Goal: Information Seeking & Learning: Learn about a topic

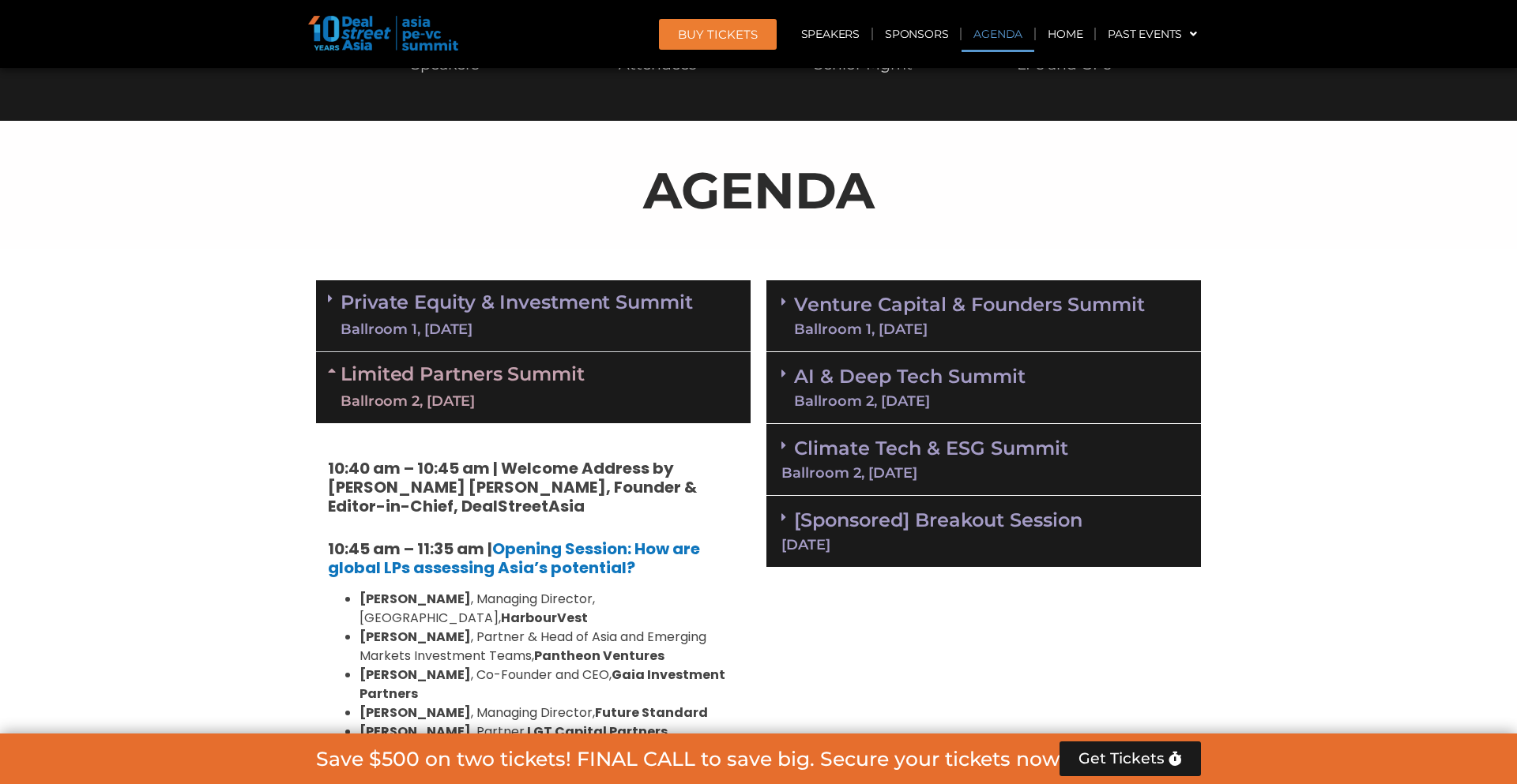
scroll to position [757, 0]
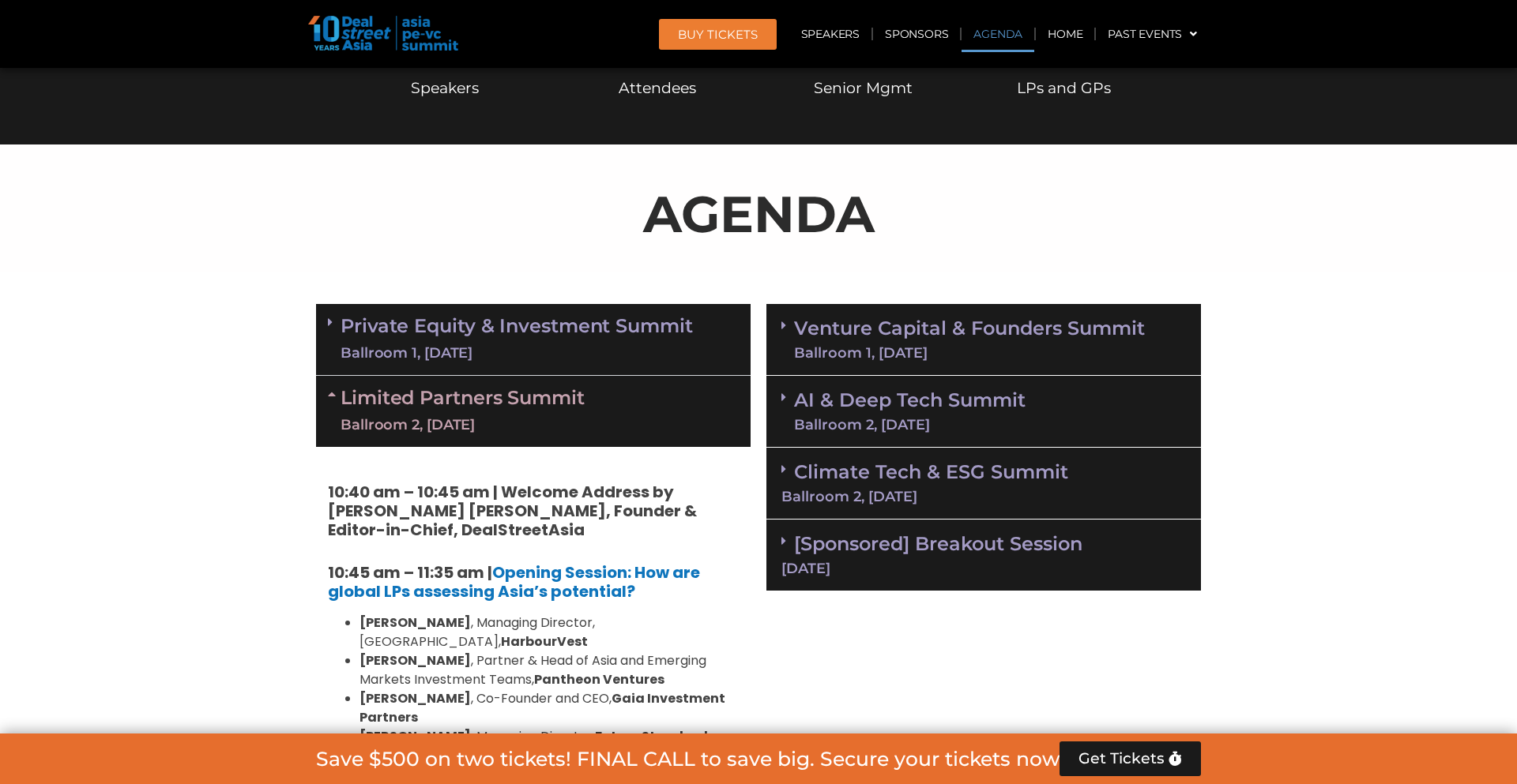
click at [584, 344] on div "Ballroom 1, [DATE]" at bounding box center [516, 354] width 352 height 20
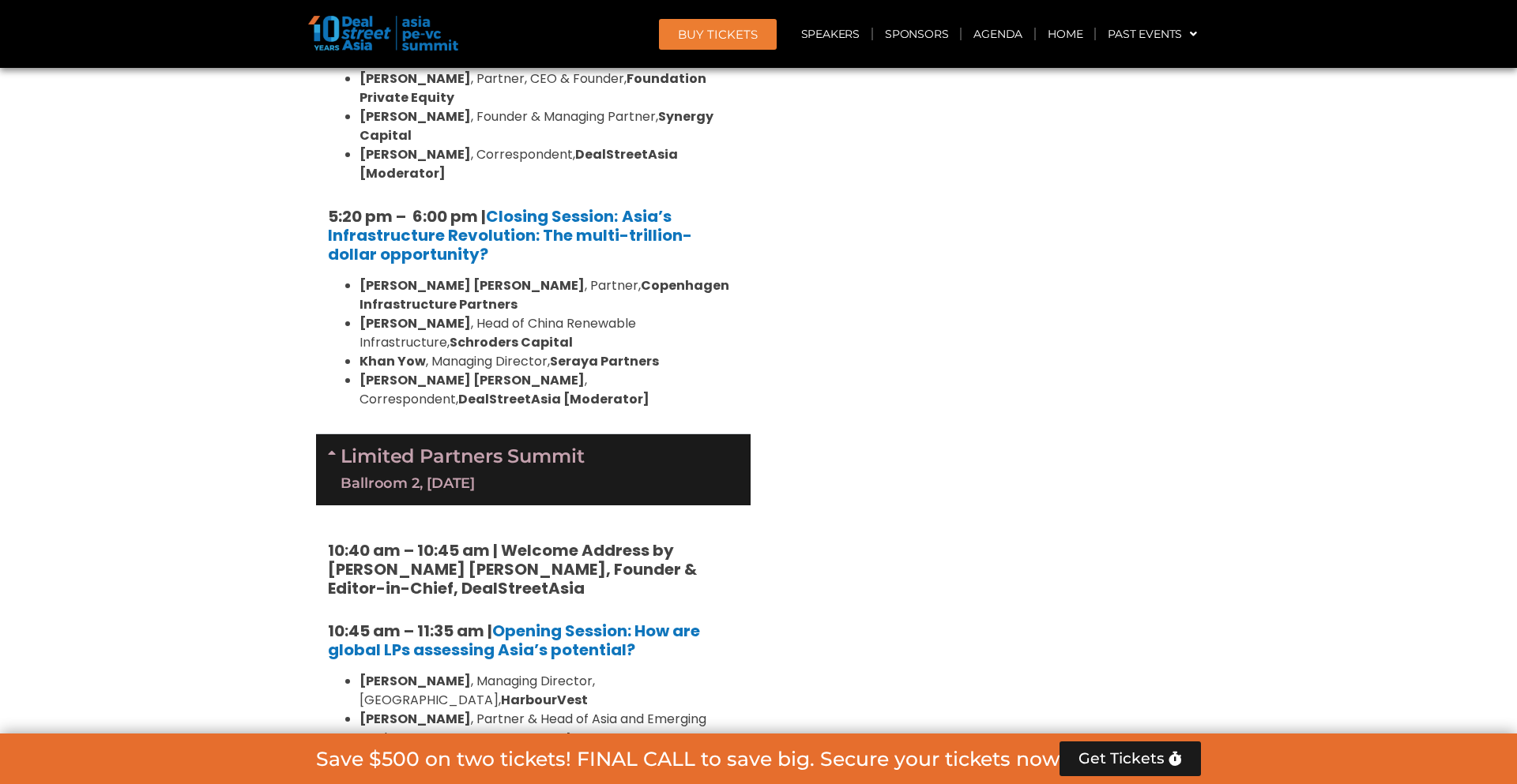
scroll to position [3307, 0]
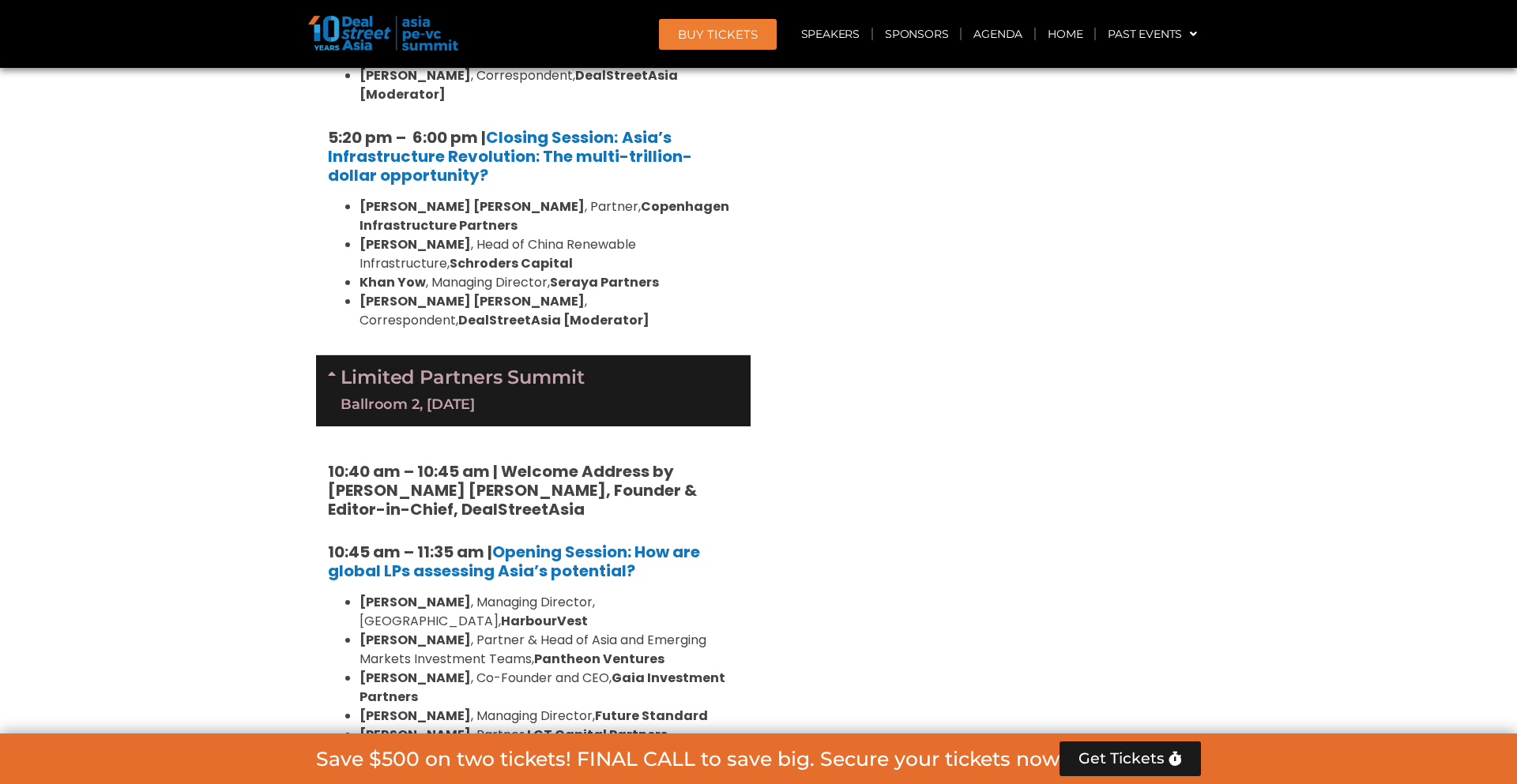
click at [587, 612] on strong "HarbourVest" at bounding box center [544, 621] width 87 height 18
copy strong "HarbourVest"
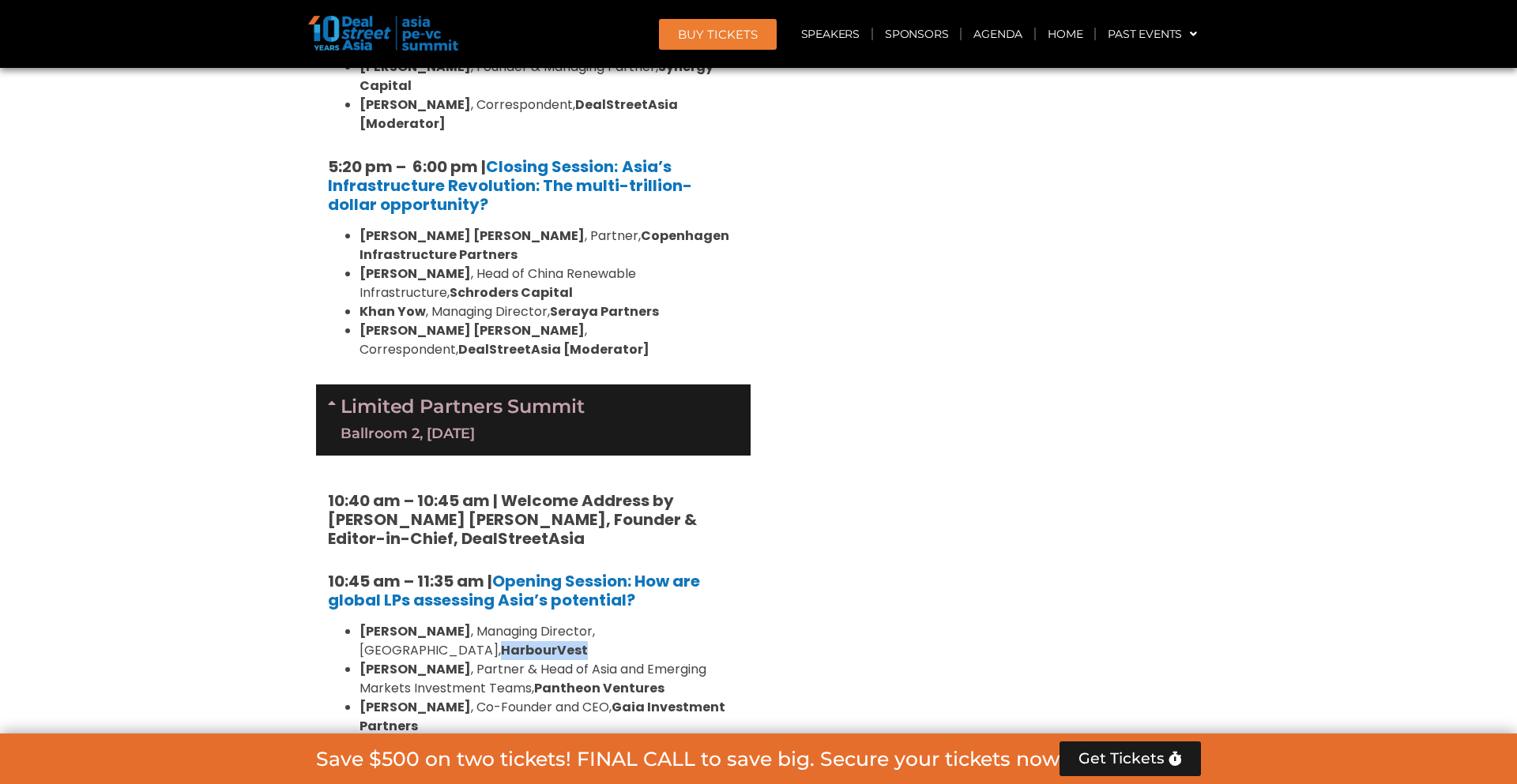
scroll to position [3293, 0]
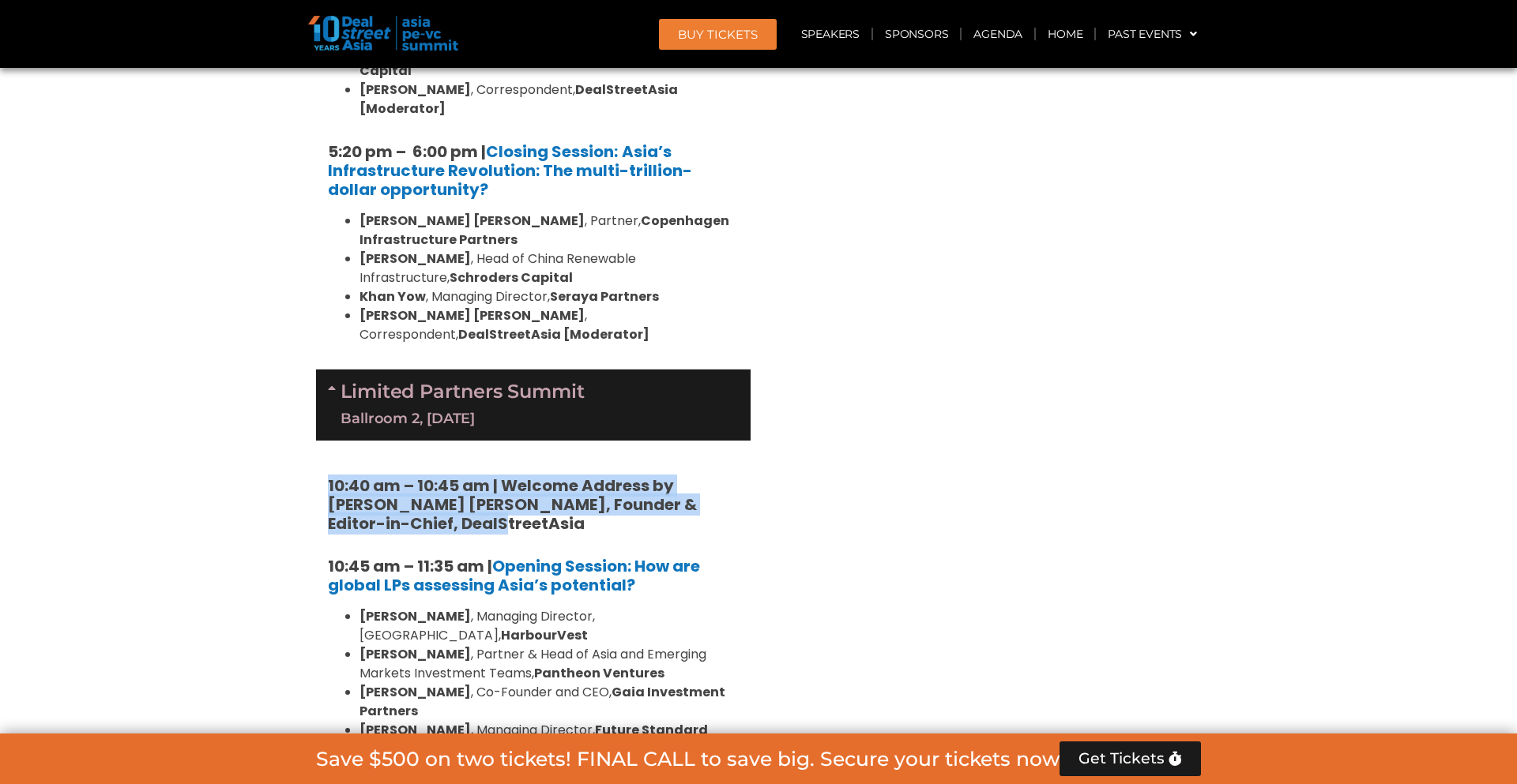
drag, startPoint x: 326, startPoint y: 218, endPoint x: 463, endPoint y: 260, distance: 143.3
copy strong "10:40 am – 10:45 am | Welcome Address by [PERSON_NAME] [PERSON_NAME], Founder &…"
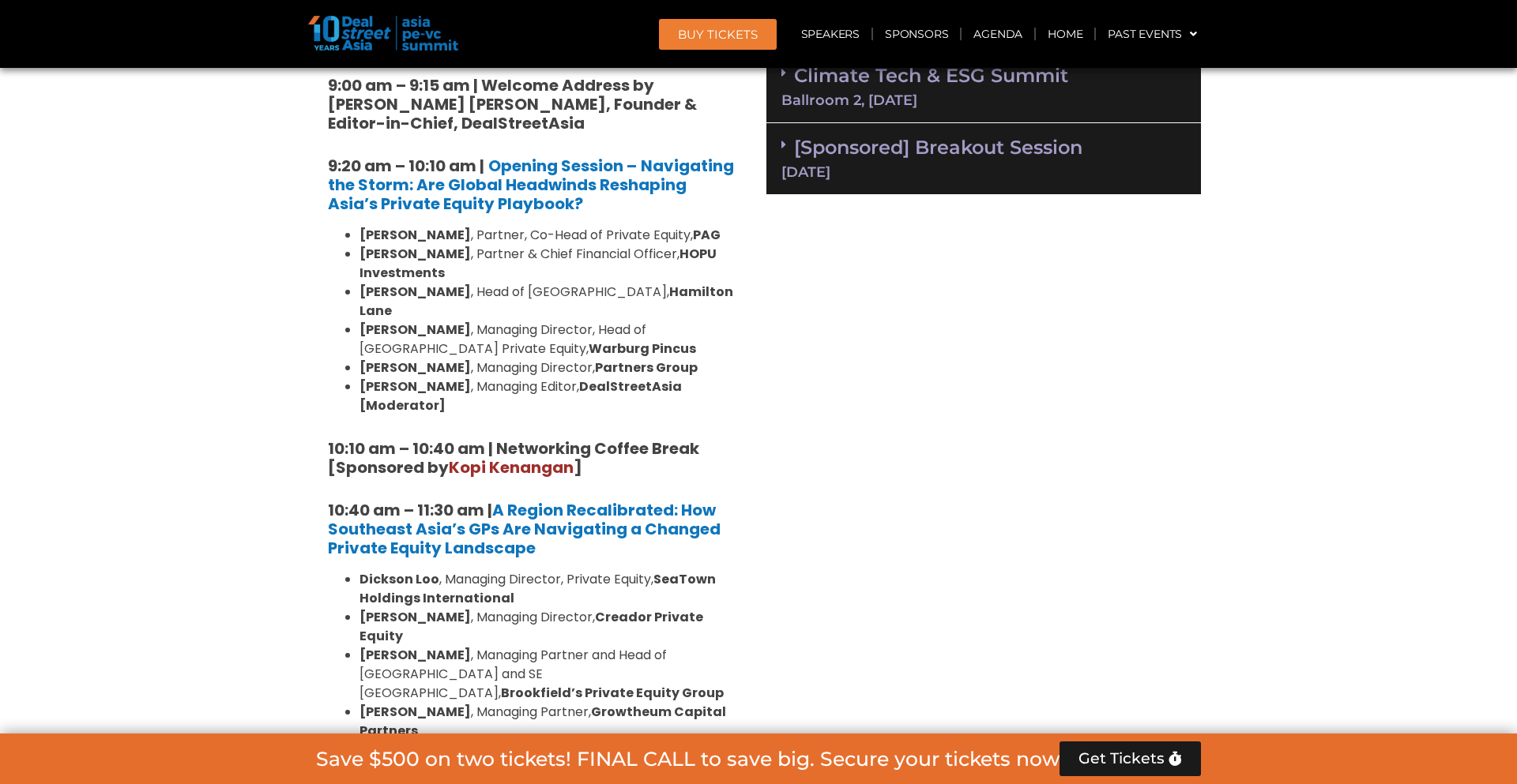
scroll to position [1028, 0]
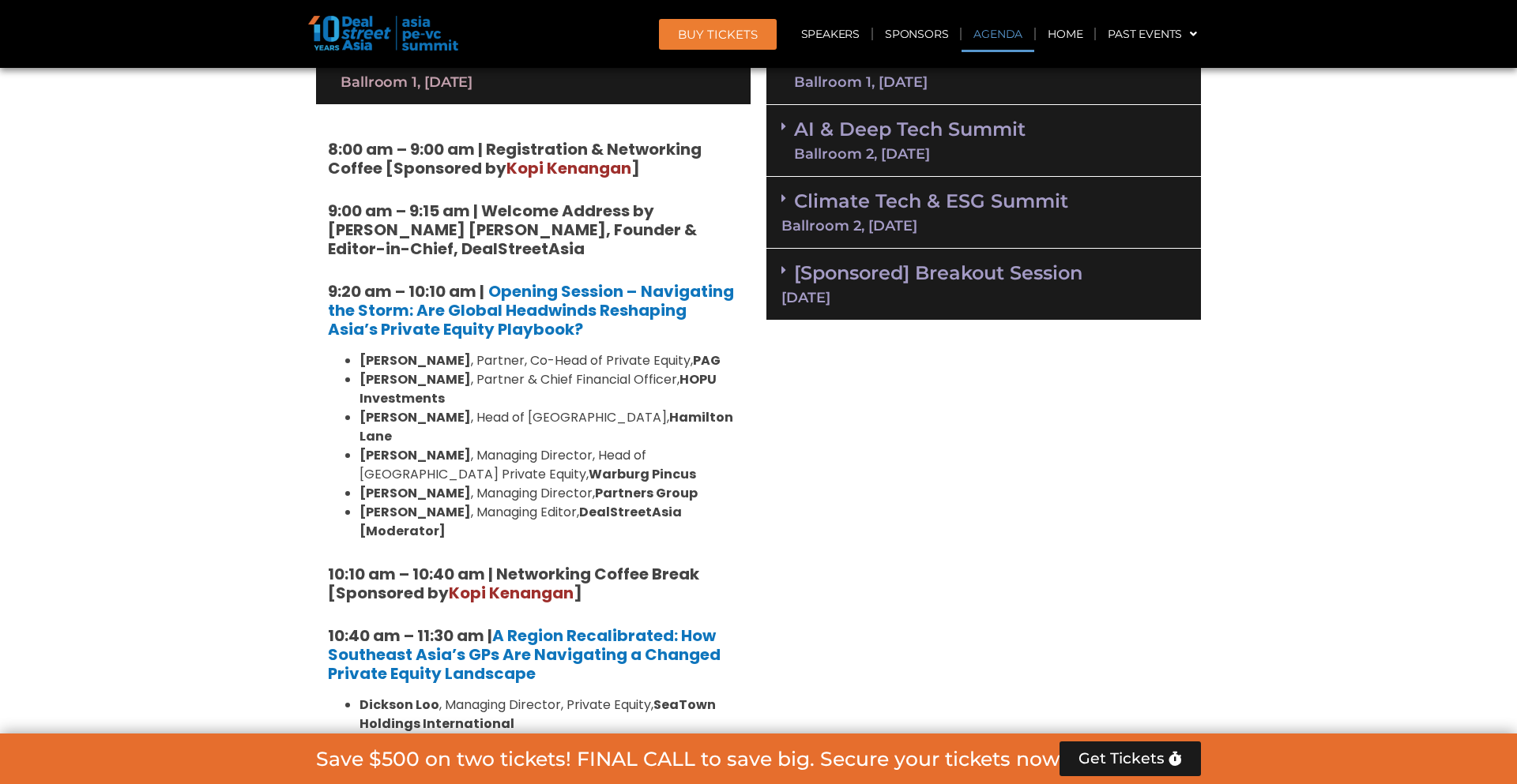
drag, startPoint x: 763, startPoint y: 478, endPoint x: 325, endPoint y: 275, distance: 482.8
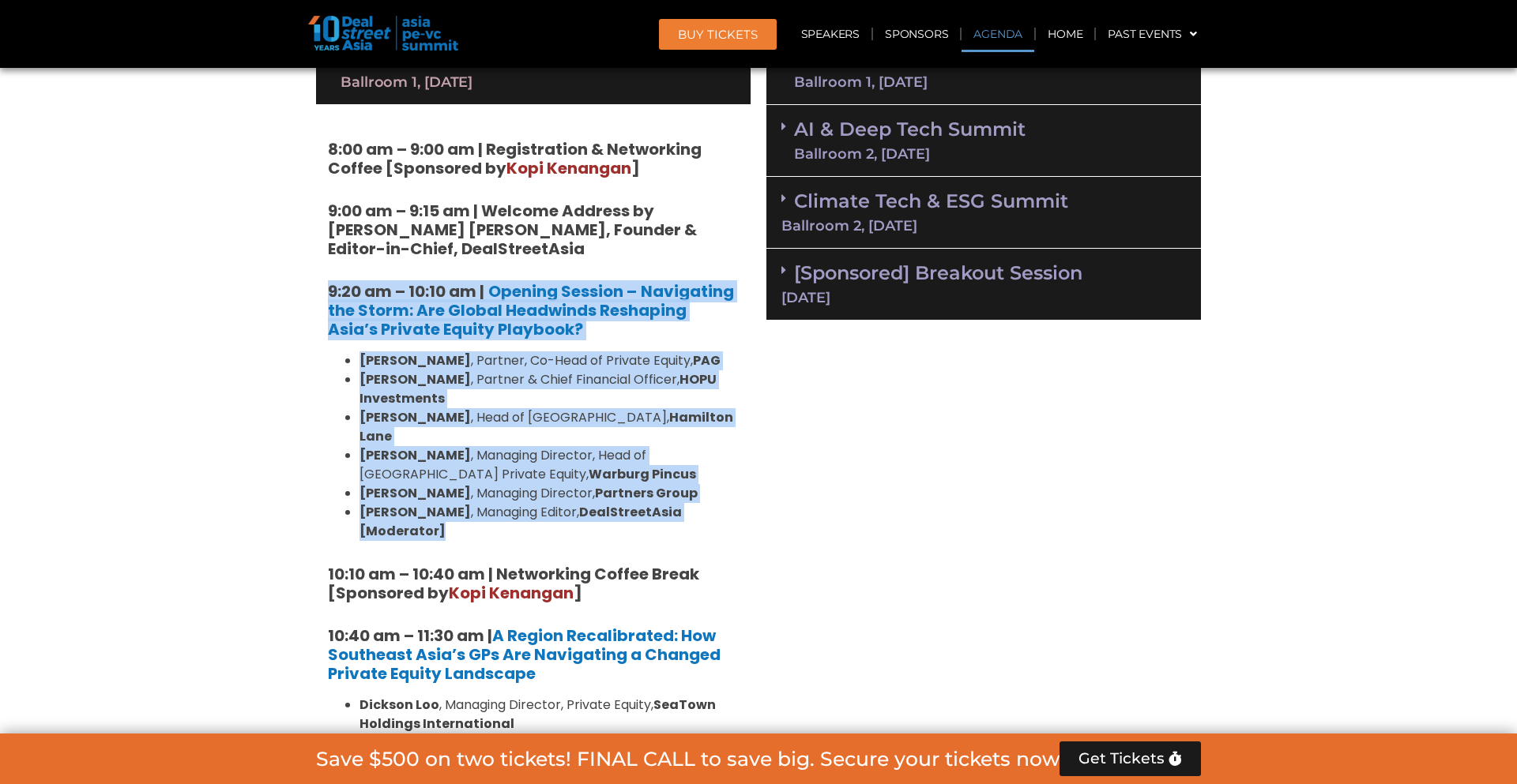
drag, startPoint x: 328, startPoint y: 272, endPoint x: 741, endPoint y: 477, distance: 461.1
copy div "9:20 am – 10:10 am | Opening Session – Navigating the Storm: Are Global Headwin…"
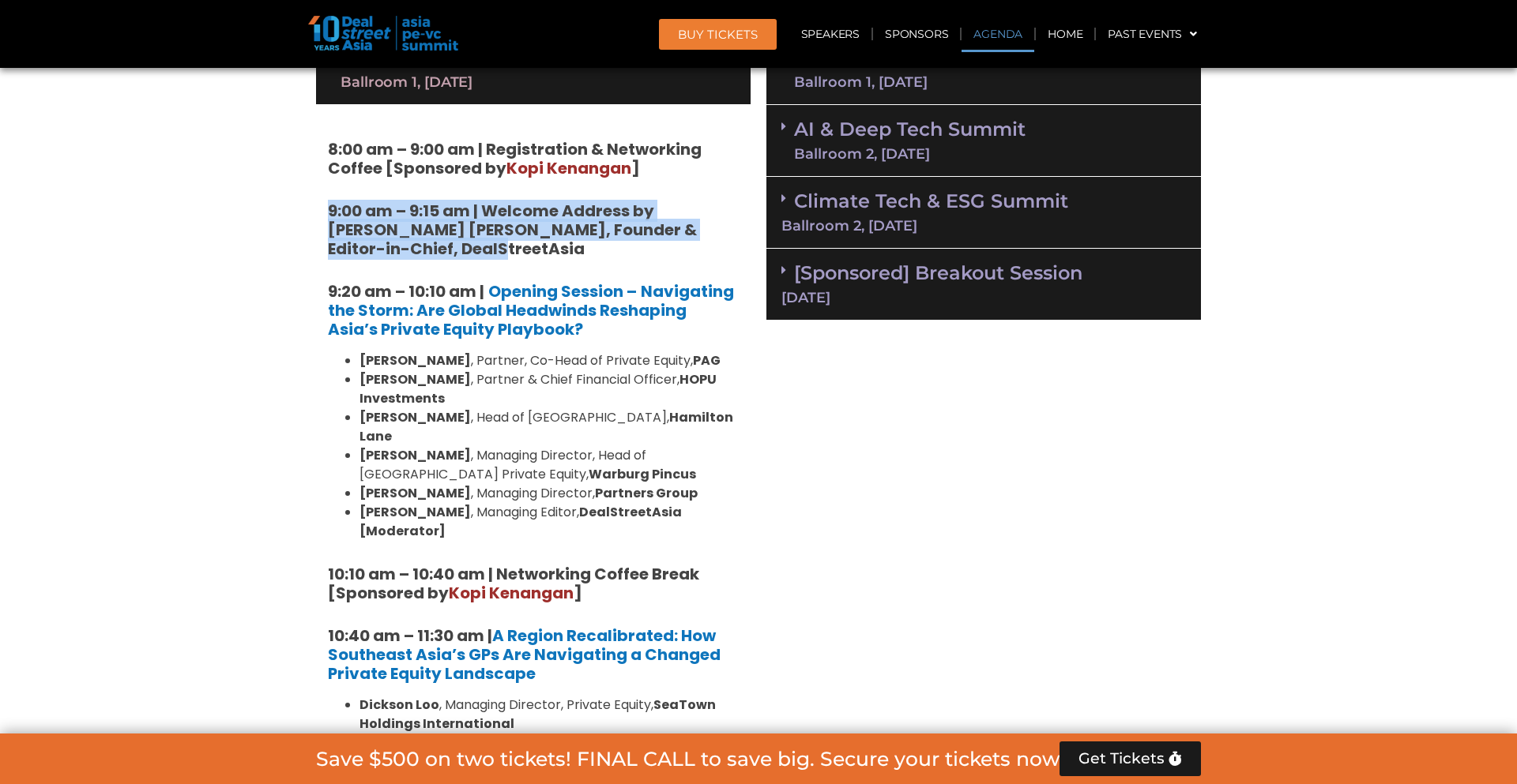
drag, startPoint x: 326, startPoint y: 189, endPoint x: 476, endPoint y: 226, distance: 154.5
copy strong "9:00 am – 9:15 am | Welcome Address by [PERSON_NAME] [PERSON_NAME], Founder & E…"
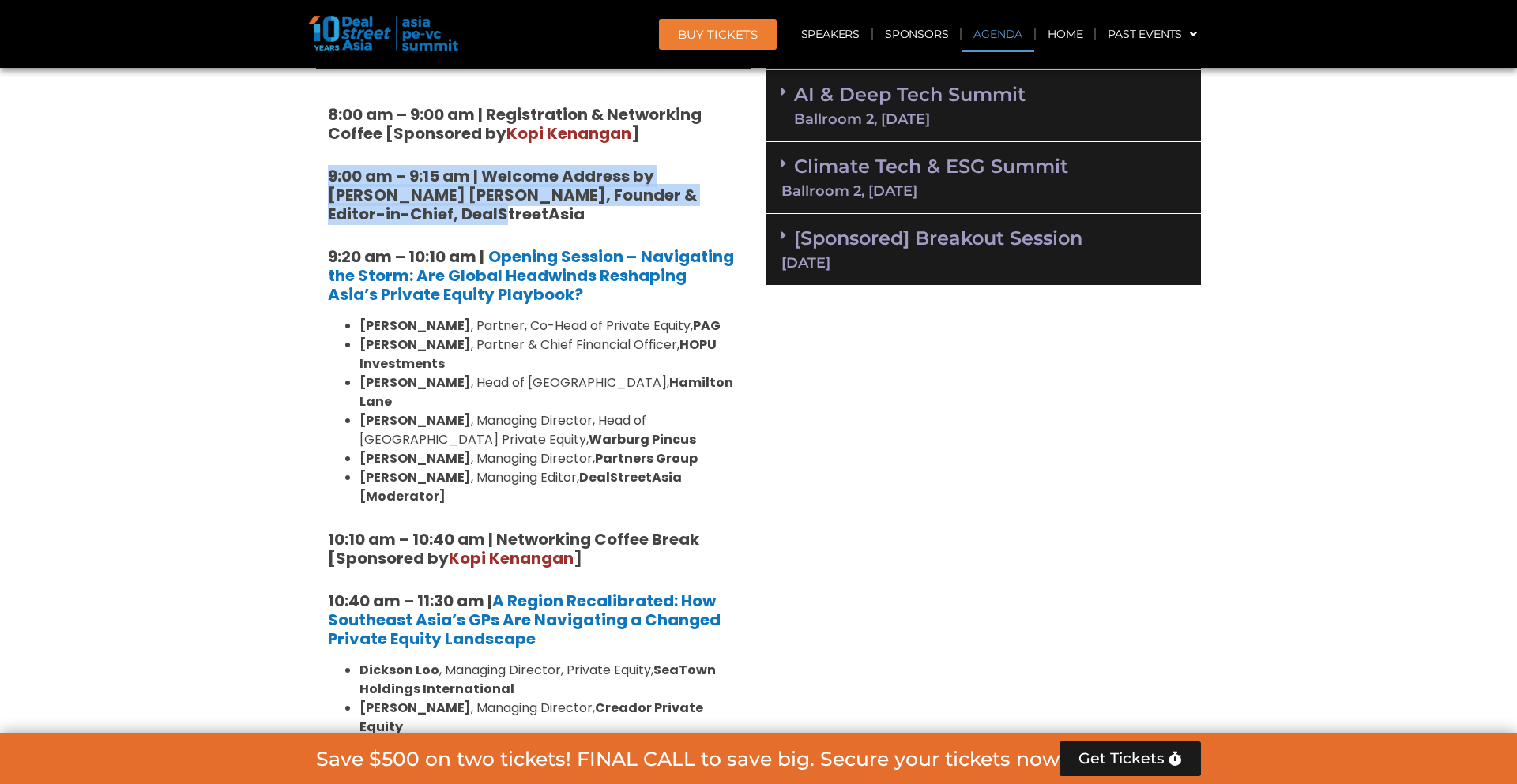
scroll to position [1136, 0]
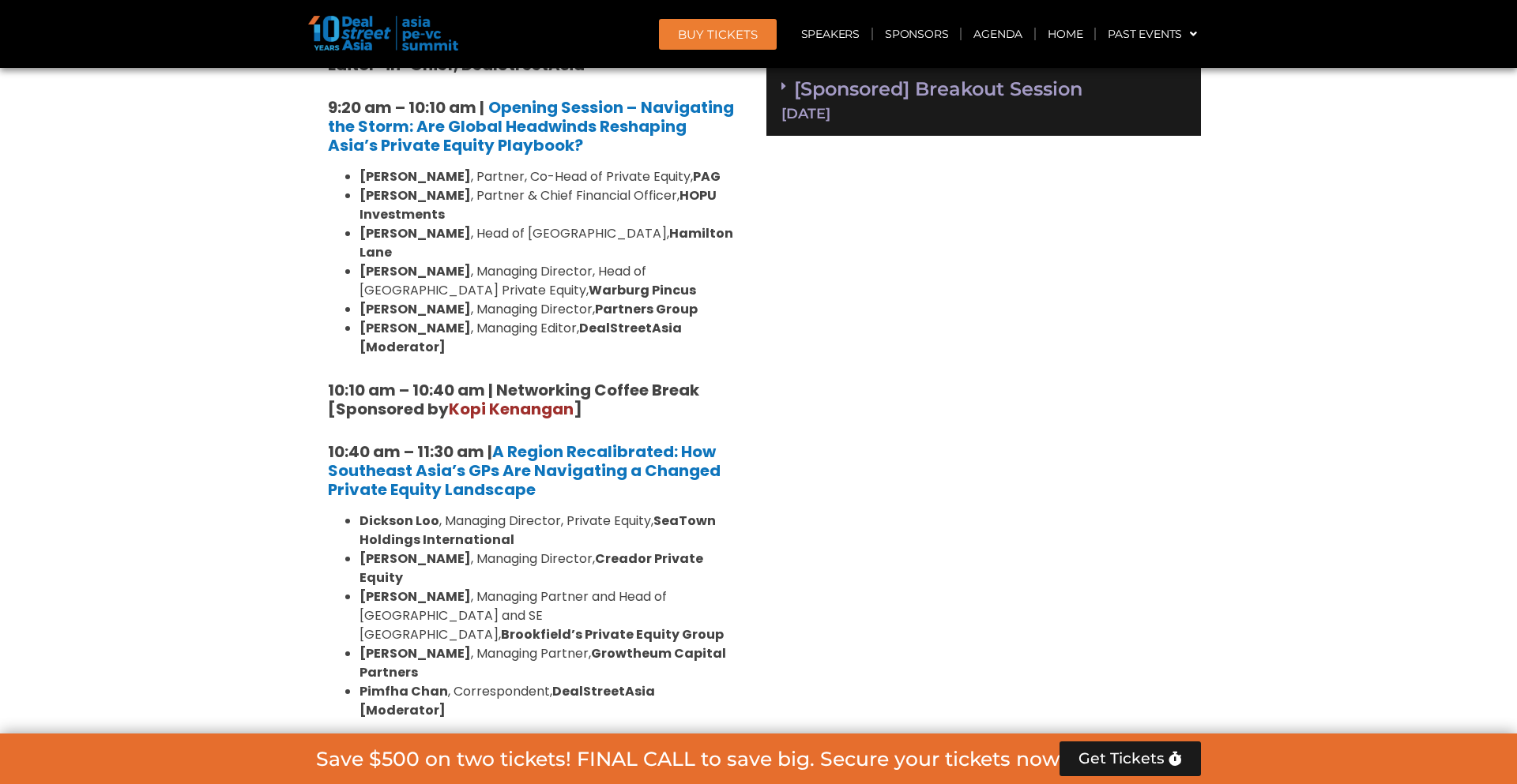
scroll to position [1213, 0]
drag, startPoint x: 597, startPoint y: 353, endPoint x: 314, endPoint y: 337, distance: 283.5
copy strong "10:10 am – 10:40 am | Networking Coffee Break [Sponsored by Kopi Kenangan ]"
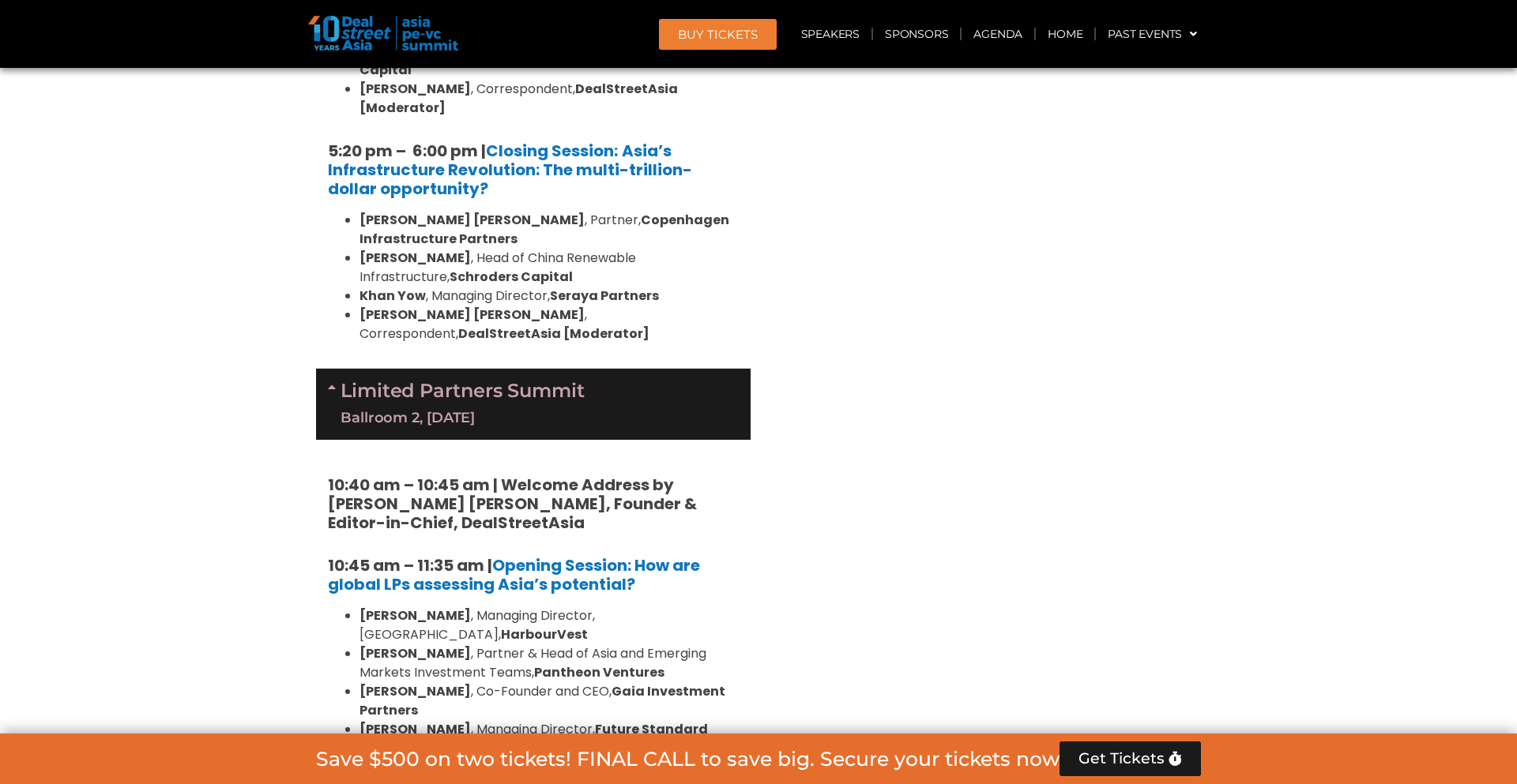
scroll to position [3319, 0]
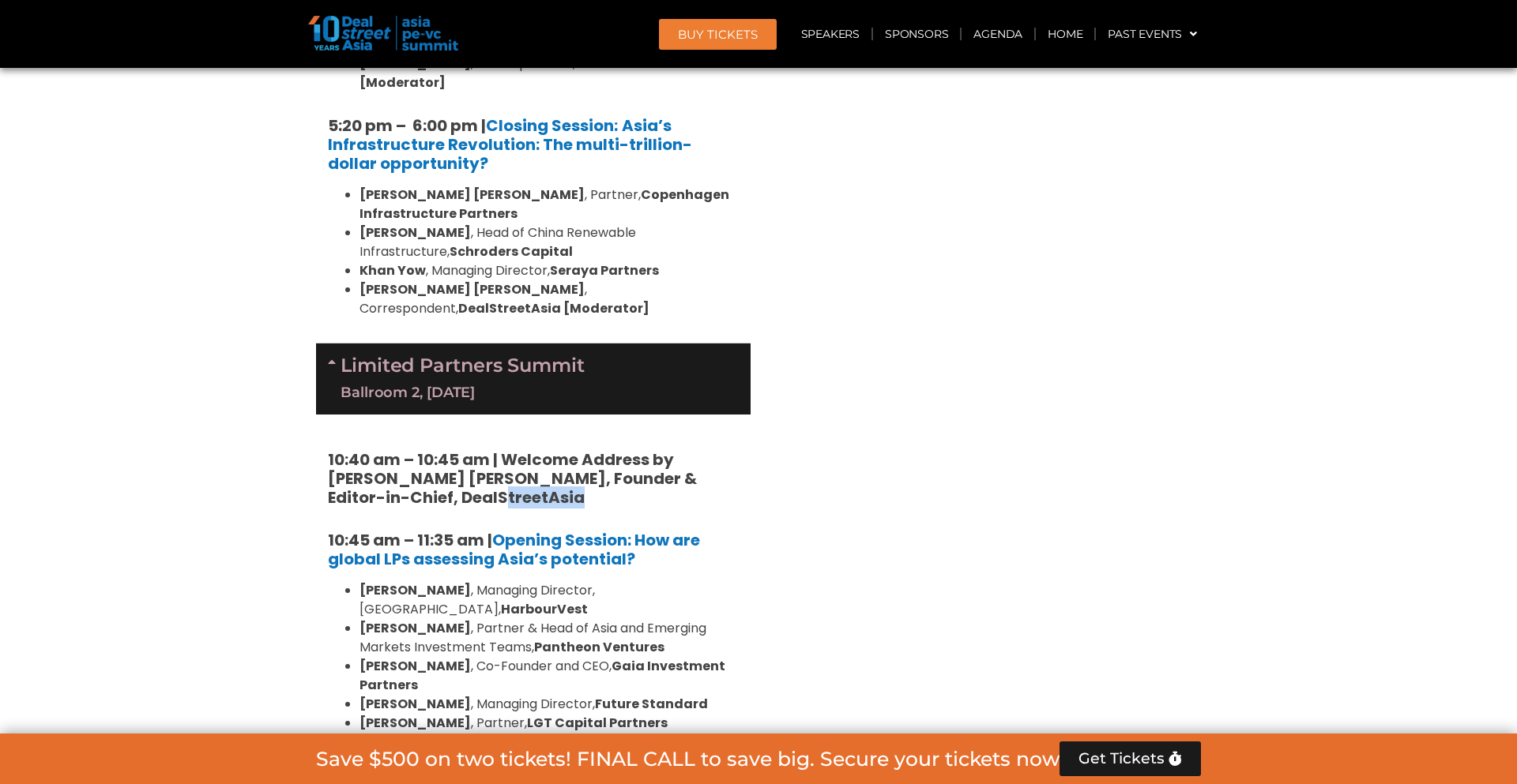
drag, startPoint x: 326, startPoint y: 273, endPoint x: 514, endPoint y: 227, distance: 193.5
click at [496, 450] on h5 "10:40 am – 10:45 am | Welcome Address by [PERSON_NAME] [PERSON_NAME], Founder &…" at bounding box center [532, 478] width 411 height 57
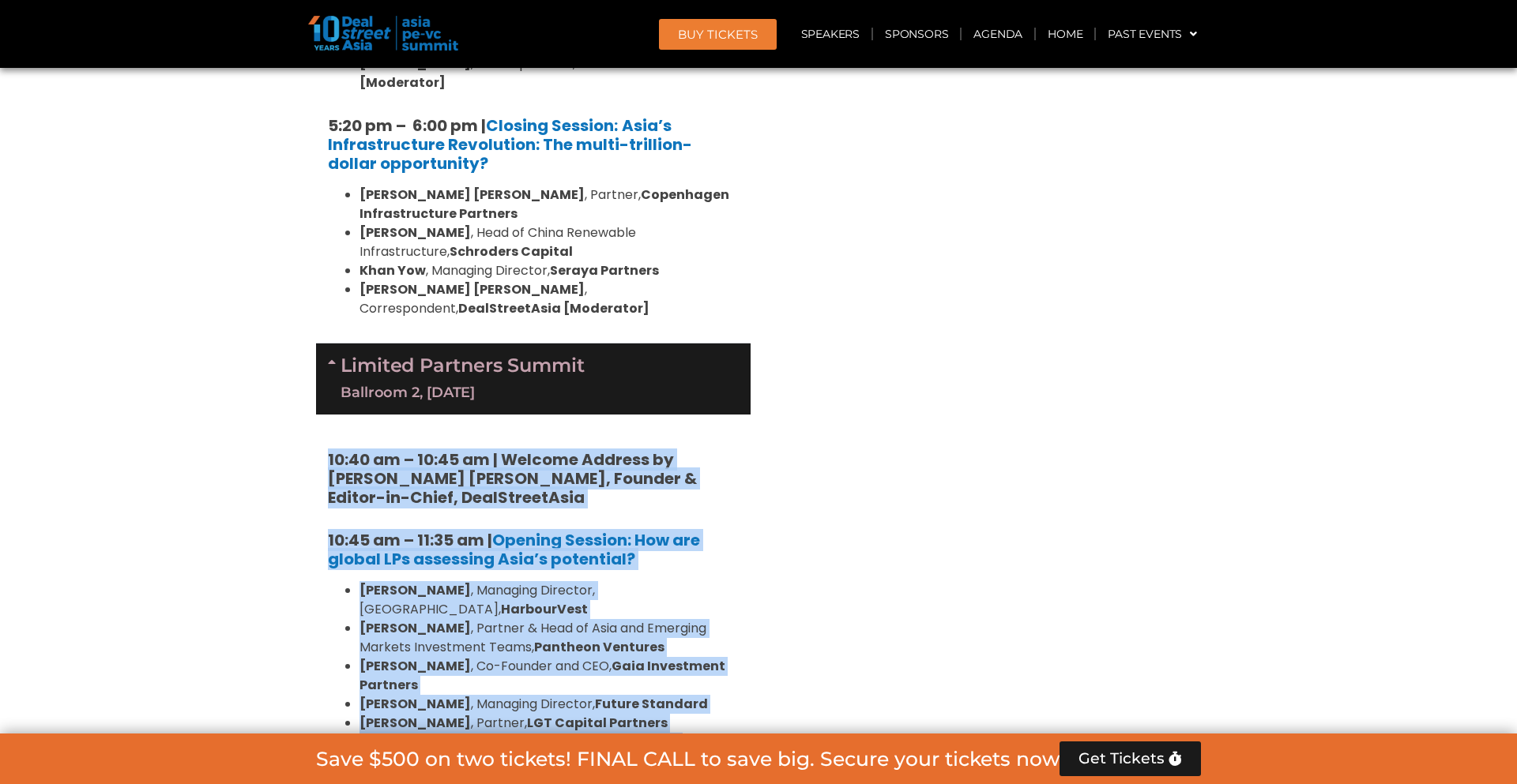
drag, startPoint x: 327, startPoint y: 195, endPoint x: 647, endPoint y: 706, distance: 602.9
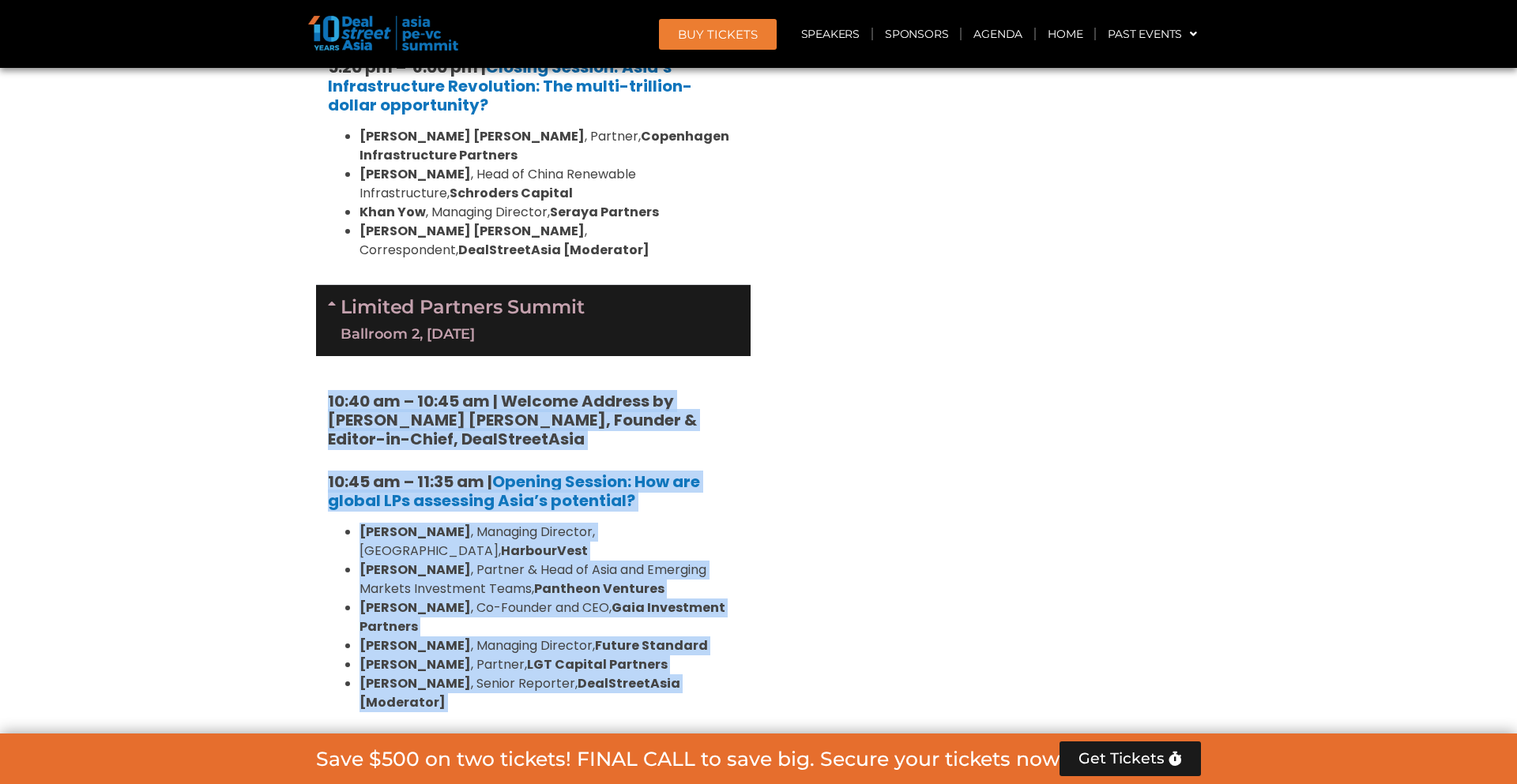
scroll to position [3364, 0]
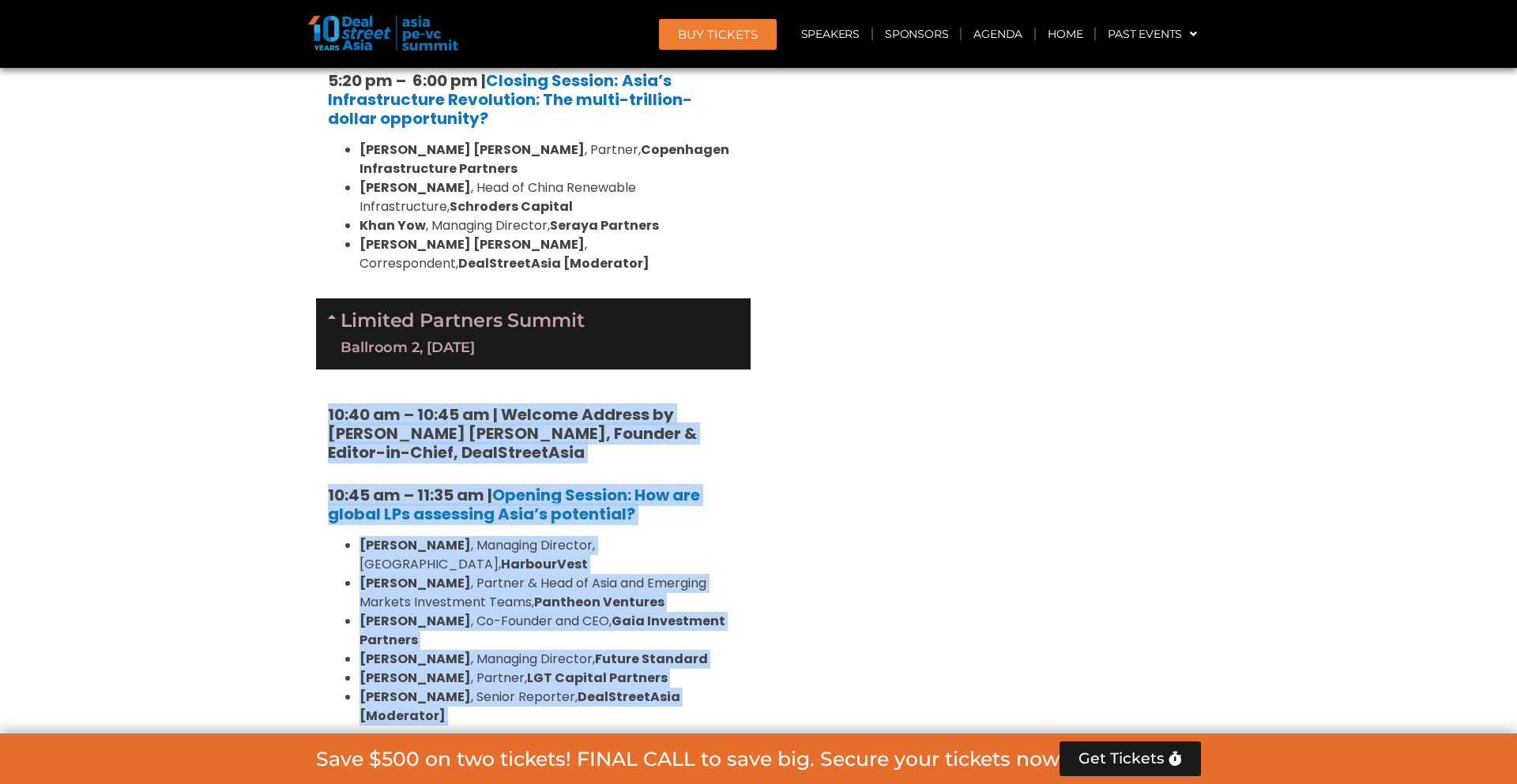
drag, startPoint x: 699, startPoint y: 661, endPoint x: 318, endPoint y: 138, distance: 647.1
copy div "10:40 am – 10:45 am | Welcome Address by Joji Thomas Philip, Founder & Editor-i…"
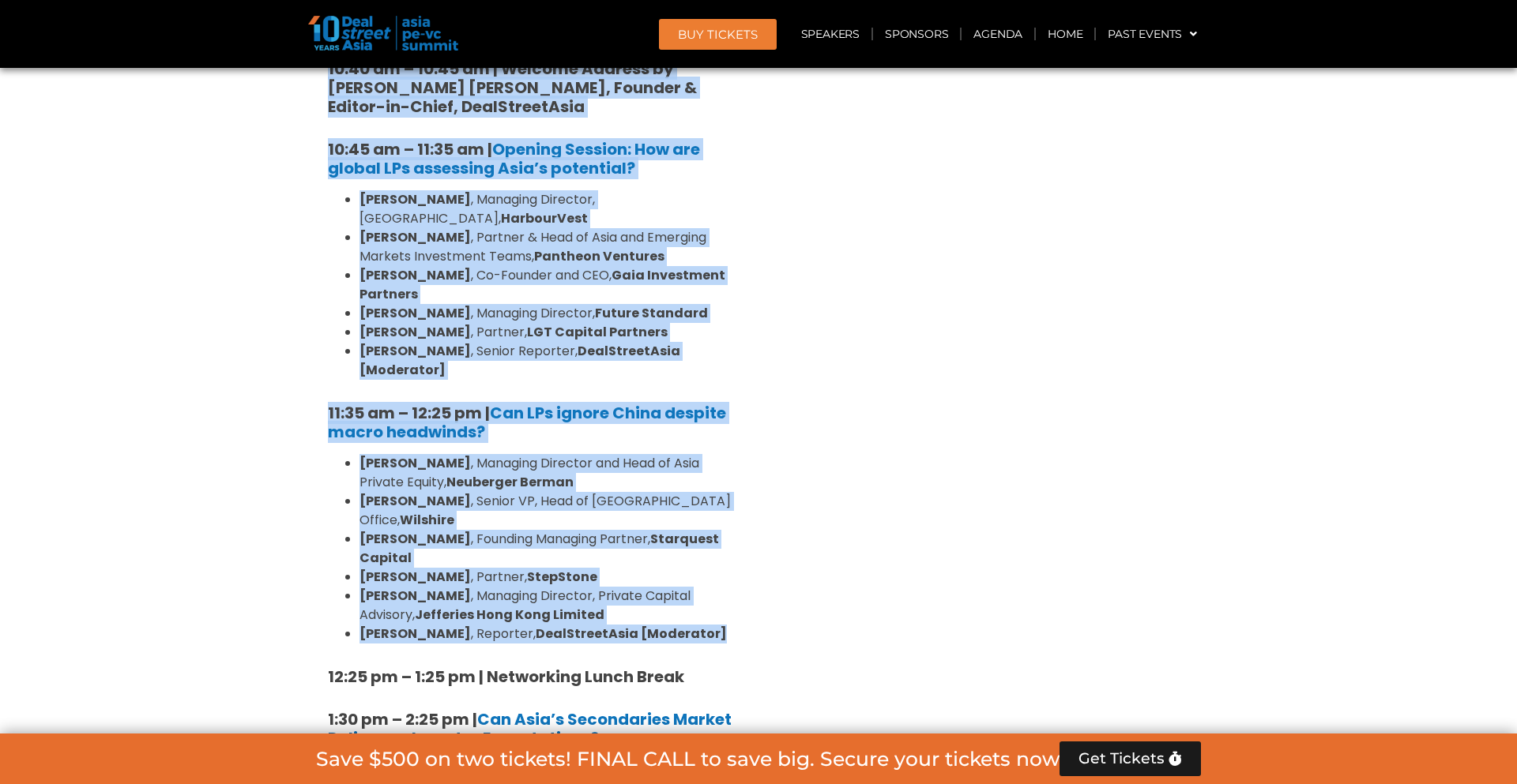
scroll to position [3832, 0]
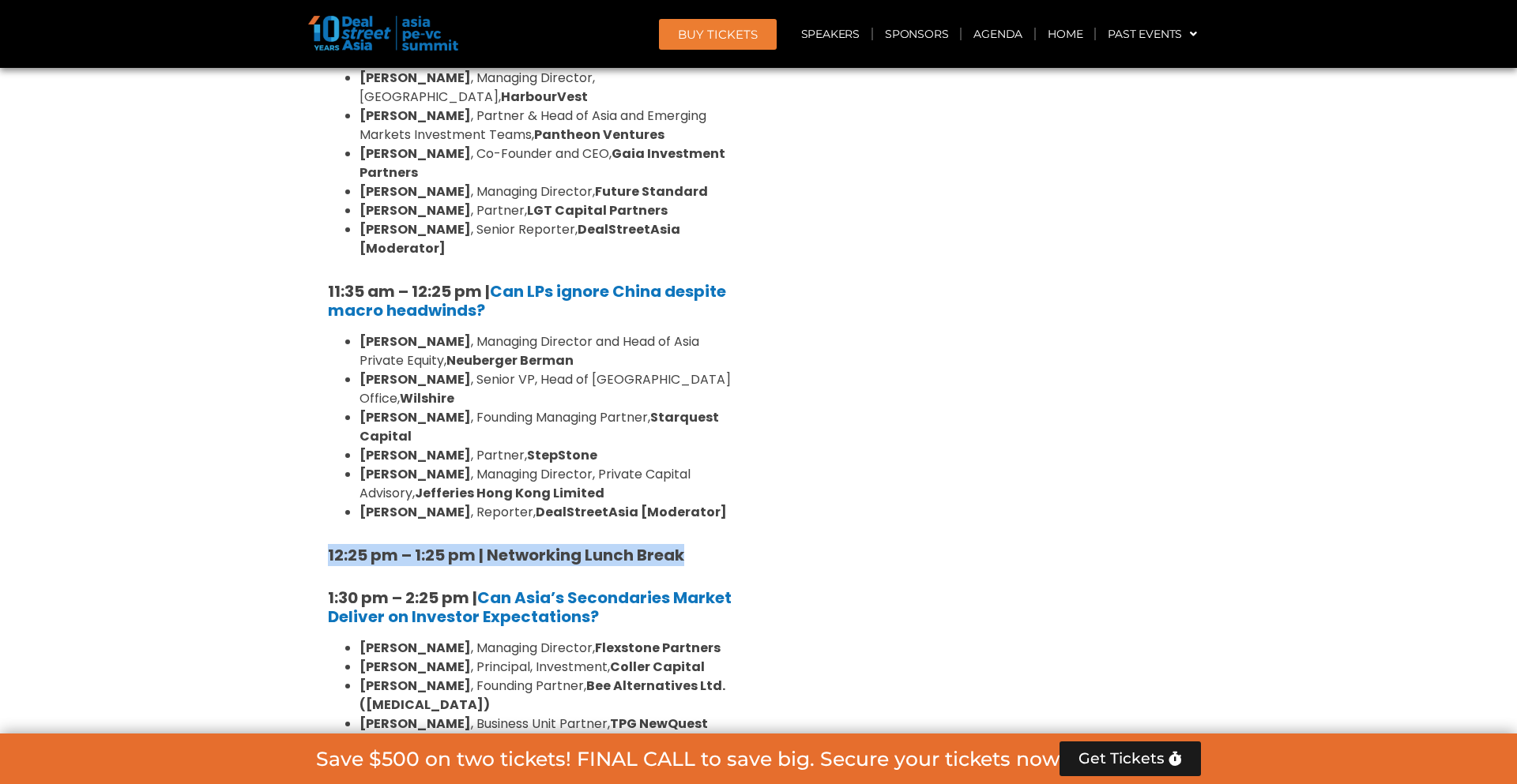
drag, startPoint x: 691, startPoint y: 236, endPoint x: 325, endPoint y: 232, distance: 366.0
copy strong "12:25 pm – 1:25 pm | Networking Lunch Break"
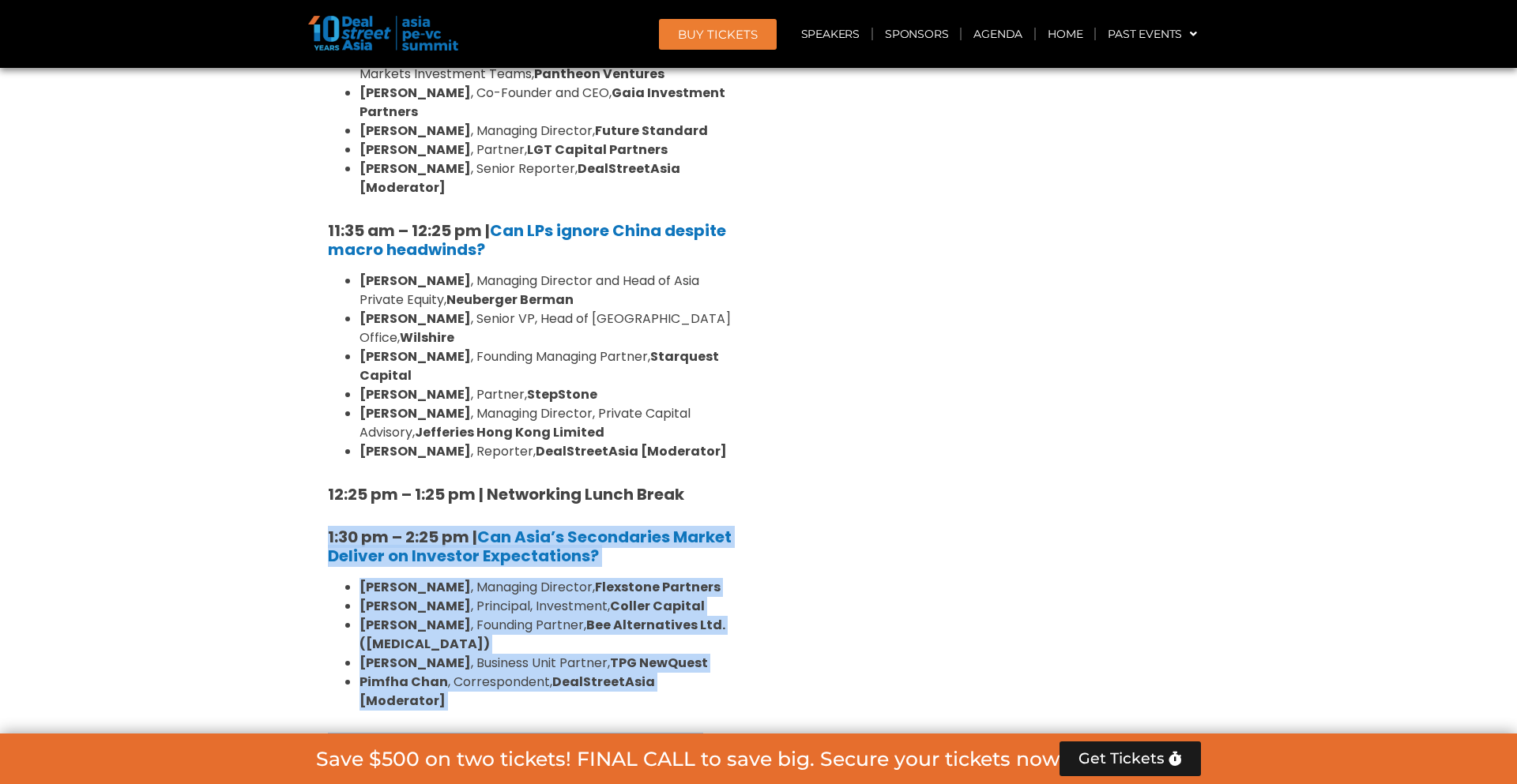
drag, startPoint x: 327, startPoint y: 211, endPoint x: 625, endPoint y: 624, distance: 509.3
click at [625, 624] on div "10:40 am – 10:45 am | Welcome Address by Joji Thomas Philip, Founder & Editor-i…" at bounding box center [532, 745] width 434 height 1809
copy div "1:30 pm – 2:25 pm | Can Asia’s Secondaries Market Deliver on Investor Expectati…"
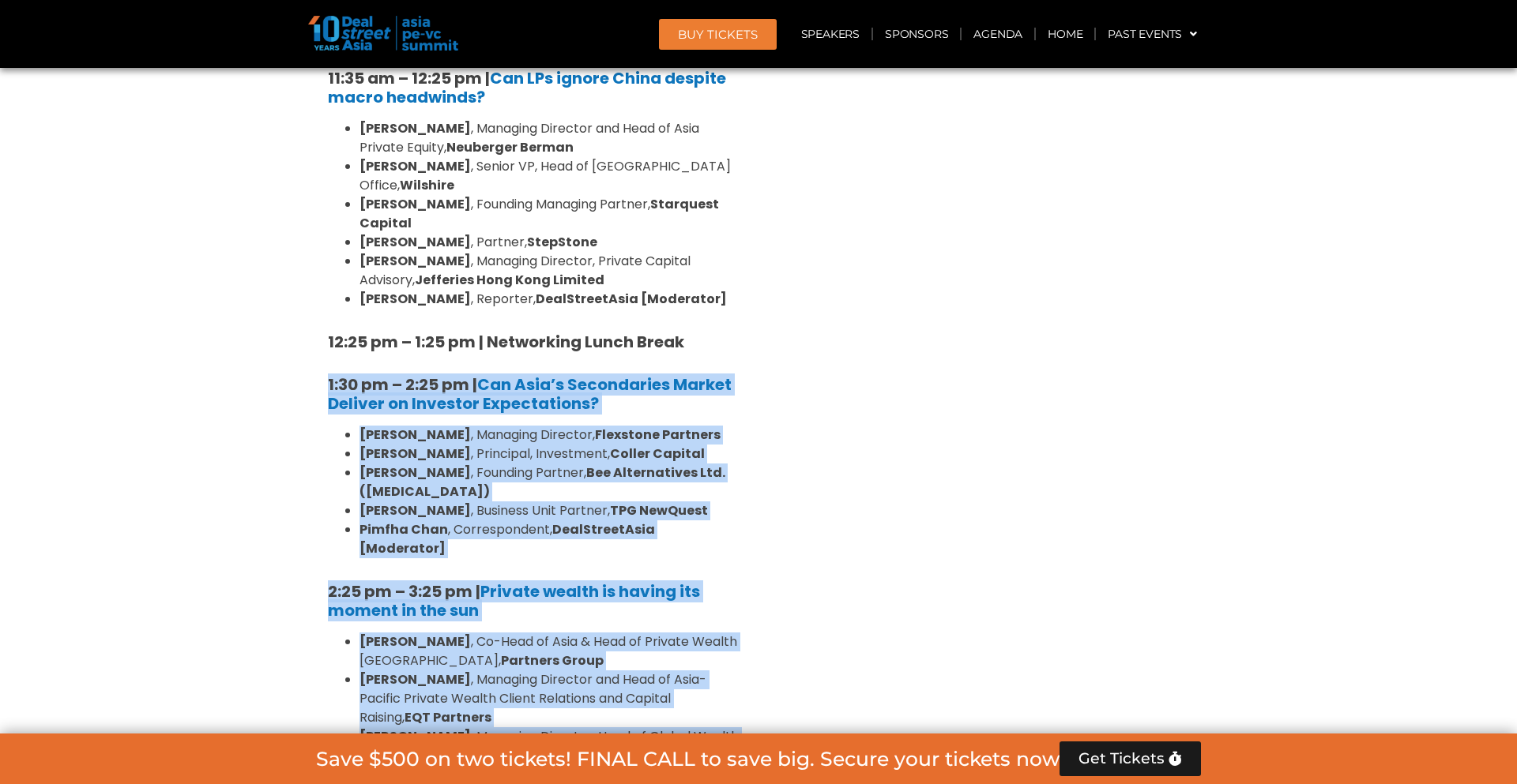
scroll to position [4048, 0]
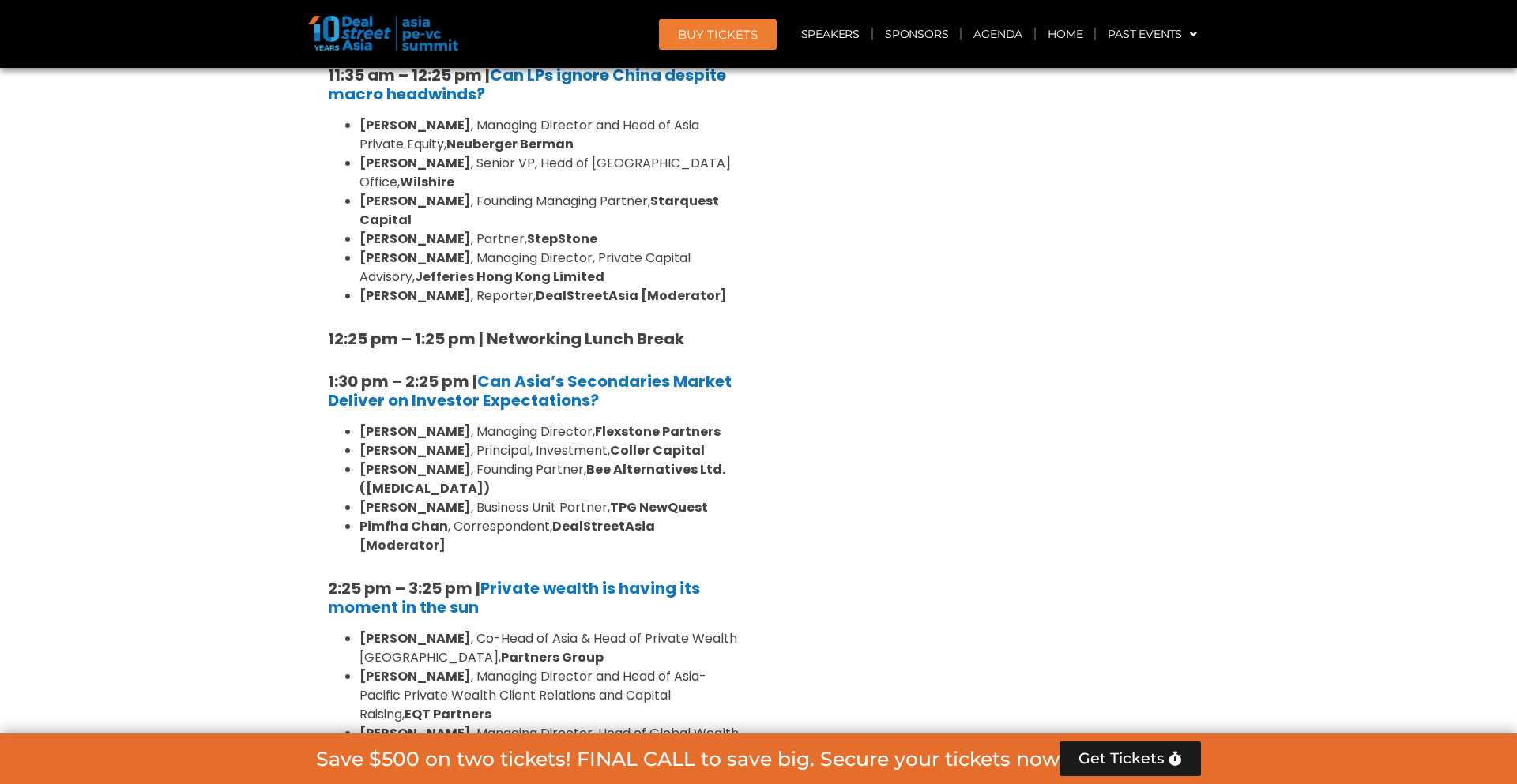
drag, startPoint x: 598, startPoint y: 535, endPoint x: 329, endPoint y: 514, distance: 269.8
copy strong "3:25 pm – 4:00 pm | Networking Coffee Break [Sponsored by Kopi Kenangan ]"
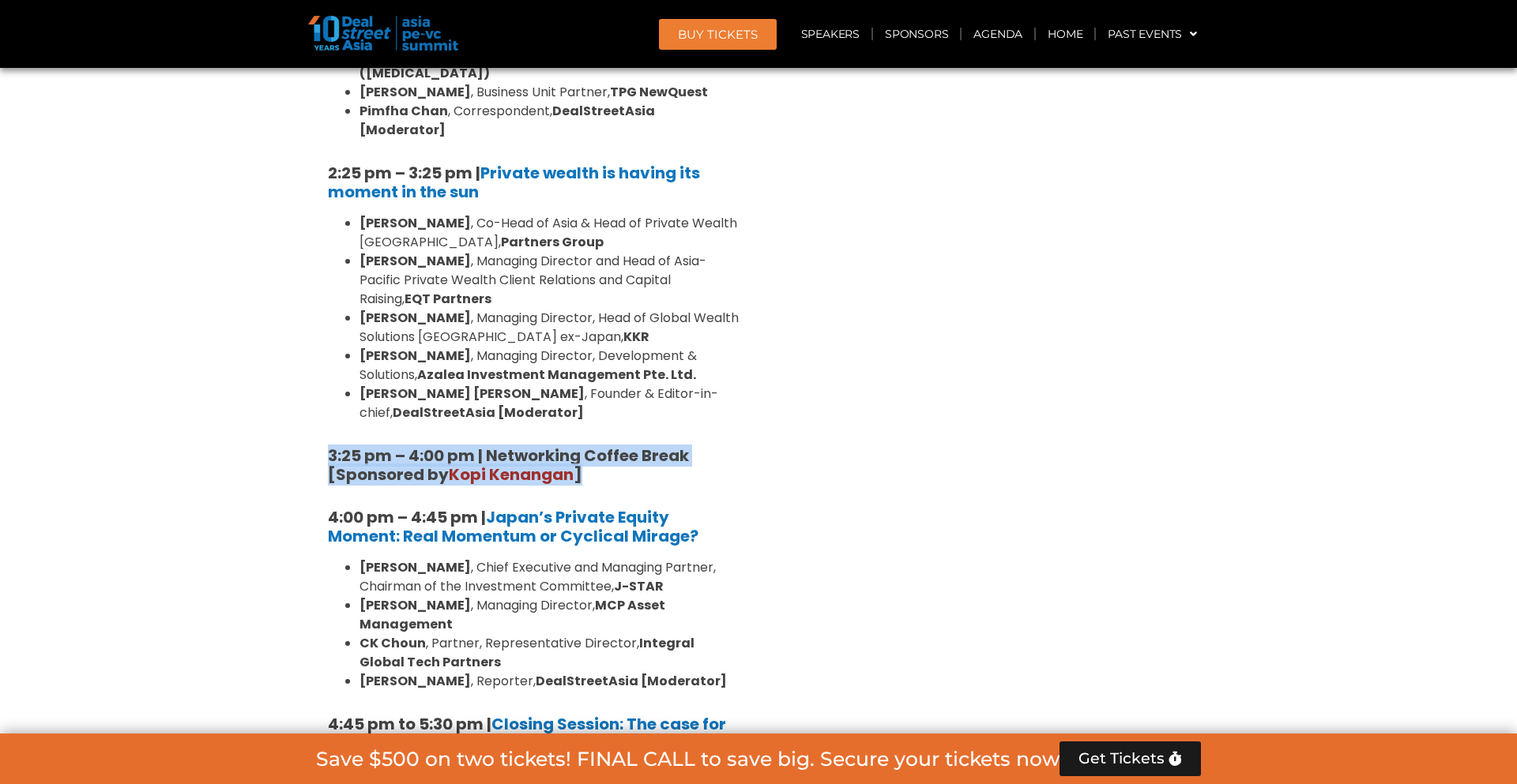
scroll to position [4472, 0]
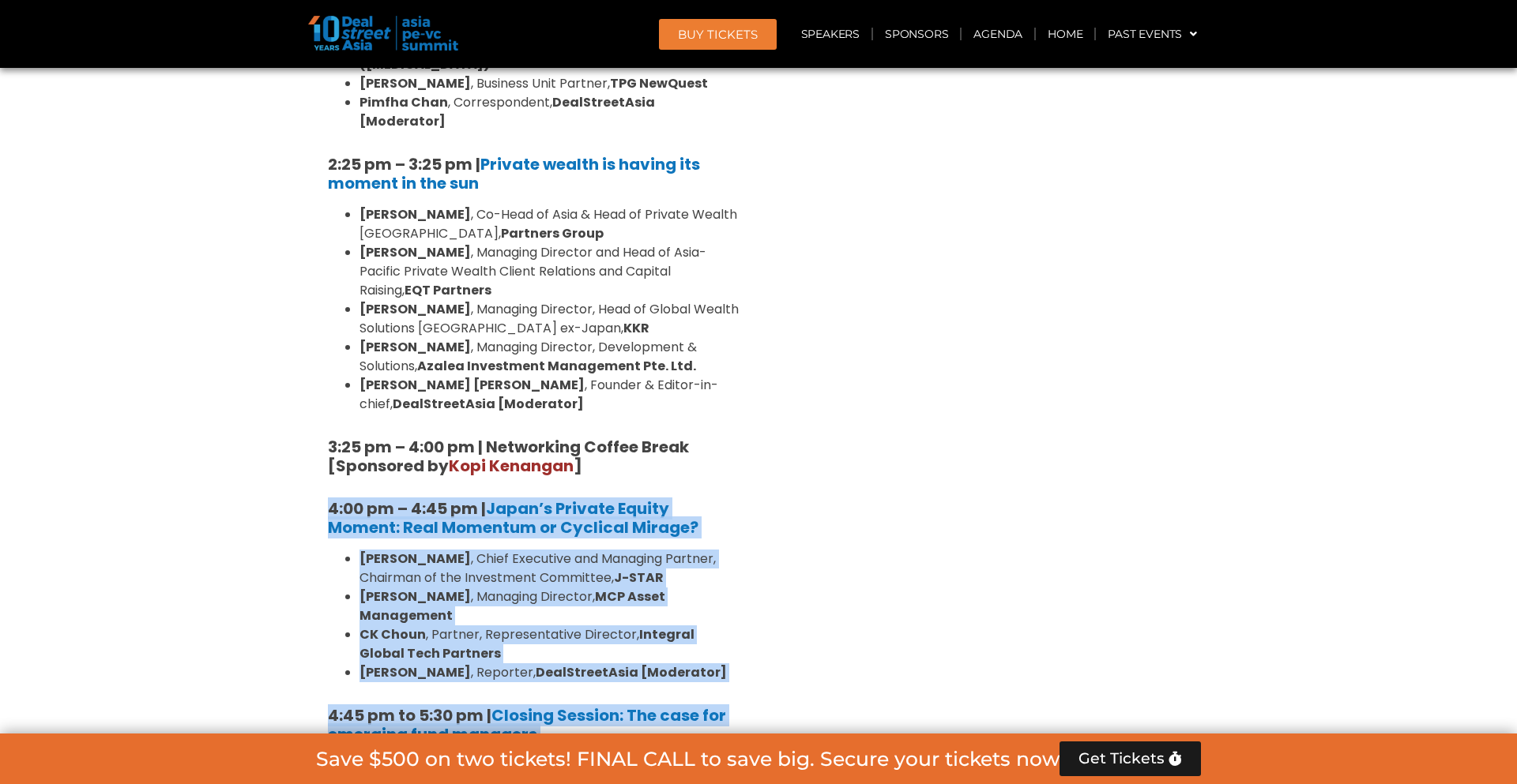
drag, startPoint x: 327, startPoint y: 149, endPoint x: 574, endPoint y: 637, distance: 546.9
click at [574, 637] on div "10:40 am – 10:45 am | Welcome Address by Joji Thomas Philip, Founder & Editor-i…" at bounding box center [532, 166] width 434 height 1809
copy div "4:00 pm – 4:45 pm | Japan’s Private Equity Moment: Real Momentum or Cyclical Mi…"
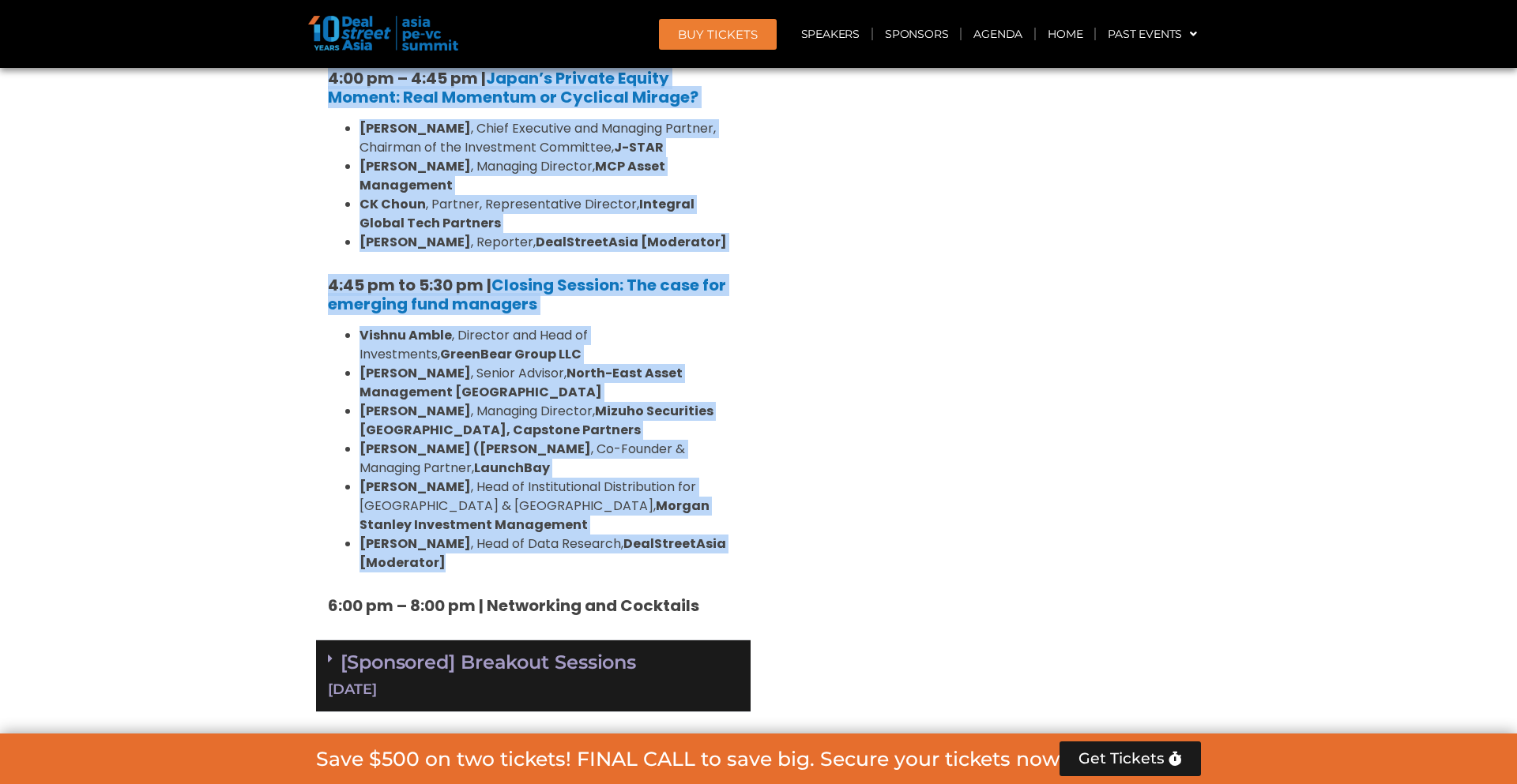
scroll to position [4899, 0]
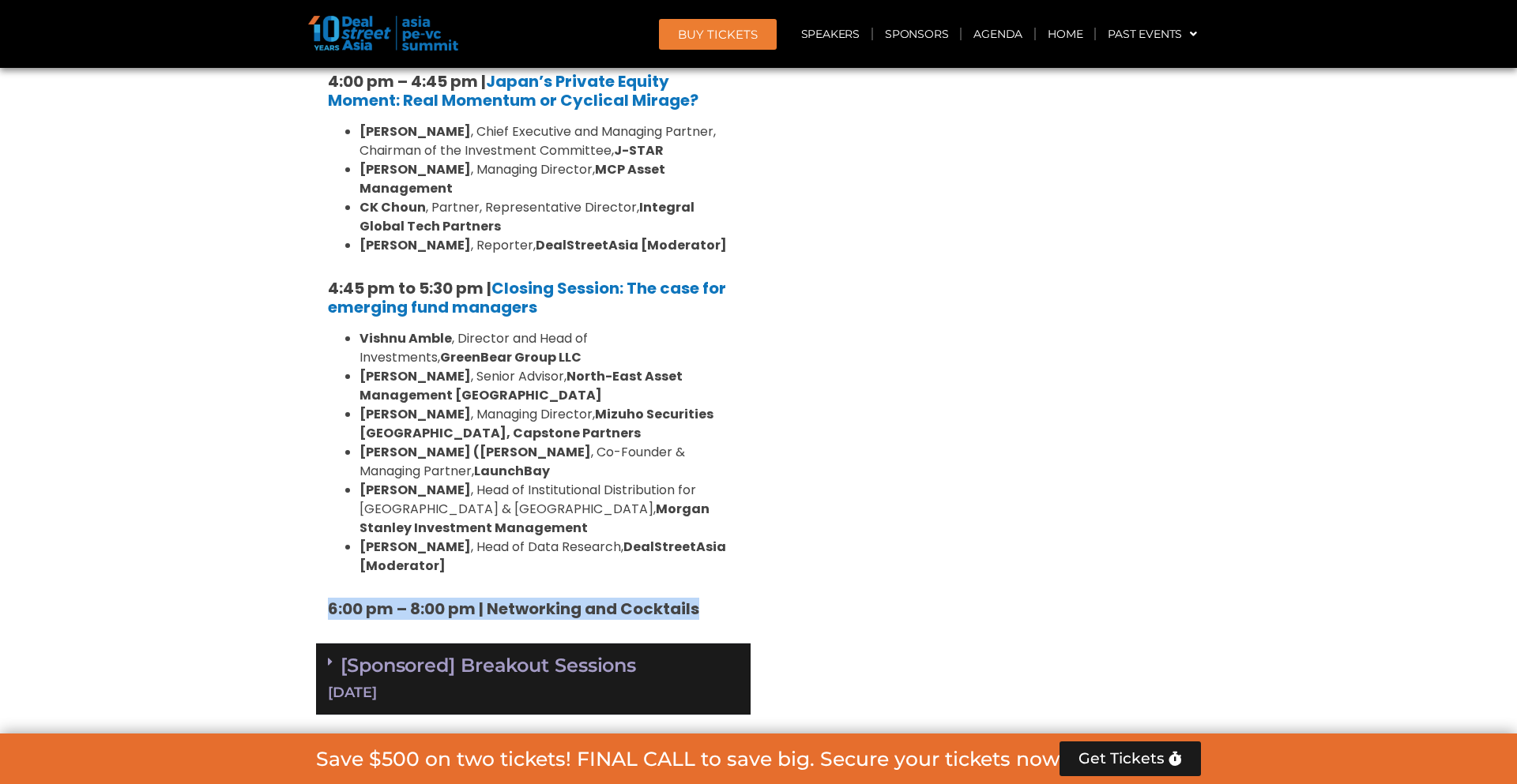
drag, startPoint x: 700, startPoint y: 249, endPoint x: 328, endPoint y: 249, distance: 372.0
click at [337, 655] on span at bounding box center [334, 661] width 13 height 14
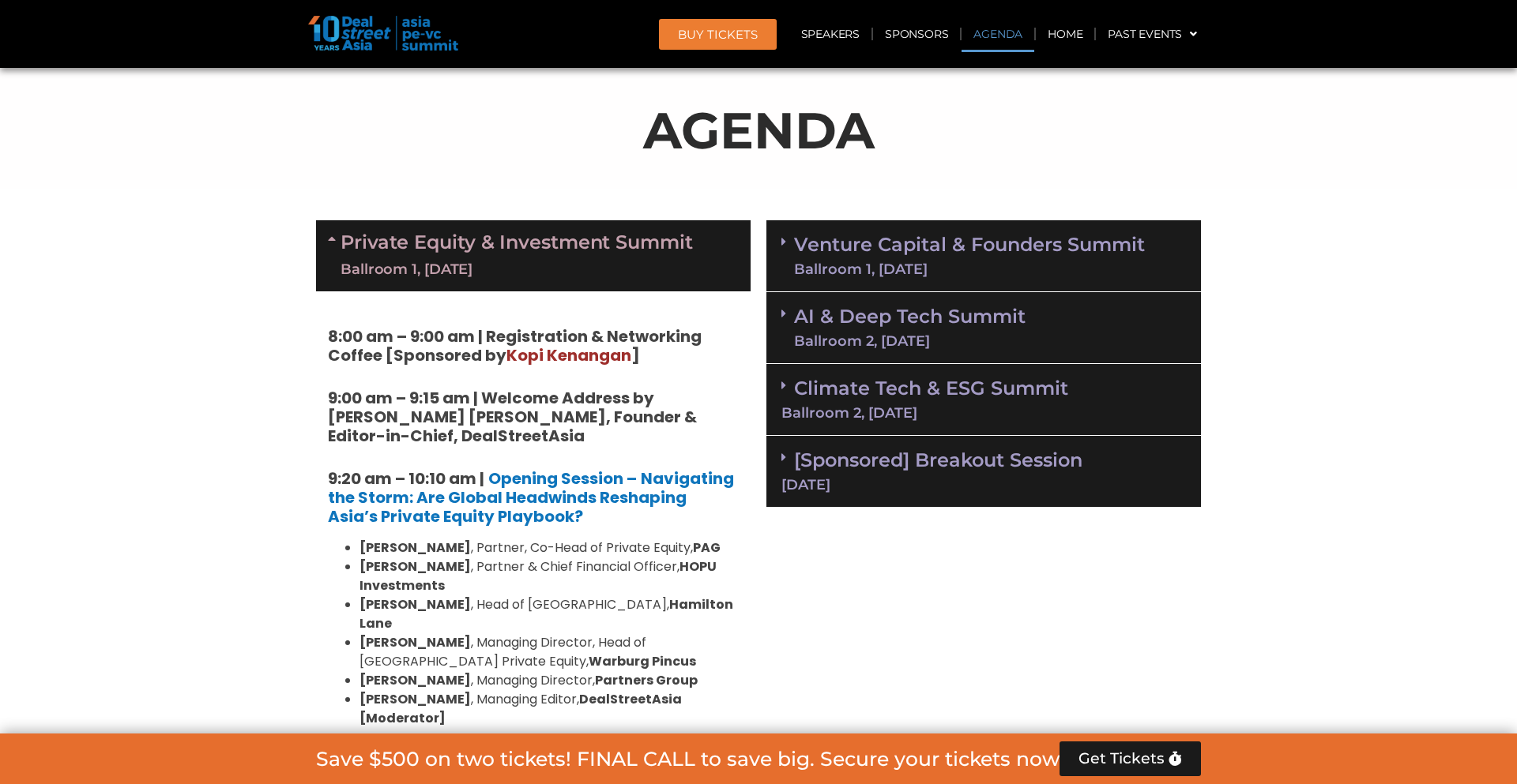
scroll to position [797, 0]
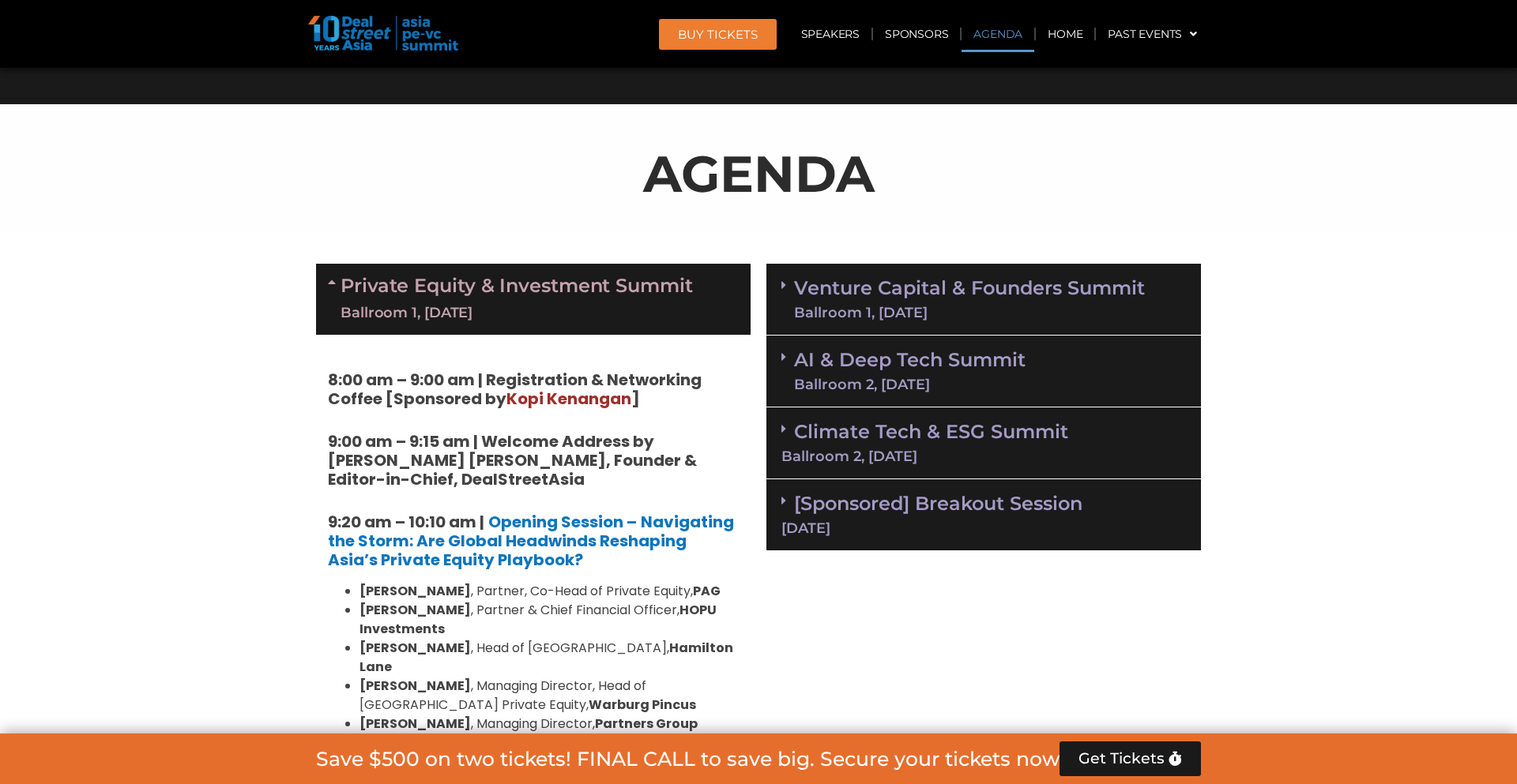
click at [937, 281] on link "Venture Capital & Founders​ Summit Ballroom 1, 11 Sept" at bounding box center [969, 300] width 351 height 42
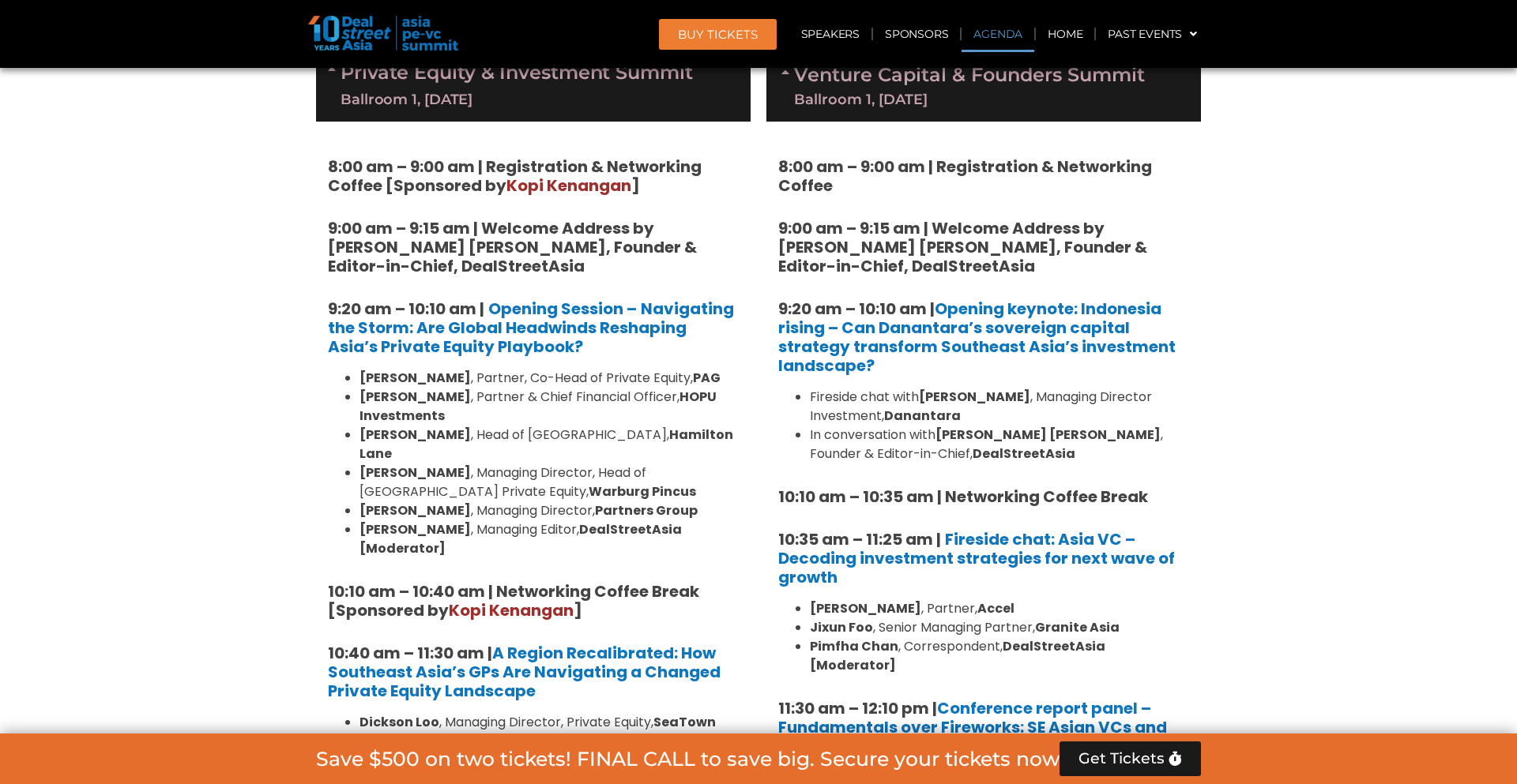
scroll to position [996, 0]
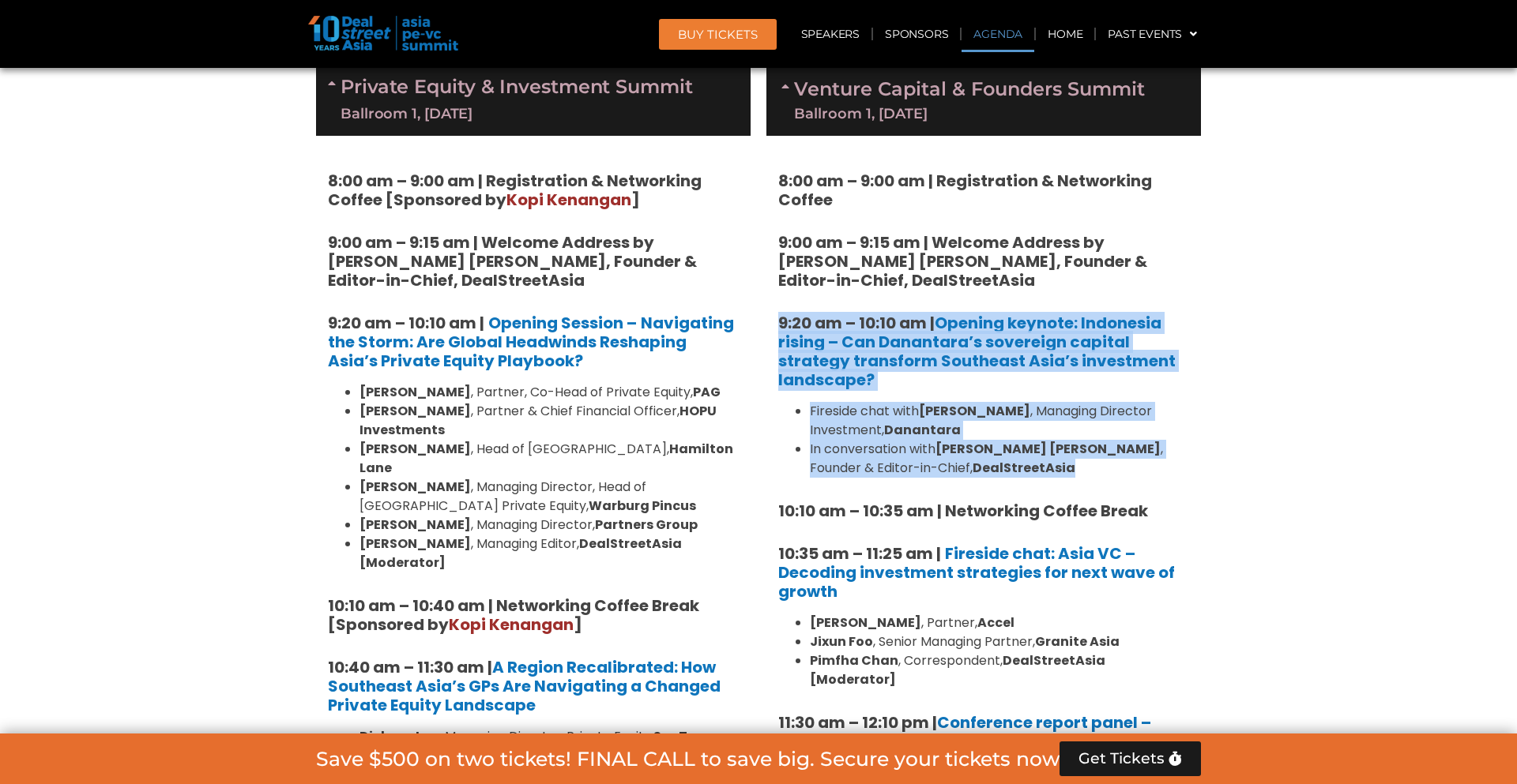
drag, startPoint x: 985, startPoint y: 453, endPoint x: 771, endPoint y: 313, distance: 255.7
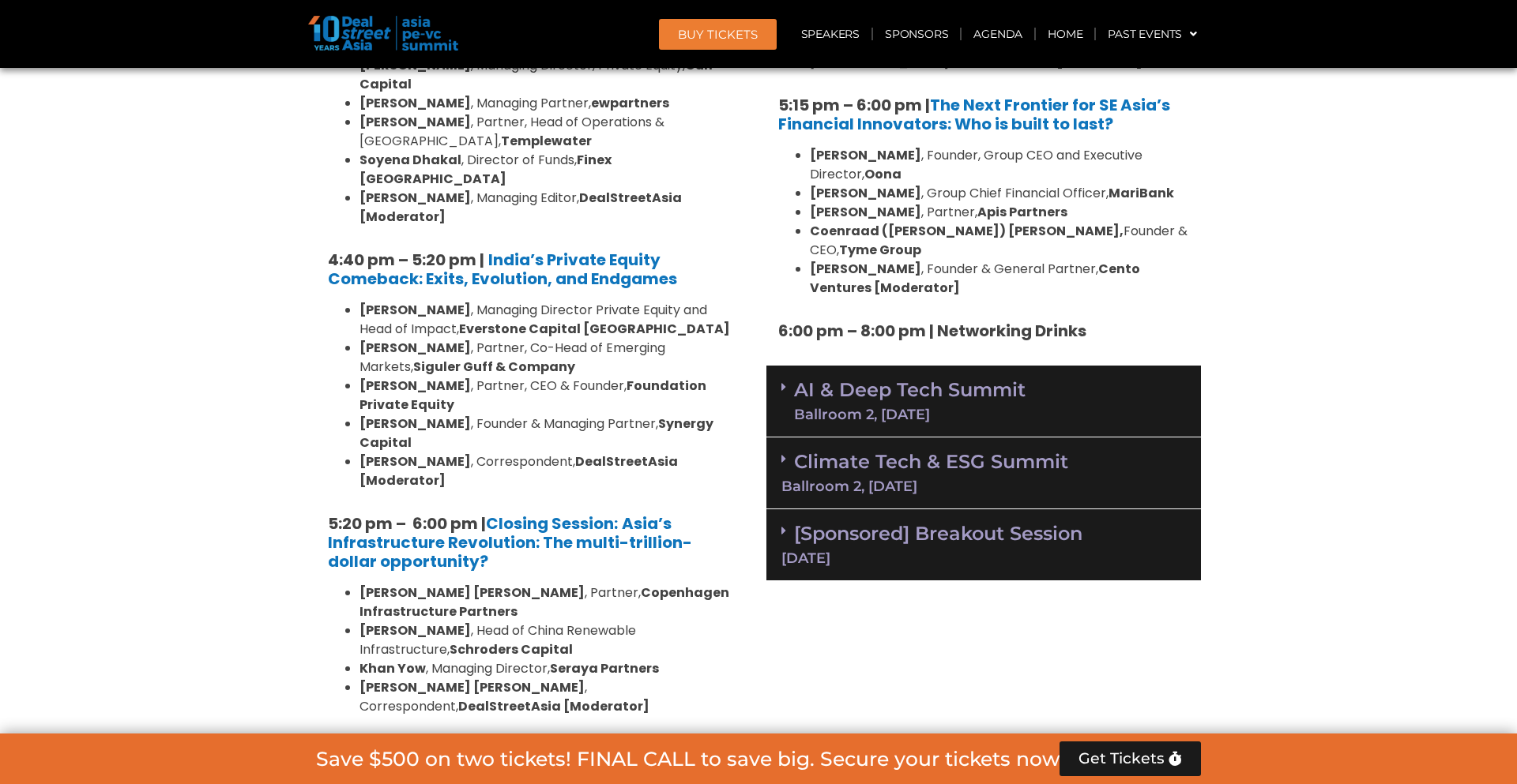
scroll to position [2920, 0]
click at [882, 382] on link "AI & Deep Tech Summit Ballroom 2, 11 Sept" at bounding box center [910, 402] width 231 height 42
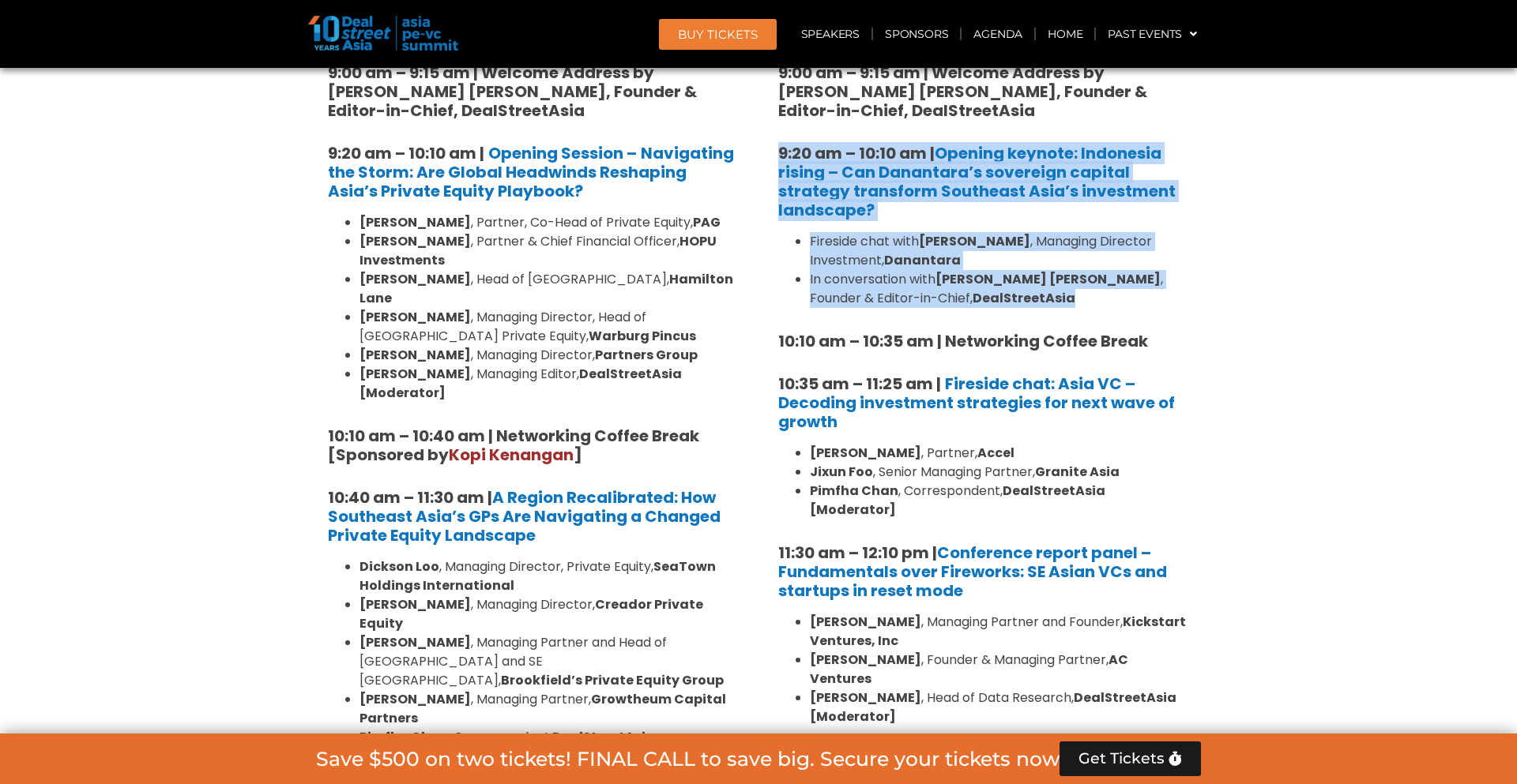
scroll to position [1200, 0]
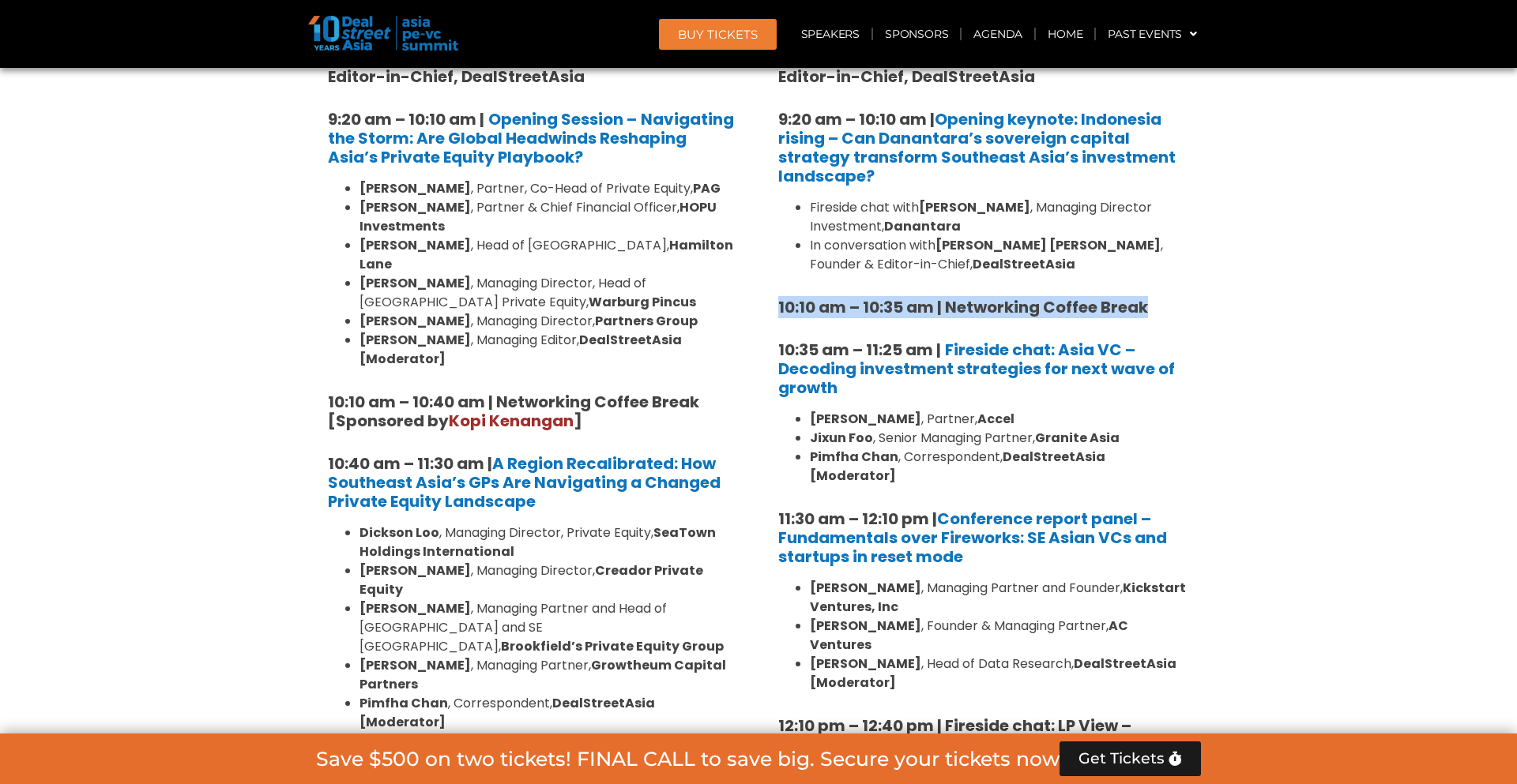
drag, startPoint x: 1152, startPoint y: 290, endPoint x: 778, endPoint y: 291, distance: 374.0
click at [778, 298] on h5 "10:10 am – 10:35 am | Networking Coffee Break" at bounding box center [983, 307] width 411 height 19
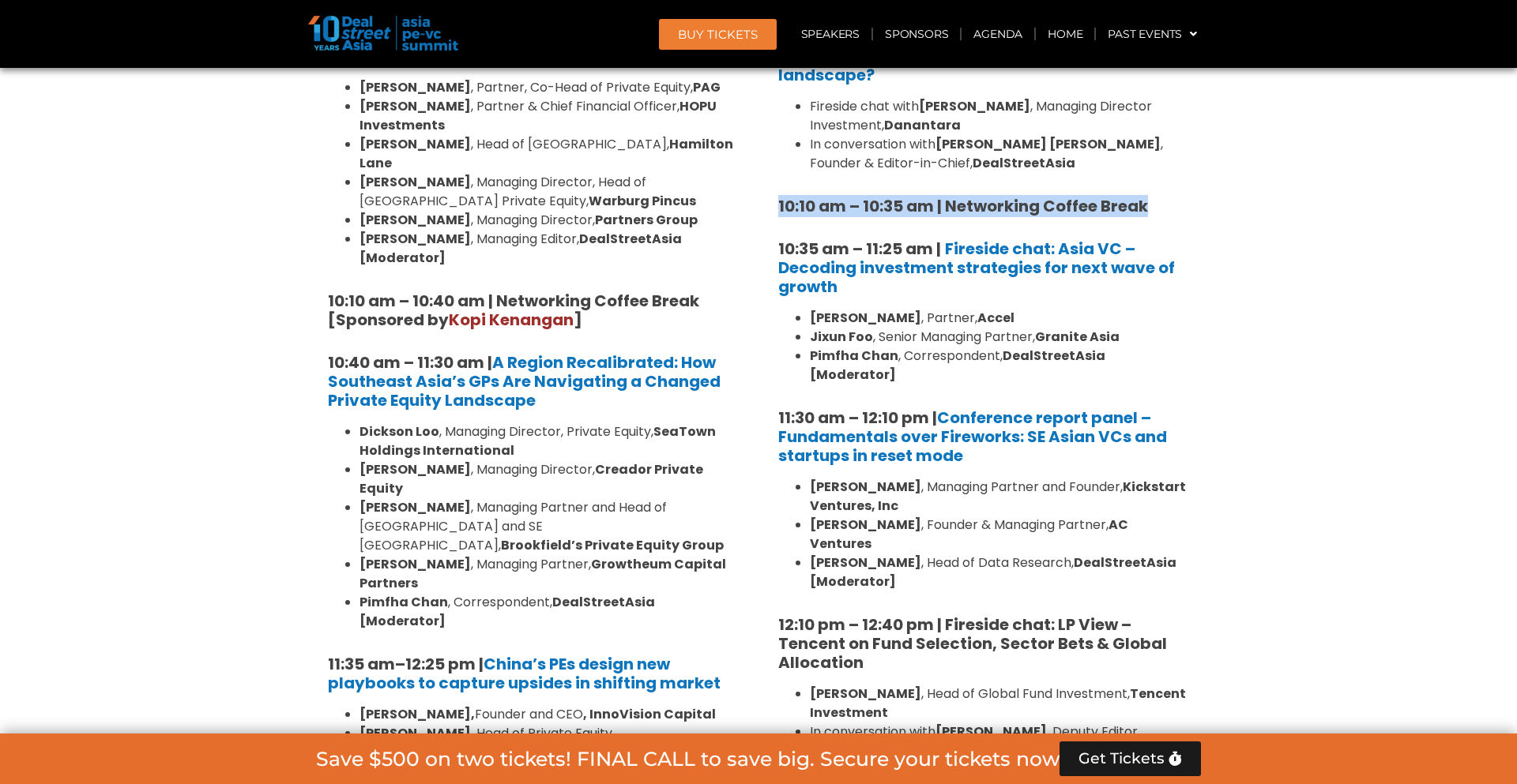
scroll to position [1305, 0]
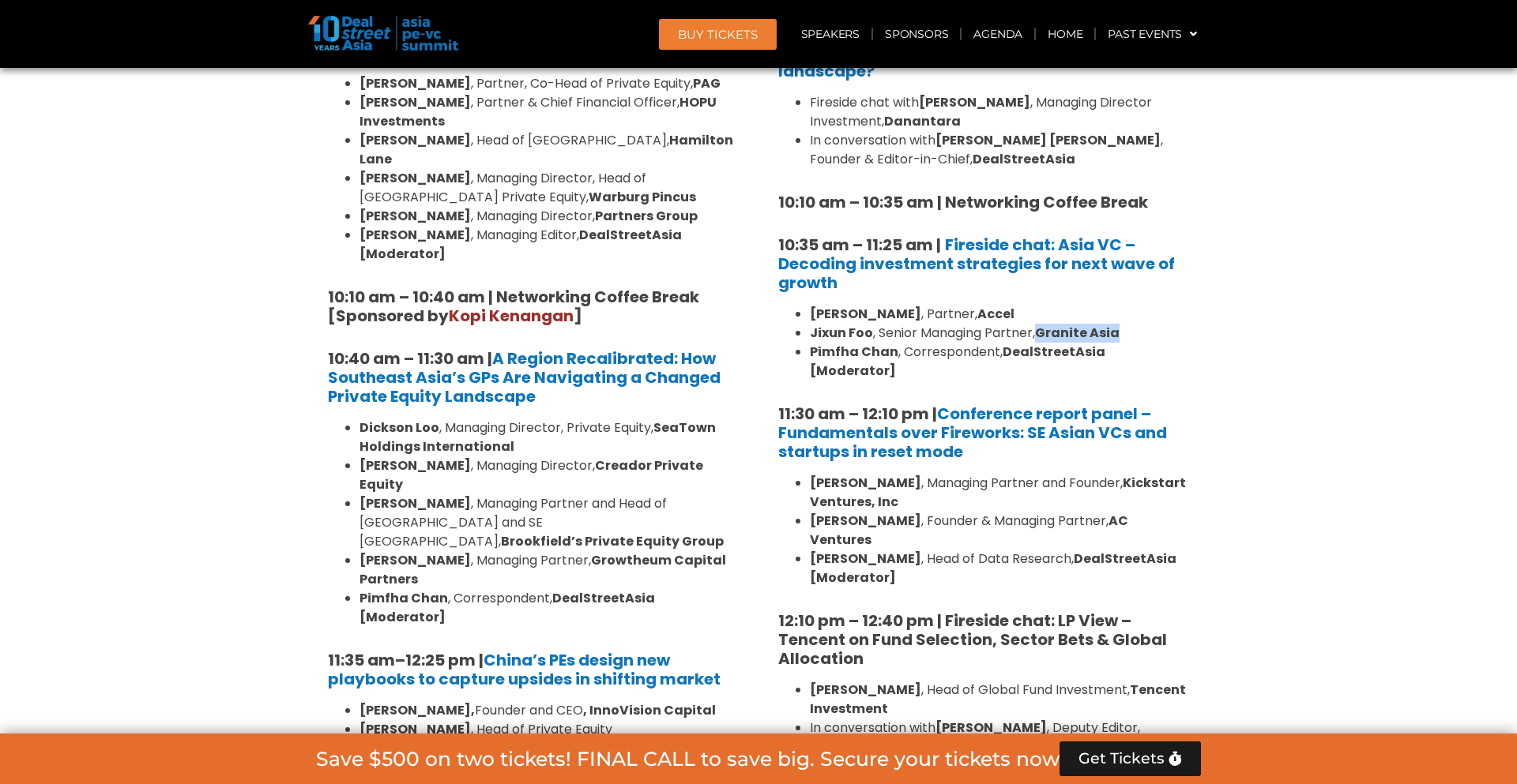
drag, startPoint x: 1037, startPoint y: 319, endPoint x: 1126, endPoint y: 314, distance: 89.1
click at [1126, 324] on li "Jixun Foo , Senior Managing Partner, Granite Asia" at bounding box center [999, 333] width 379 height 19
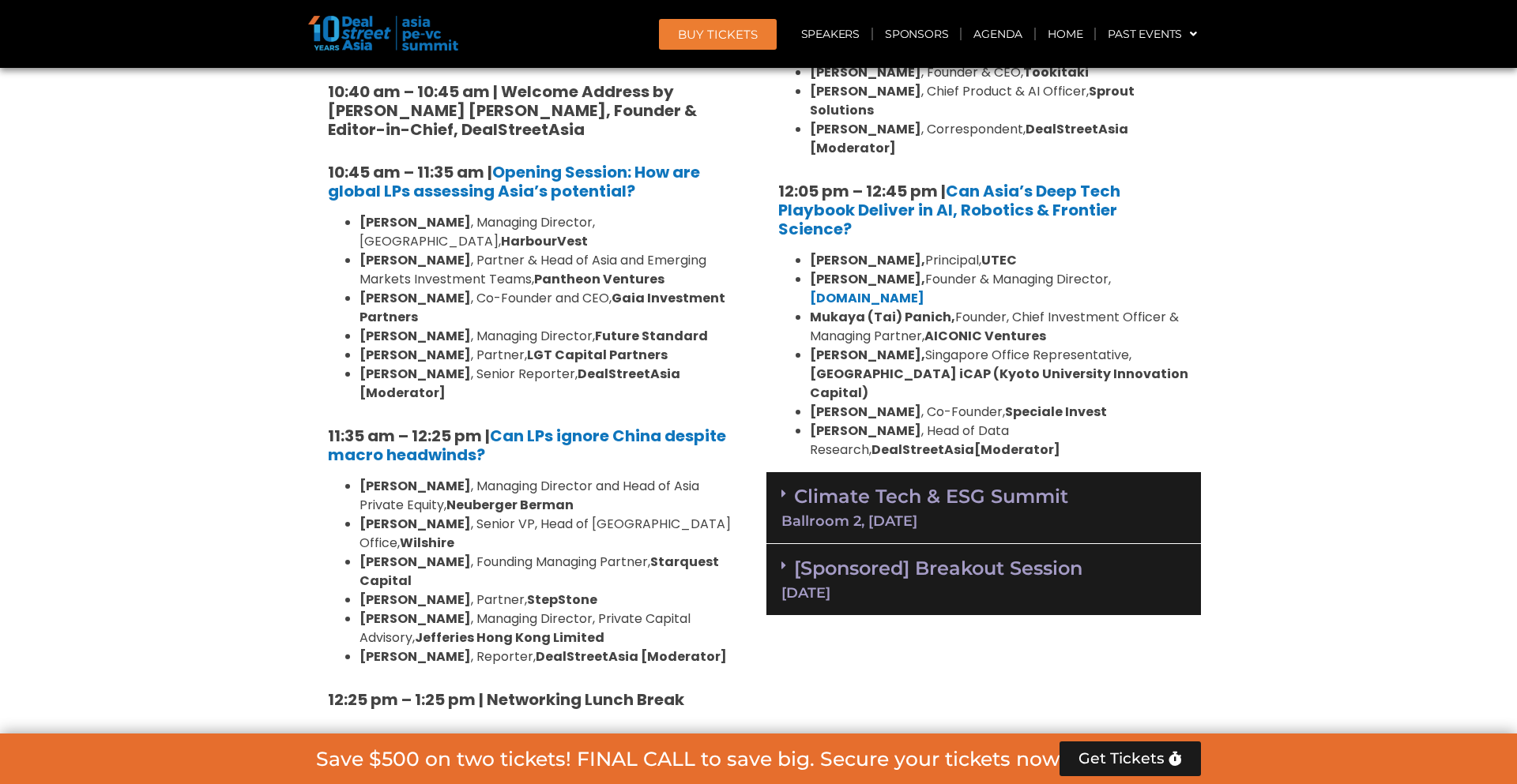
scroll to position [3601, 0]
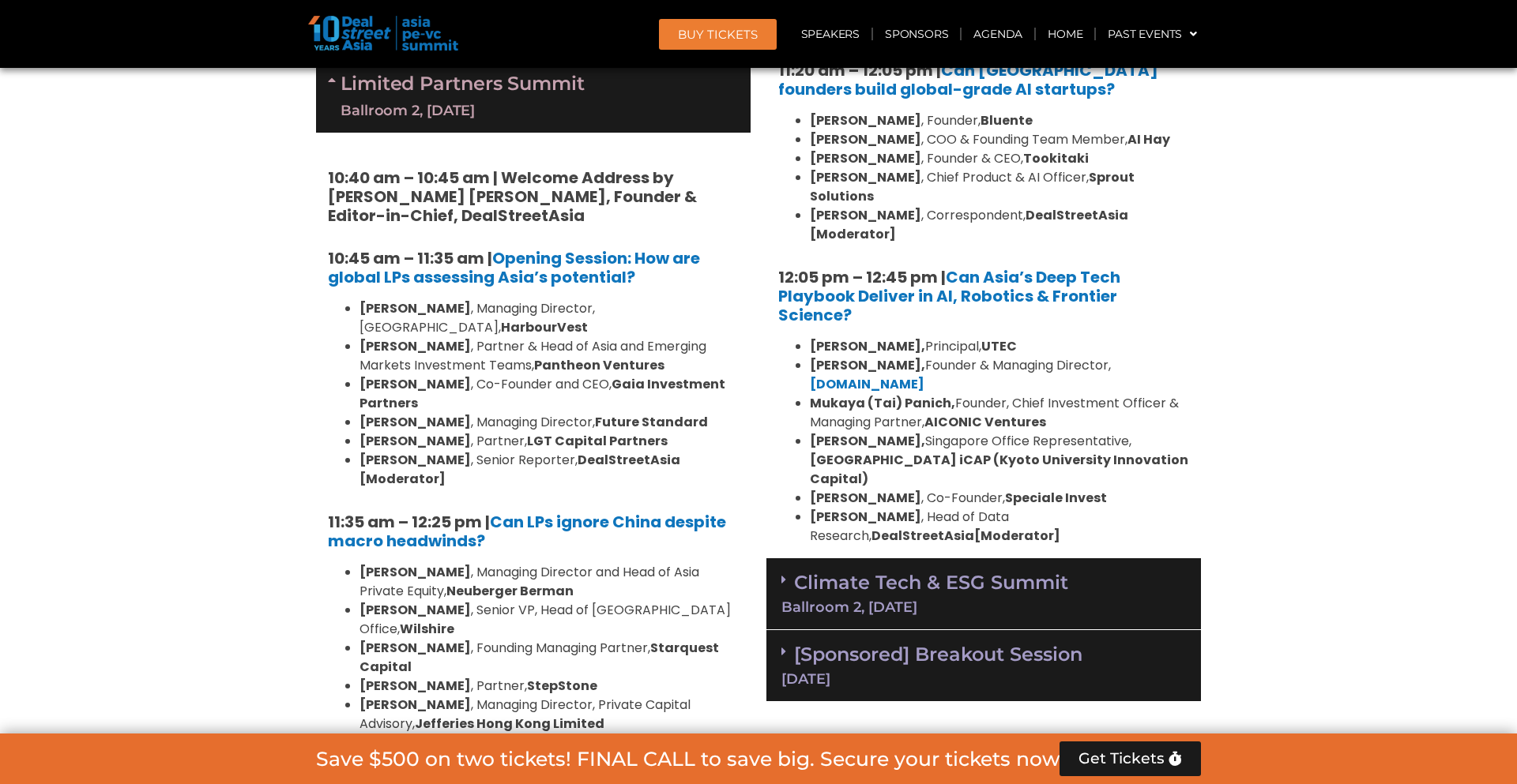
click at [945, 642] on link "[Sponsored] Breakout Session 11 Sept" at bounding box center [984, 664] width 404 height 43
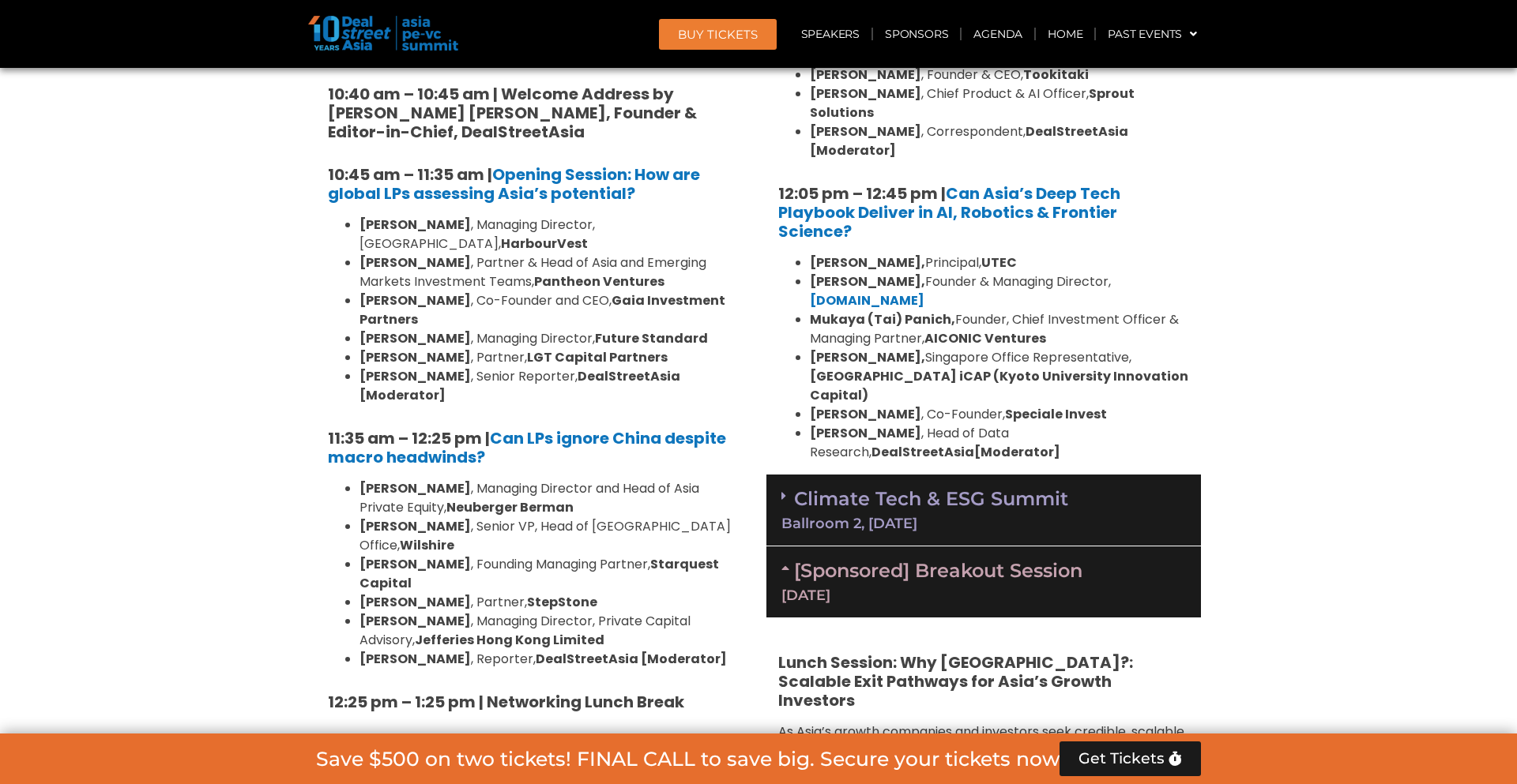
scroll to position [3678, 0]
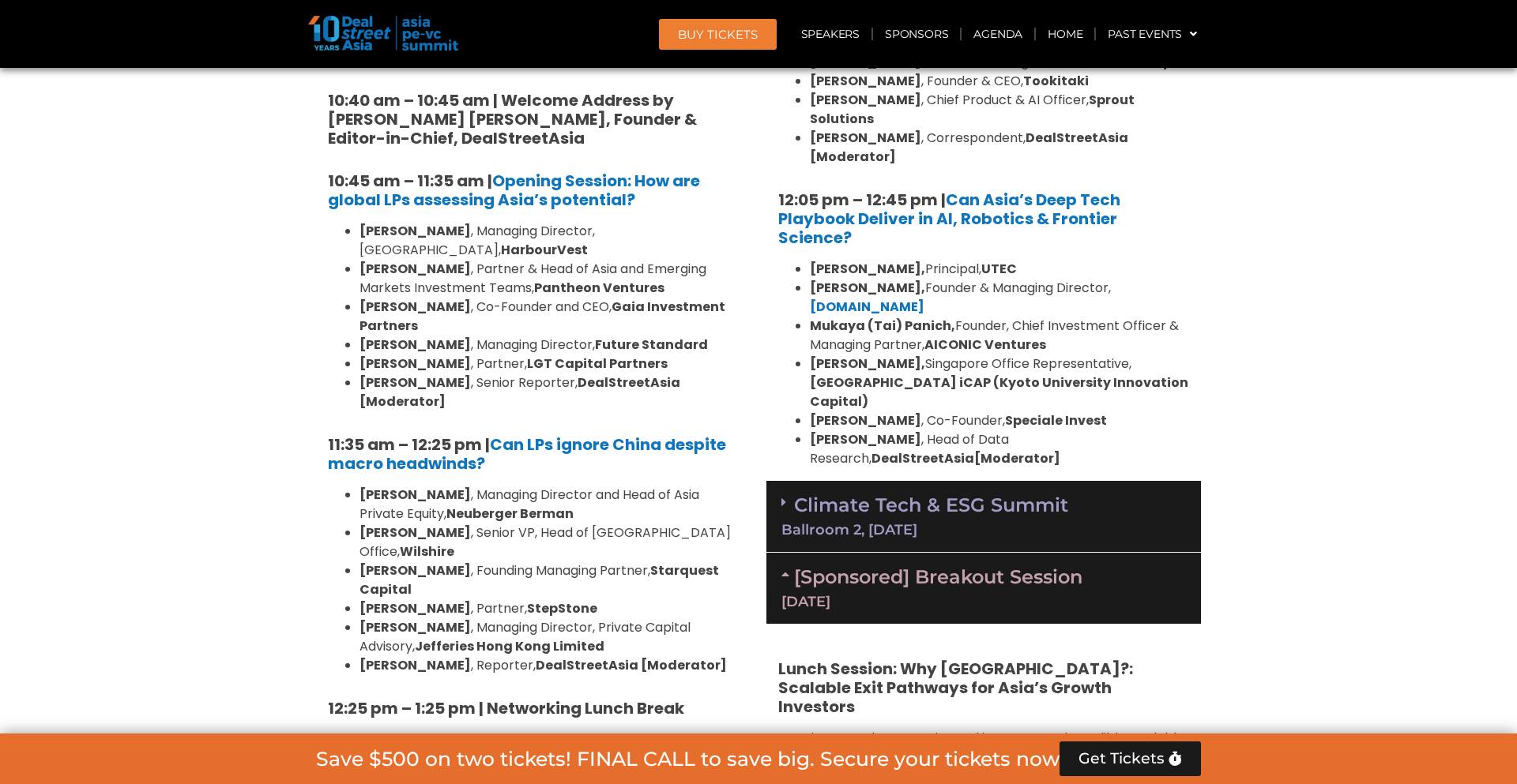
click at [939, 481] on div "Climate Tech & ESG Summit Ballroom 2, 11 Sept" at bounding box center [983, 517] width 434 height 72
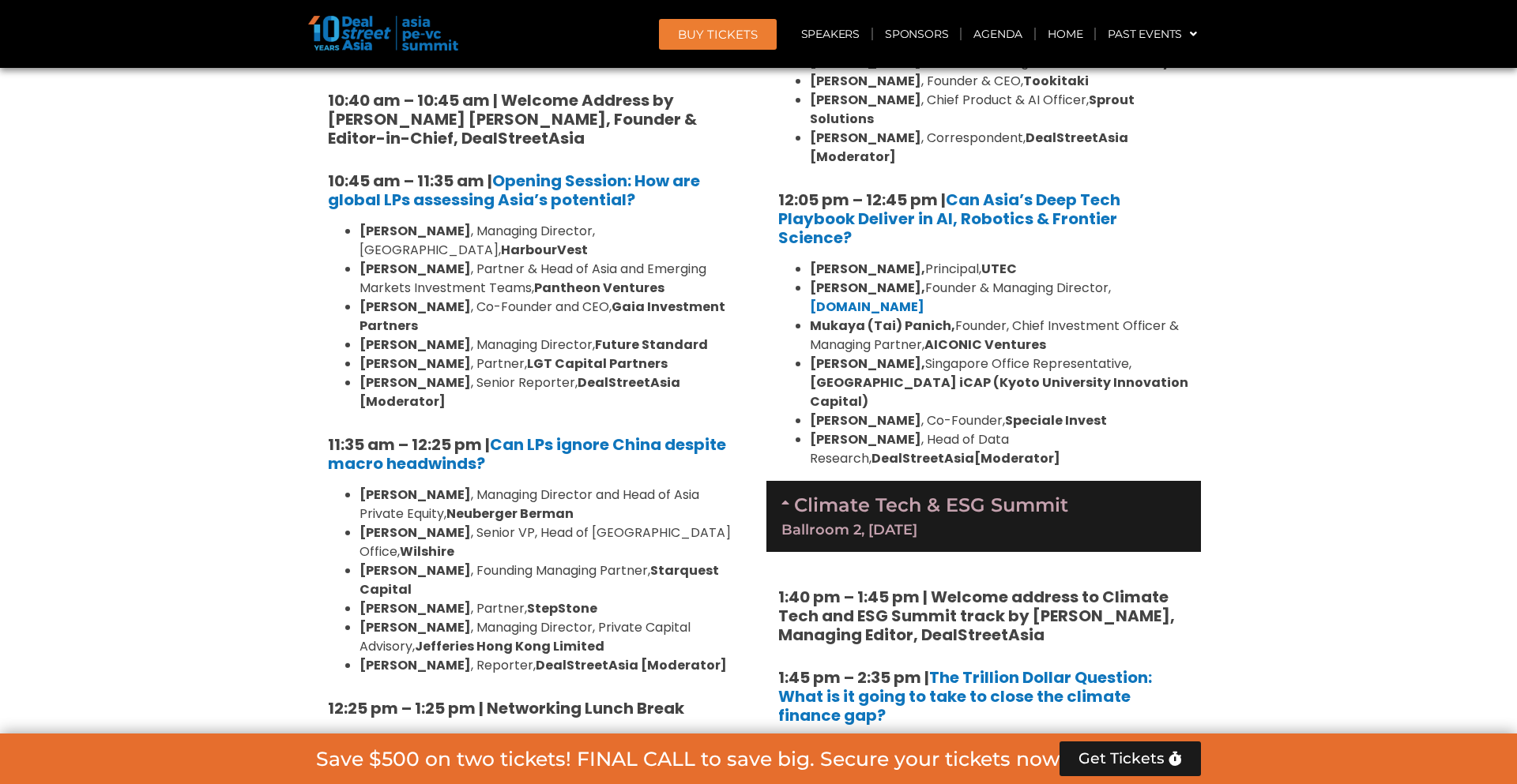
click at [939, 481] on div "Climate Tech & ESG Summit Ballroom 2, 11 Sept" at bounding box center [983, 516] width 434 height 71
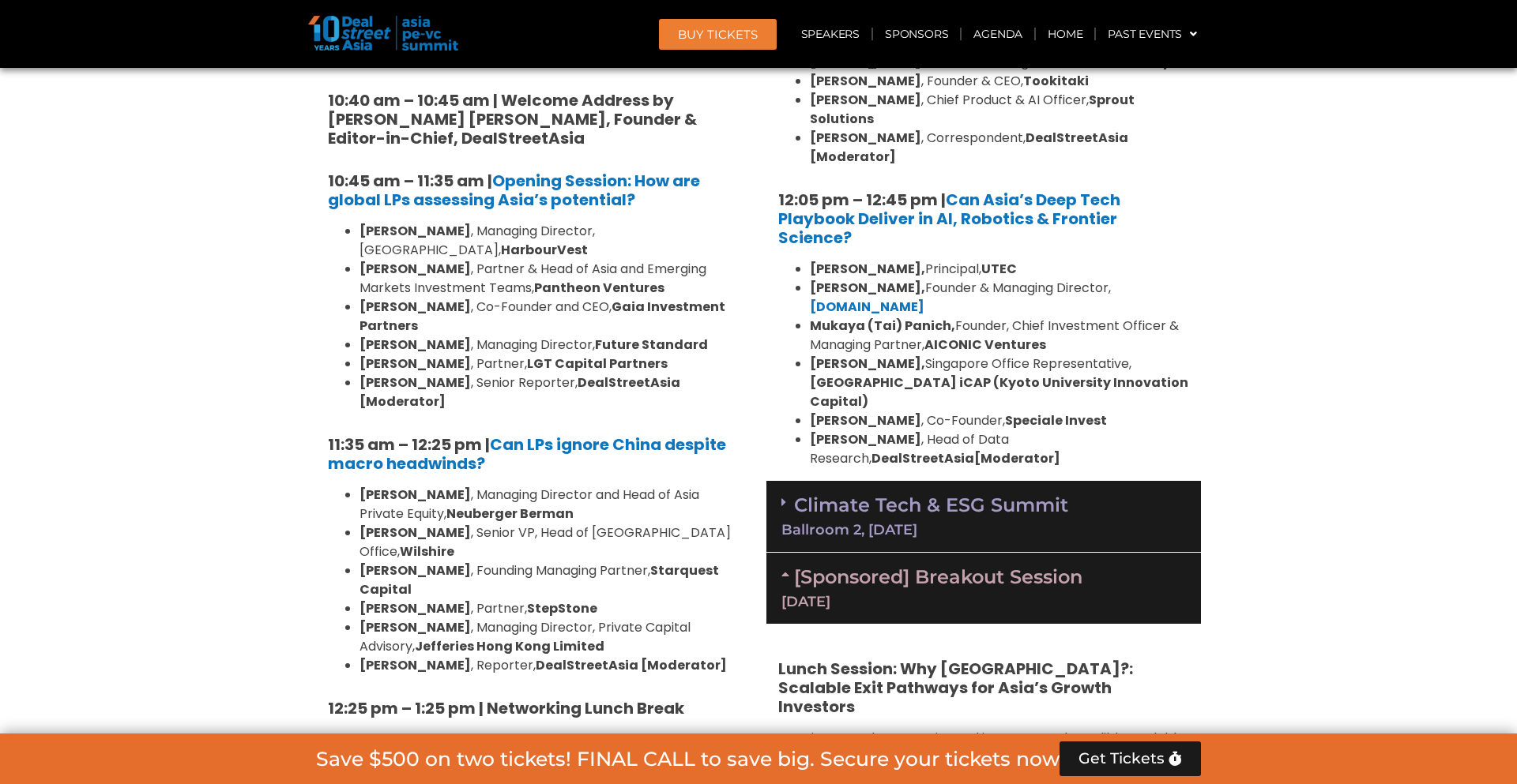
click at [939, 481] on div "Climate Tech & ESG Summit Ballroom 2, 11 Sept" at bounding box center [983, 517] width 434 height 72
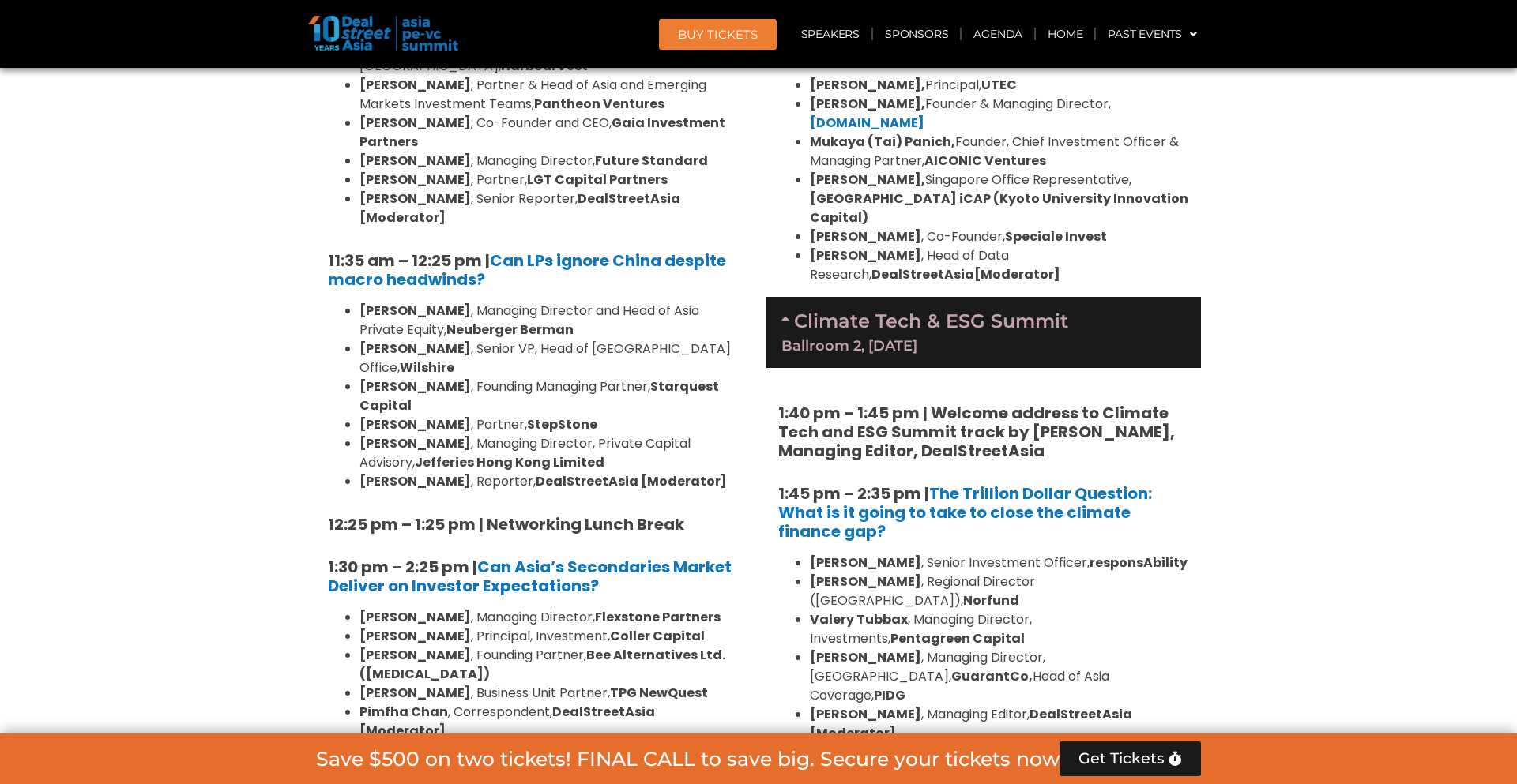
scroll to position [3794, 0]
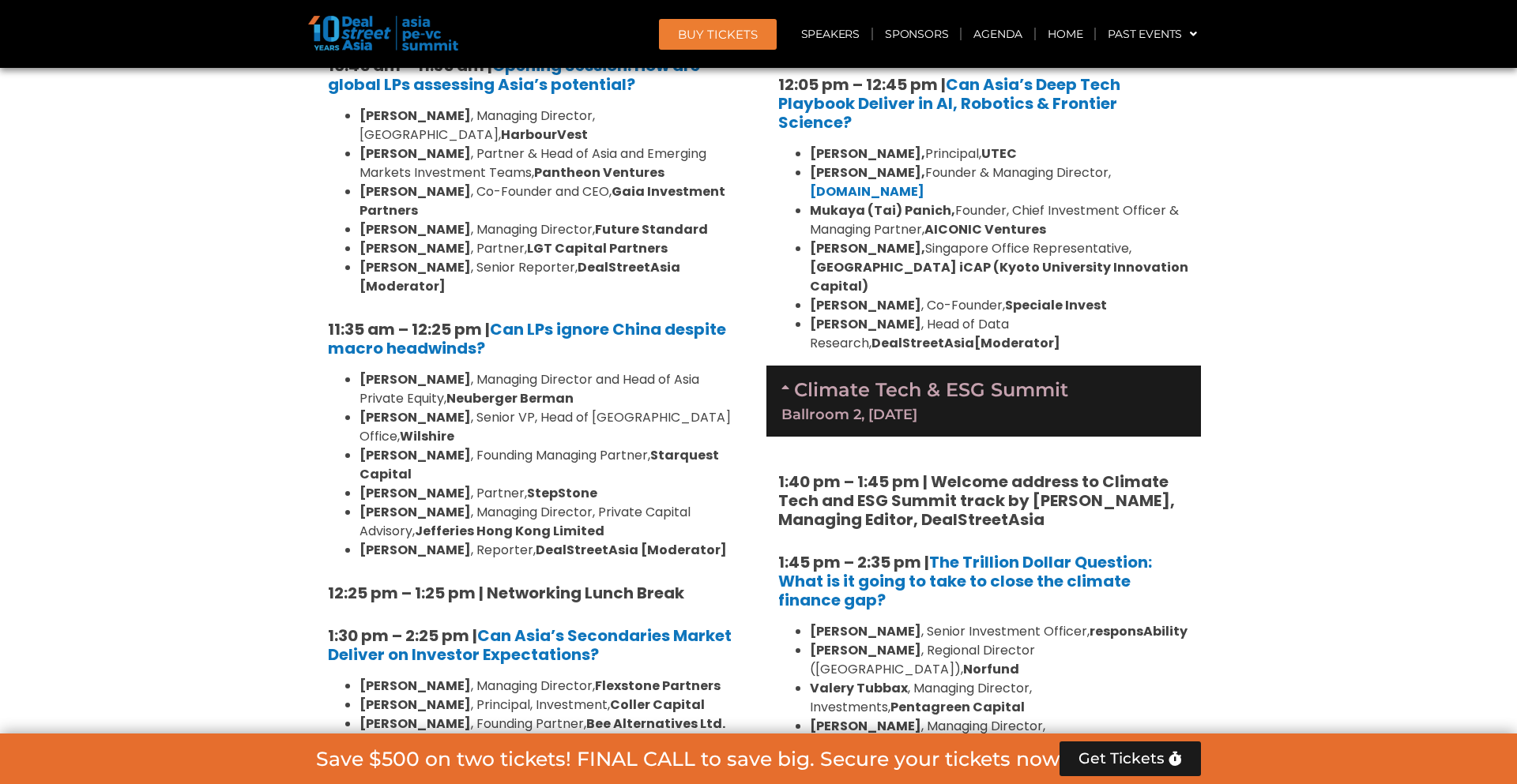
click at [948, 365] on div "Climate Tech & ESG Summit Ballroom 2, 11 Sept" at bounding box center [983, 401] width 434 height 71
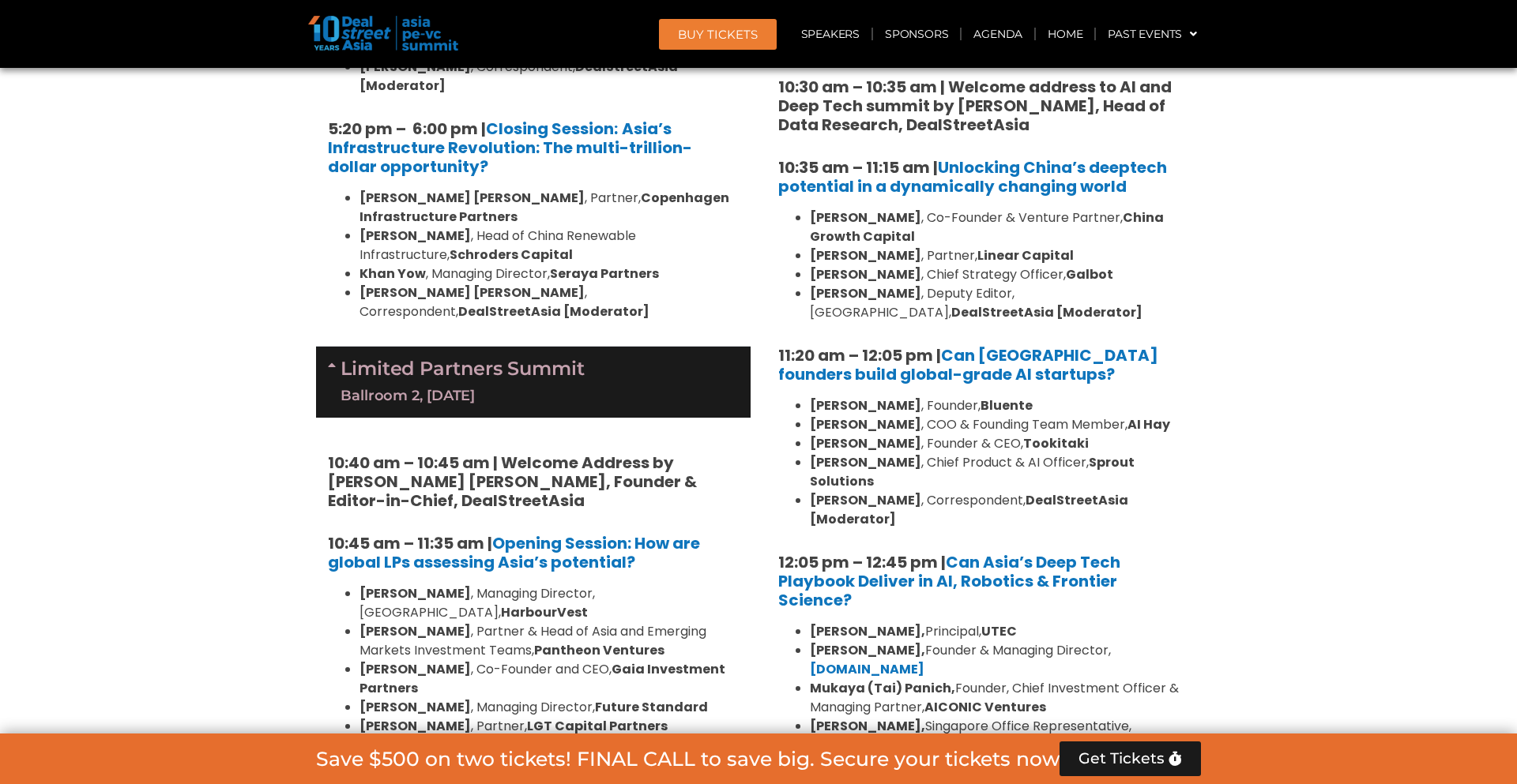
scroll to position [3321, 0]
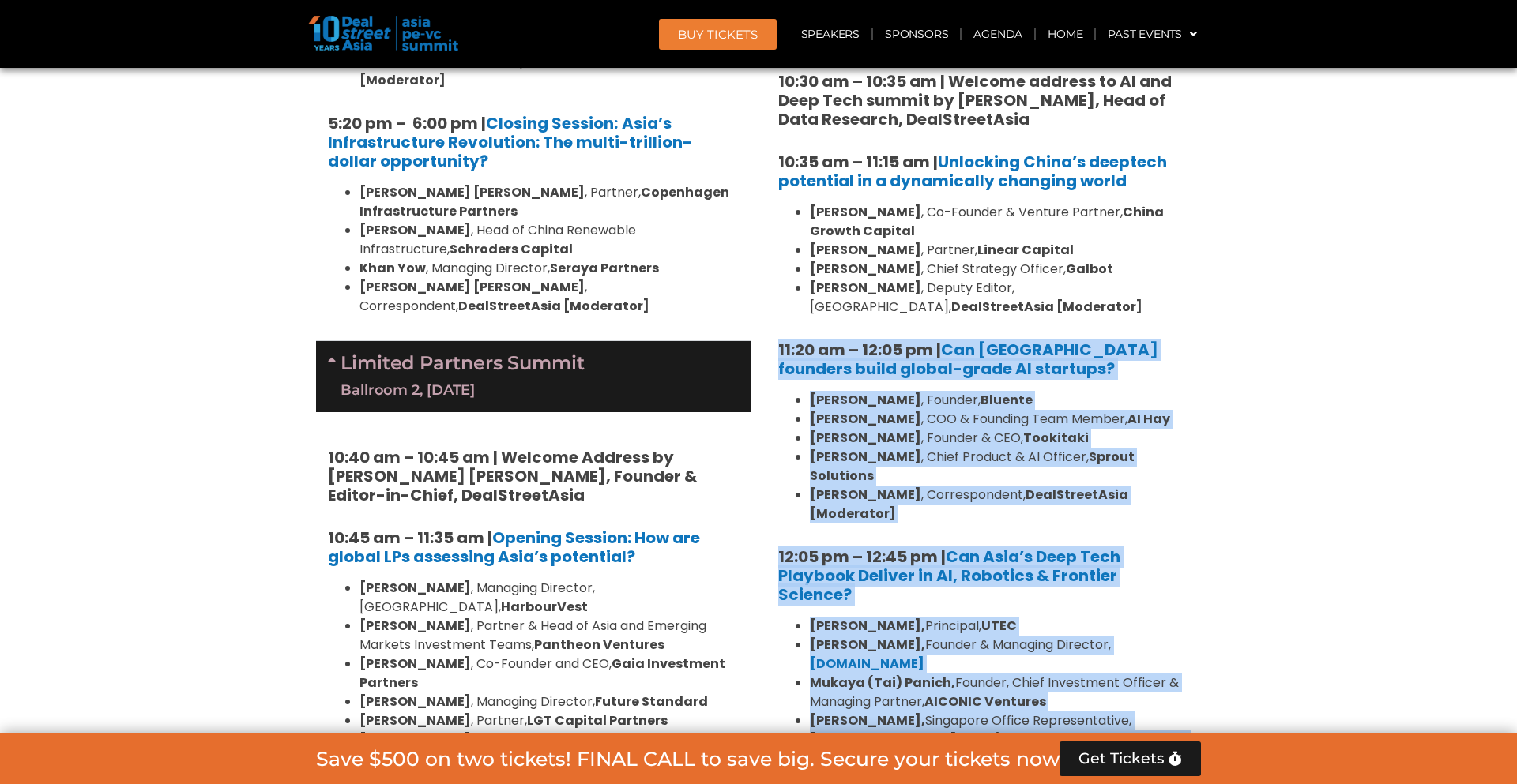
drag, startPoint x: 776, startPoint y: 235, endPoint x: 972, endPoint y: 680, distance: 486.3
click at [972, 680] on div "10:30 am – 10:35 am | Welcome address to AI and Deep Tech summit by Andi Haswid…" at bounding box center [983, 437] width 434 height 801
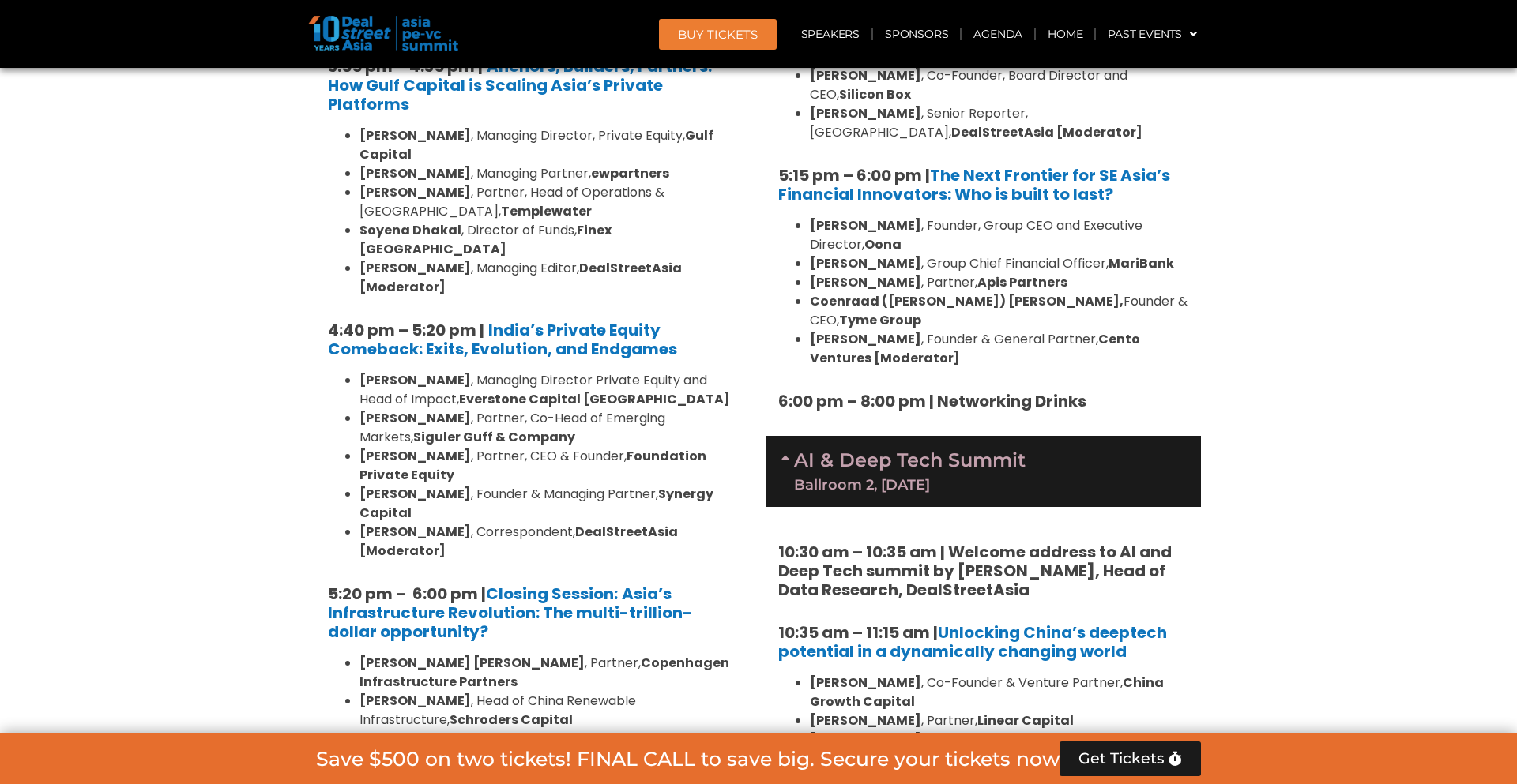
scroll to position [2845, 0]
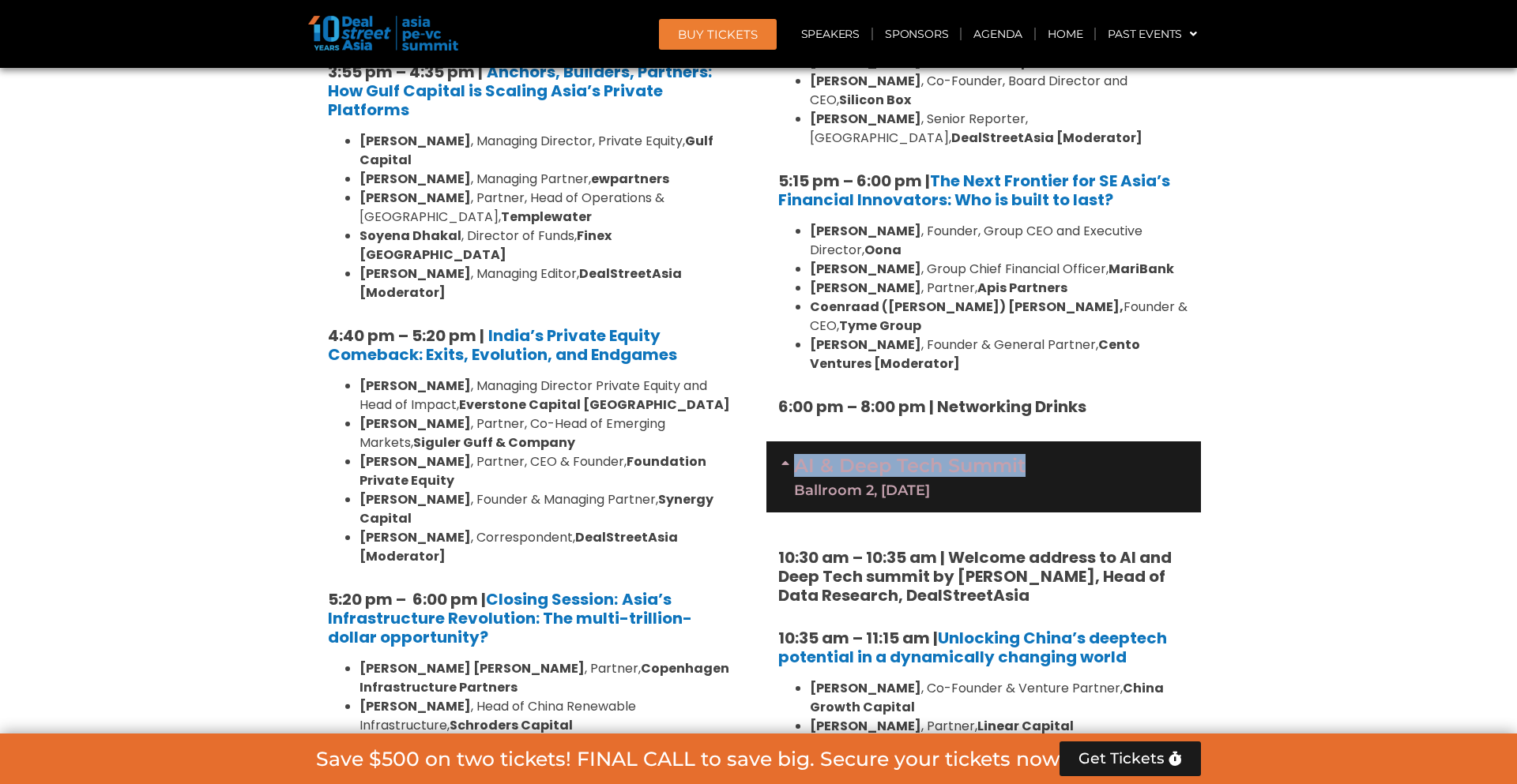
drag, startPoint x: 1030, startPoint y: 354, endPoint x: 788, endPoint y: 356, distance: 242.0
click at [788, 441] on div "AI & Deep Tech Summit Ballroom 2, 11 Sept" at bounding box center [983, 476] width 434 height 71
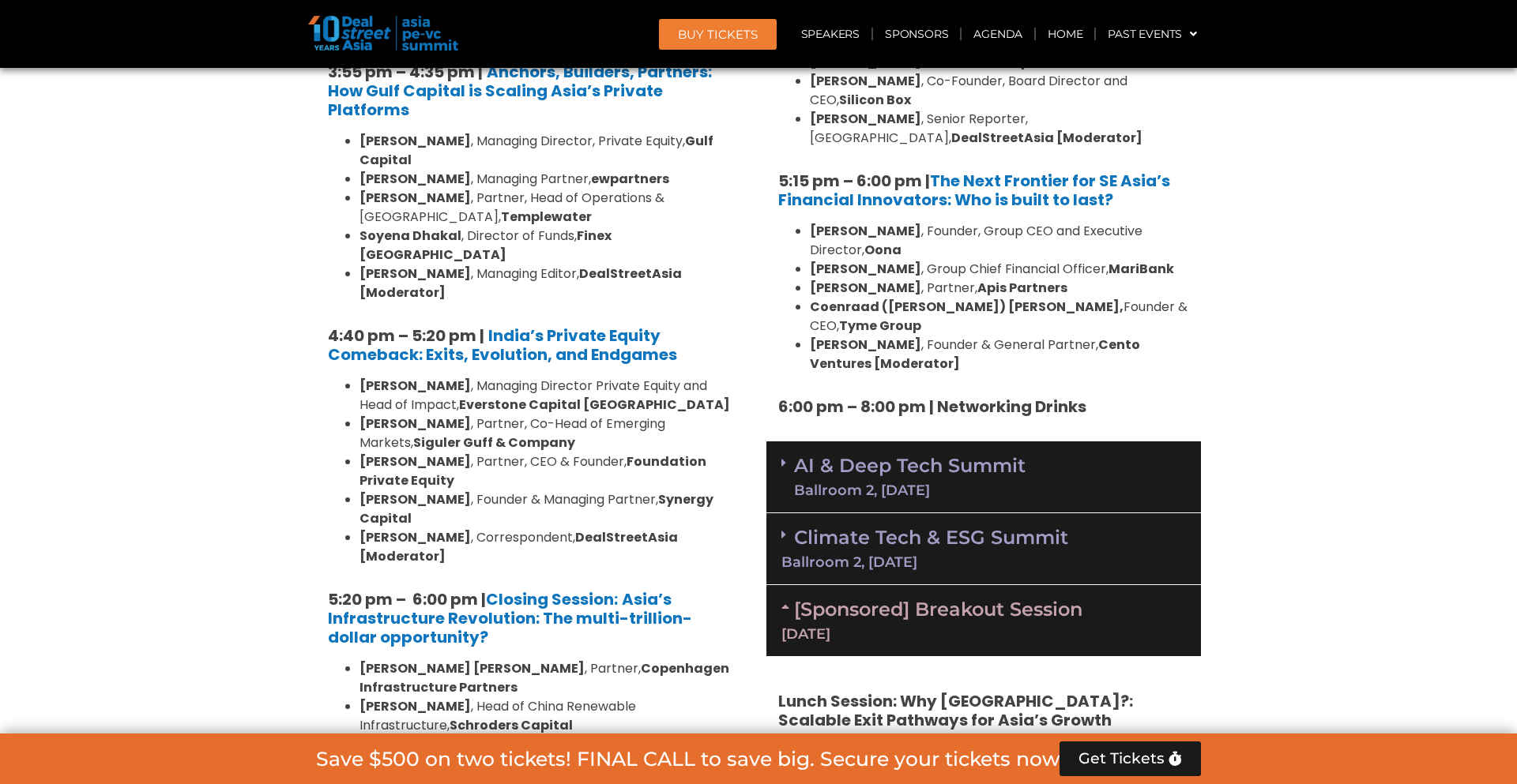
click at [1038, 441] on div "AI & Deep Tech Summit Ballroom 2, 11 Sept" at bounding box center [983, 477] width 434 height 72
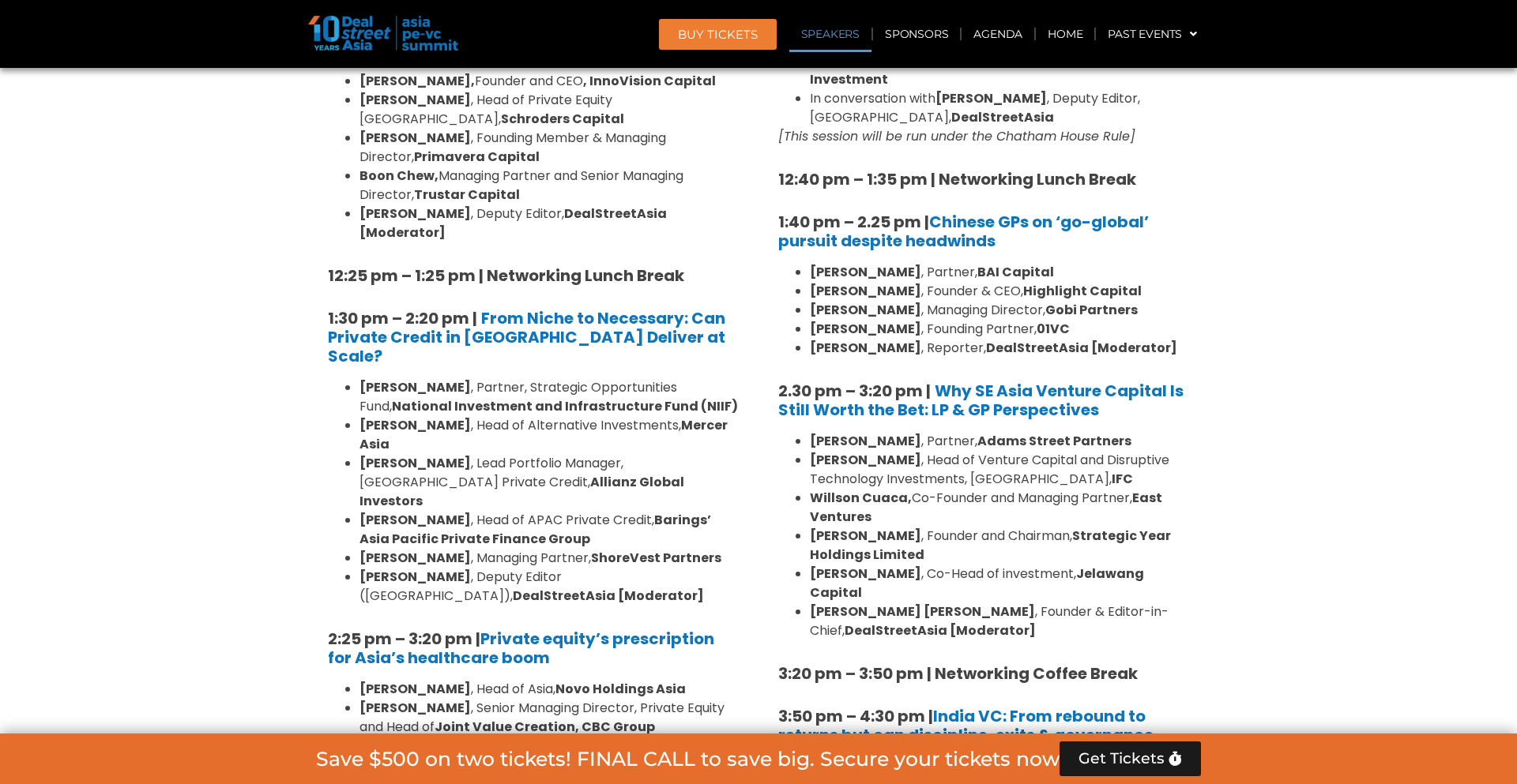
scroll to position [1932, 0]
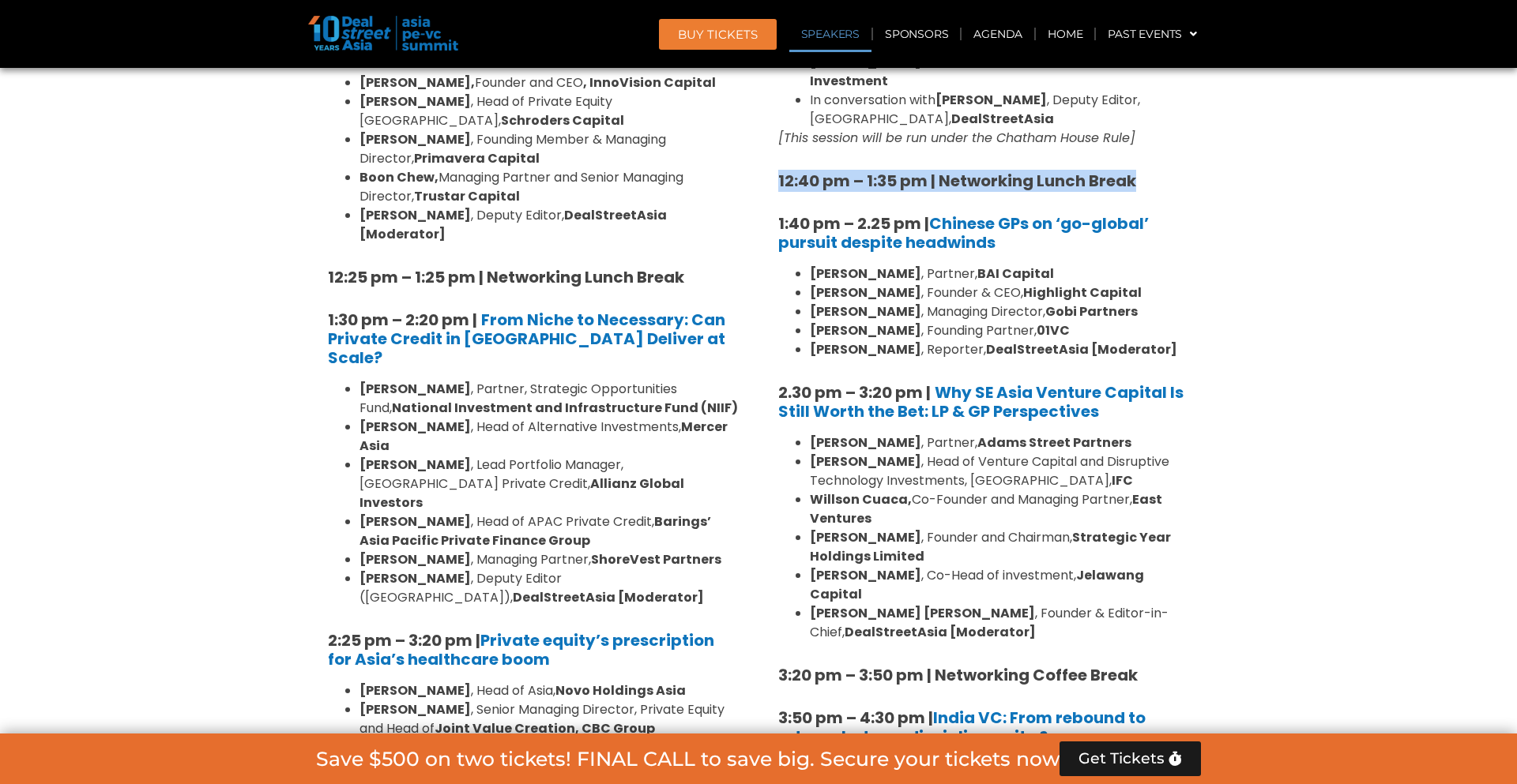
drag, startPoint x: 780, startPoint y: 127, endPoint x: 1145, endPoint y: 127, distance: 365.0
click at [1145, 171] on h5 "12:40 pm – 1:35 pm | Networking Lunch Break" at bounding box center [983, 180] width 411 height 19
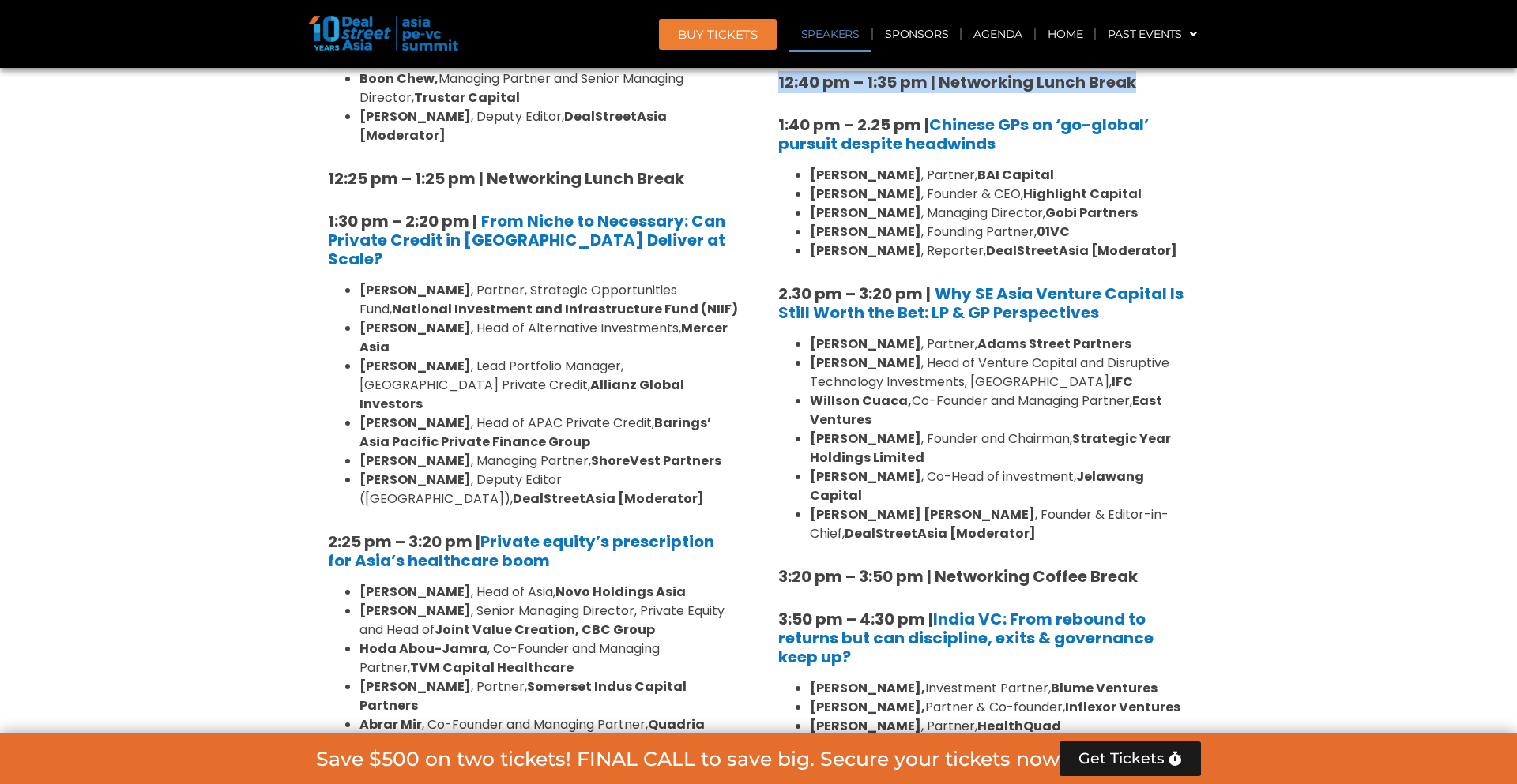
scroll to position [2048, 0]
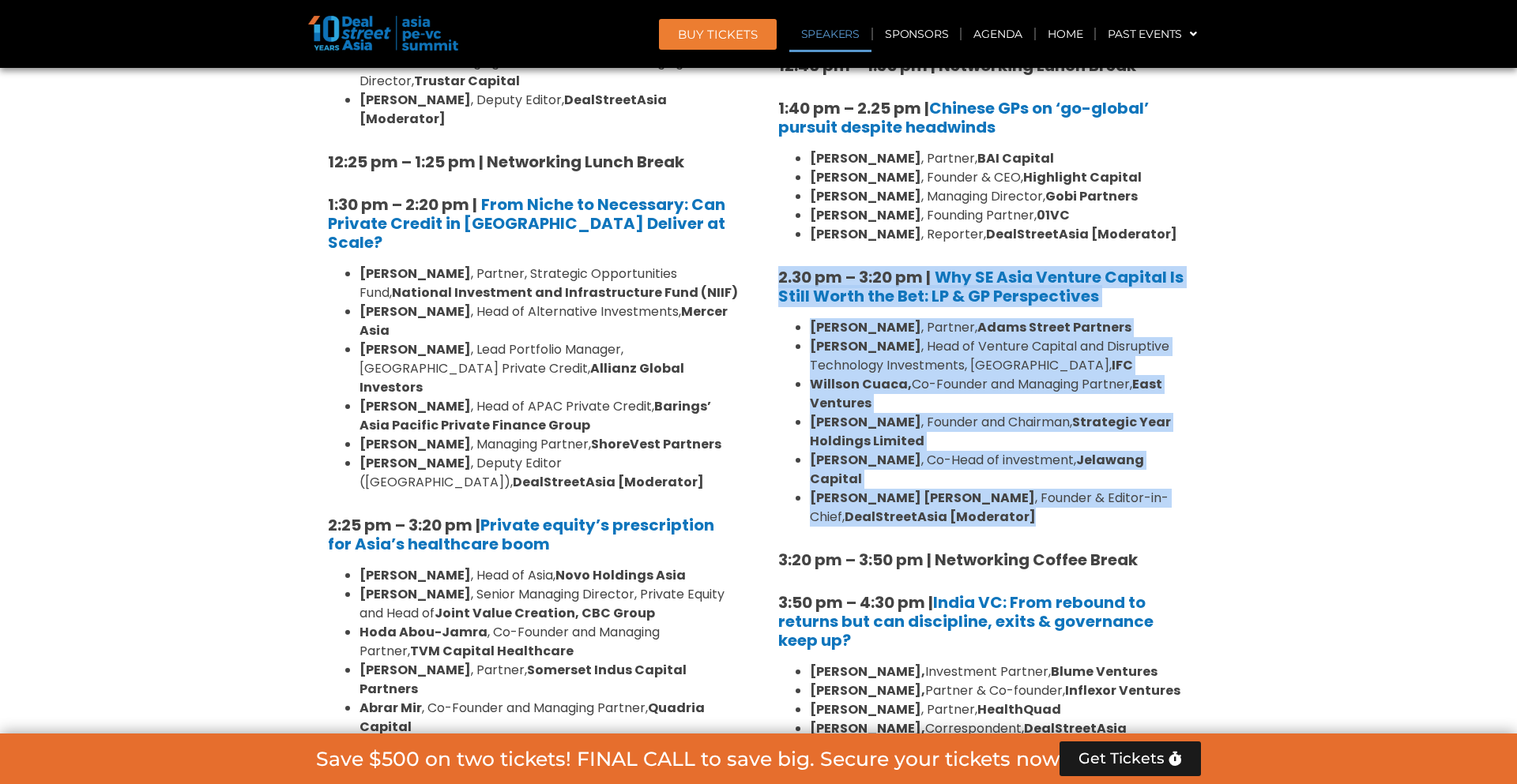
drag, startPoint x: 779, startPoint y: 222, endPoint x: 1035, endPoint y: 442, distance: 337.5
click at [1035, 442] on div "8:00 am – 9:00 am | Registration & Networking Coffee 9:00 am – 9:15 am | Welcom…" at bounding box center [983, 166] width 411 height 2094
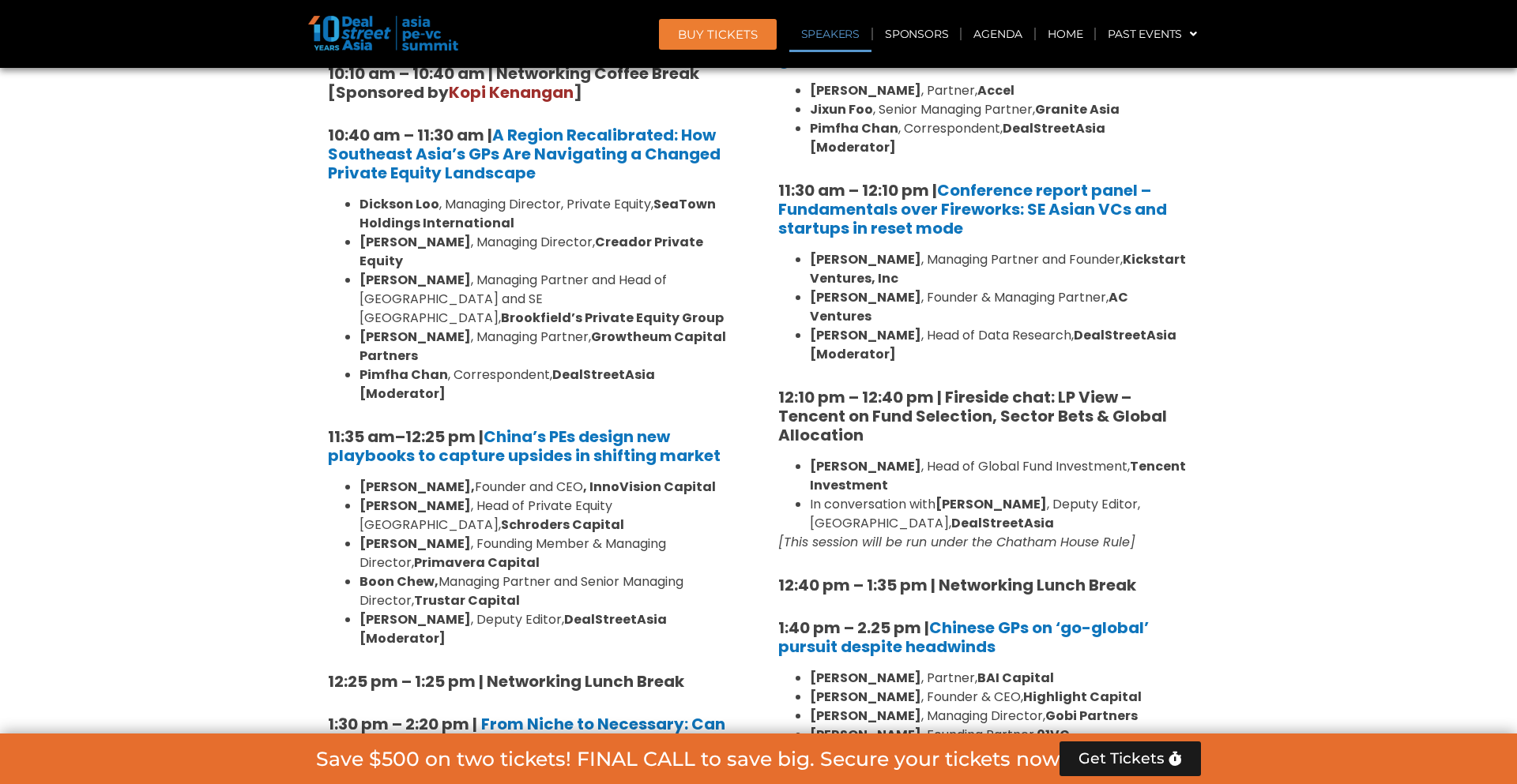
scroll to position [2168, 0]
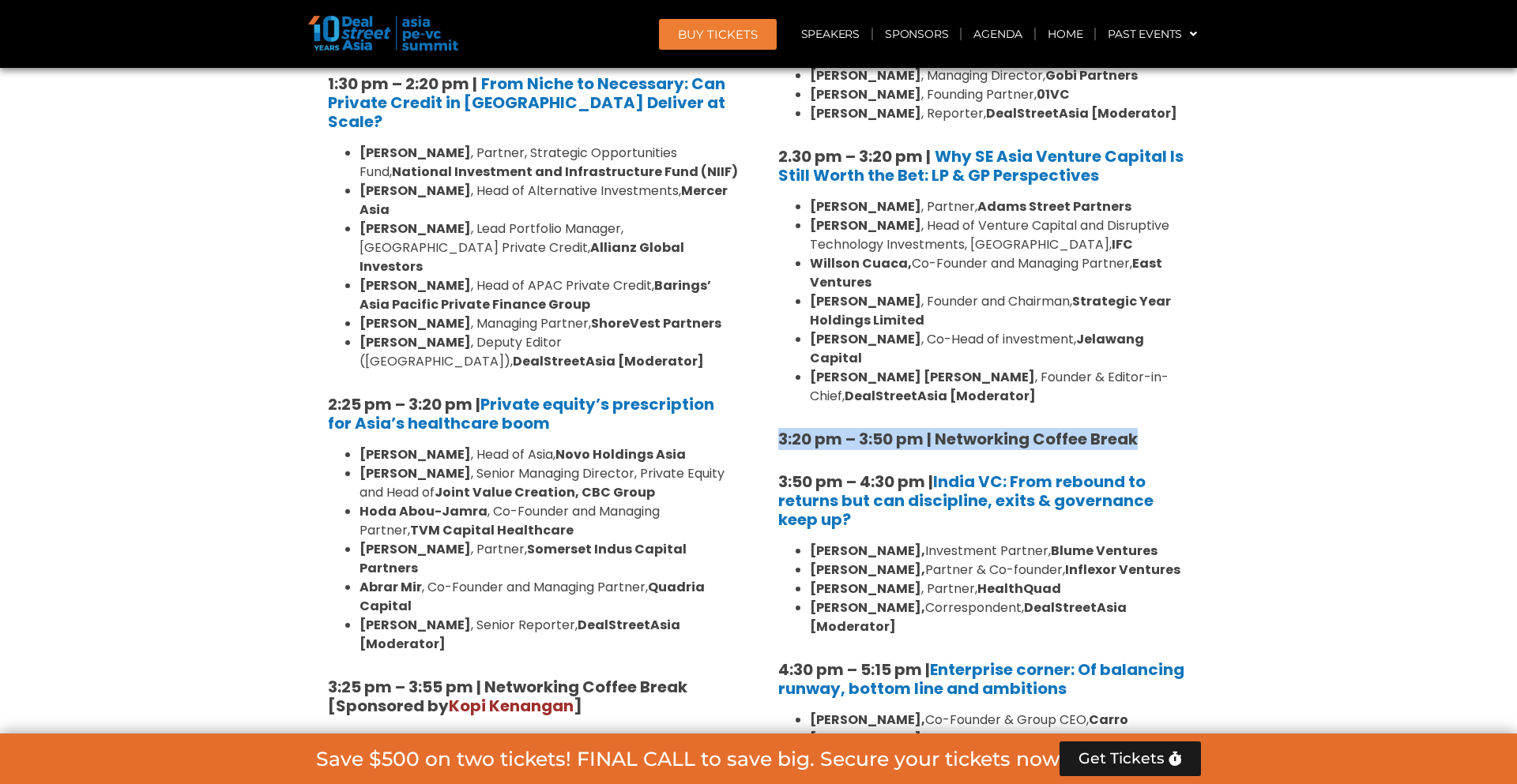
drag, startPoint x: 1149, startPoint y: 370, endPoint x: 777, endPoint y: 371, distance: 372.0
click at [778, 429] on h5 "3:20 pm – 3:50 pm | Networking Coffee Break" at bounding box center [983, 438] width 411 height 19
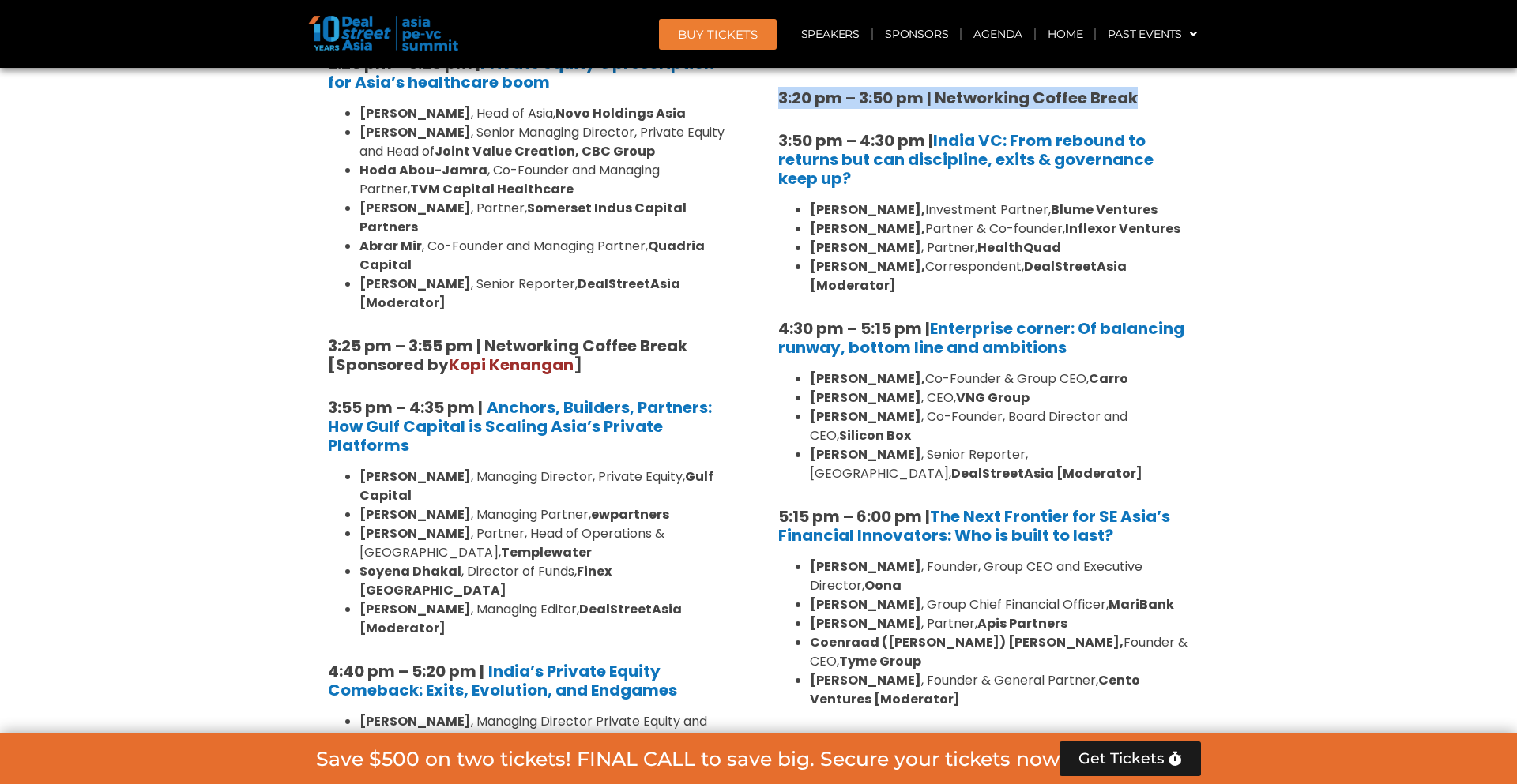
scroll to position [2510, 0]
drag, startPoint x: 1096, startPoint y: 628, endPoint x: 776, endPoint y: 626, distance: 320.0
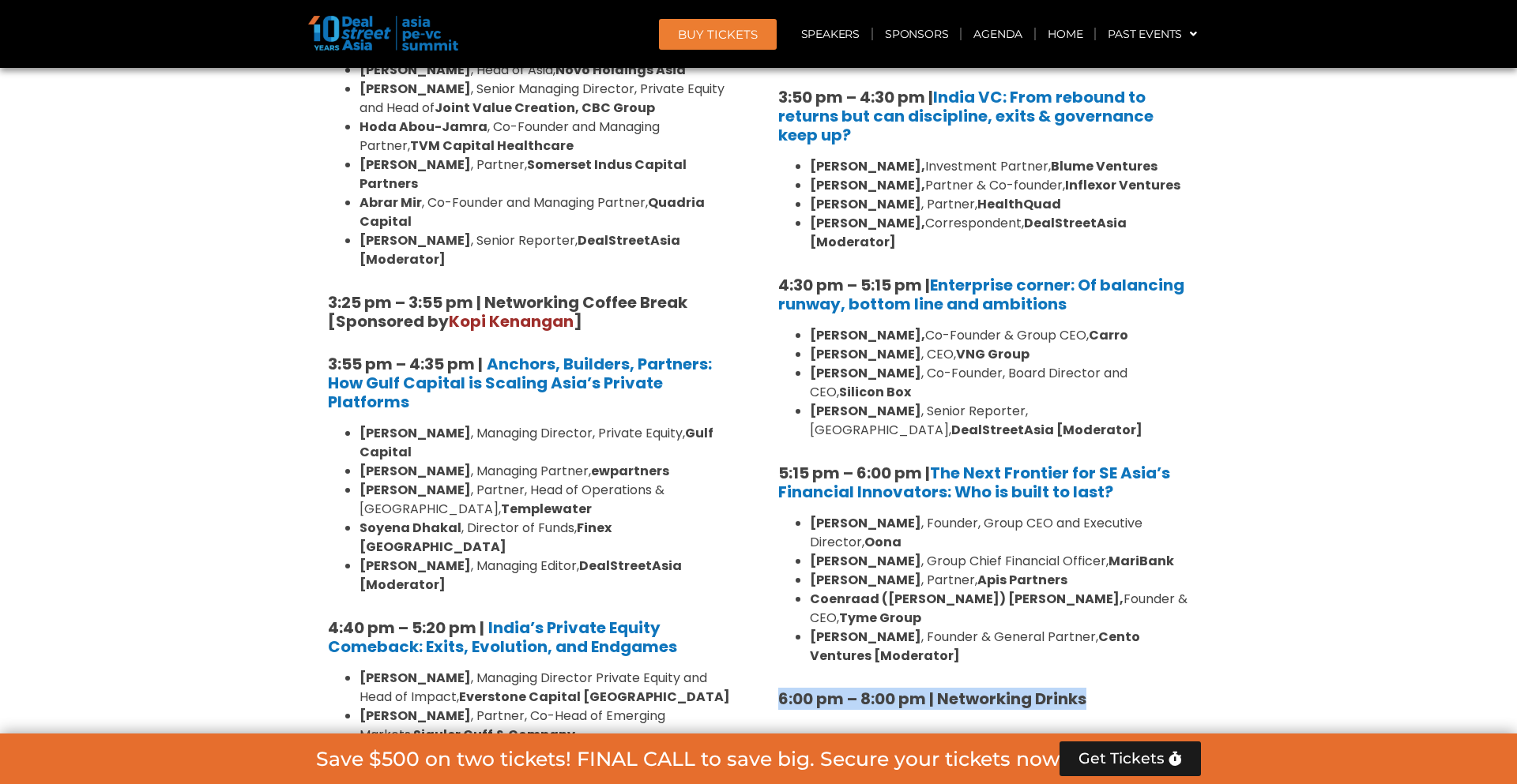
scroll to position [2554, 0]
drag, startPoint x: 1059, startPoint y: 491, endPoint x: 973, endPoint y: 491, distance: 86.0
click at [973, 570] on li "Nicholas Smalle , Partner, Apis Partners" at bounding box center [999, 579] width 379 height 19
drag, startPoint x: 1078, startPoint y: 509, endPoint x: 1161, endPoint y: 510, distance: 83.0
click at [1161, 589] on li "Coenraad (Coen) Jonker, Founder & CEO, Tyme Group" at bounding box center [999, 608] width 379 height 38
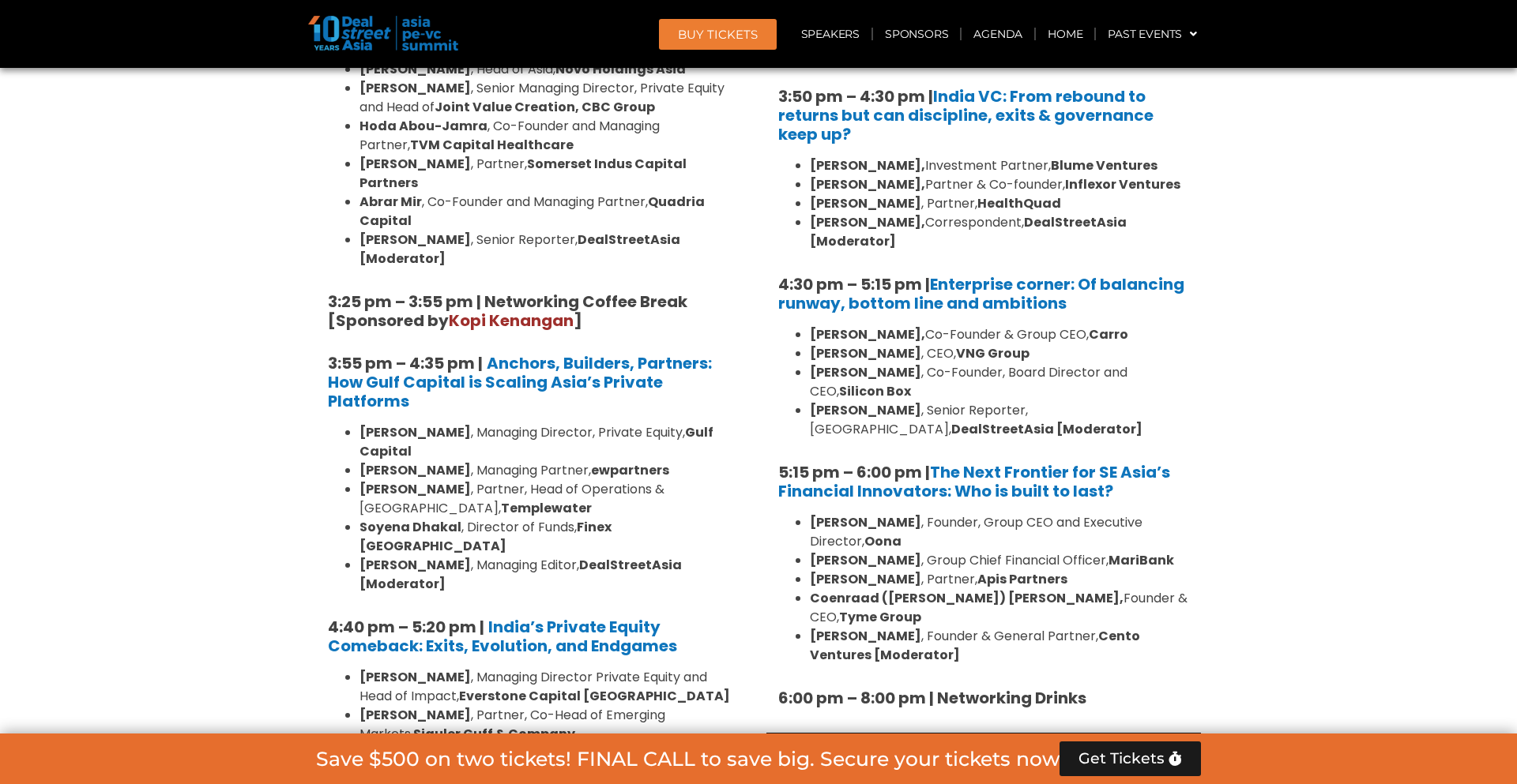
click at [881, 532] on strong "Oona" at bounding box center [883, 541] width 37 height 18
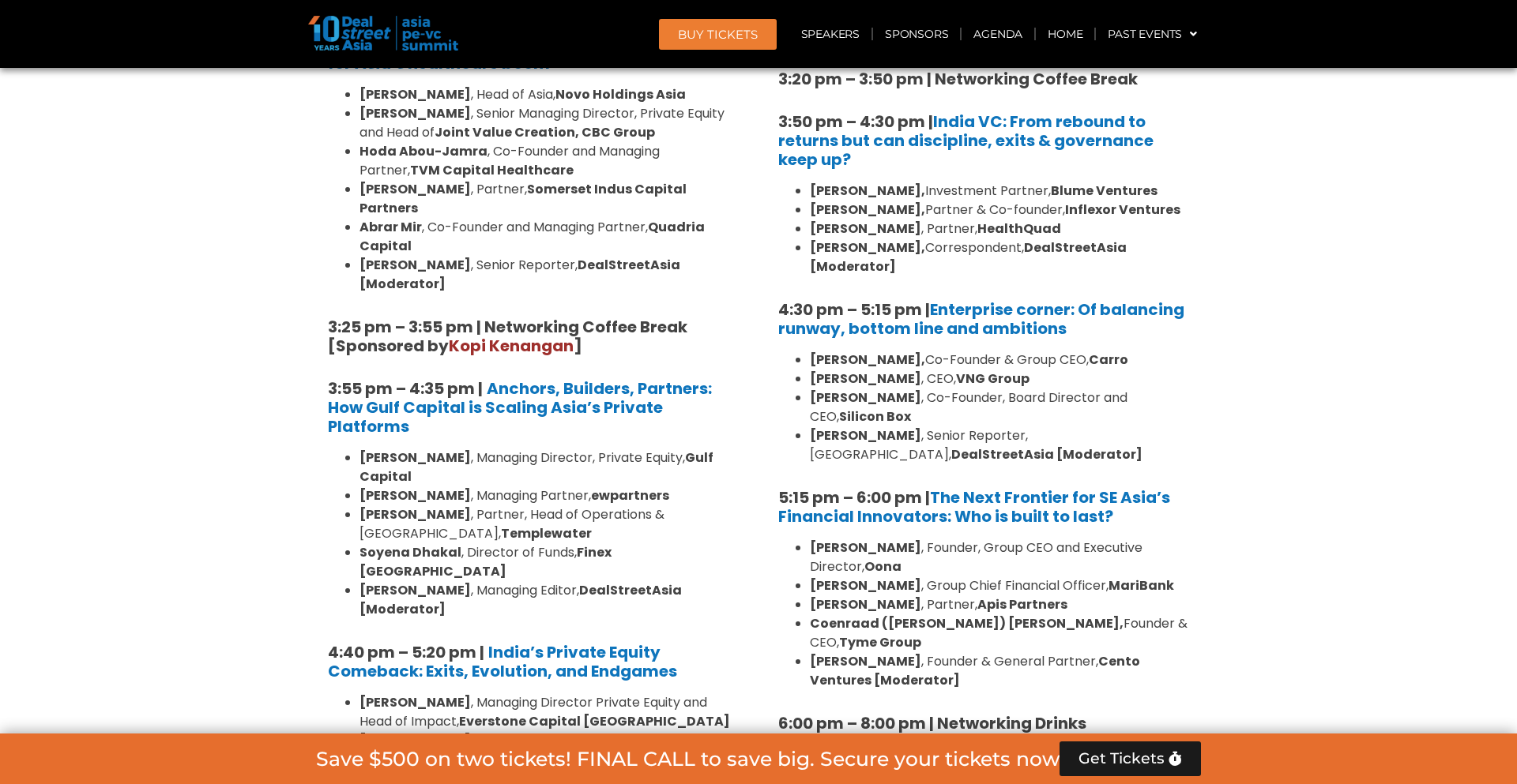
scroll to position [2528, 0]
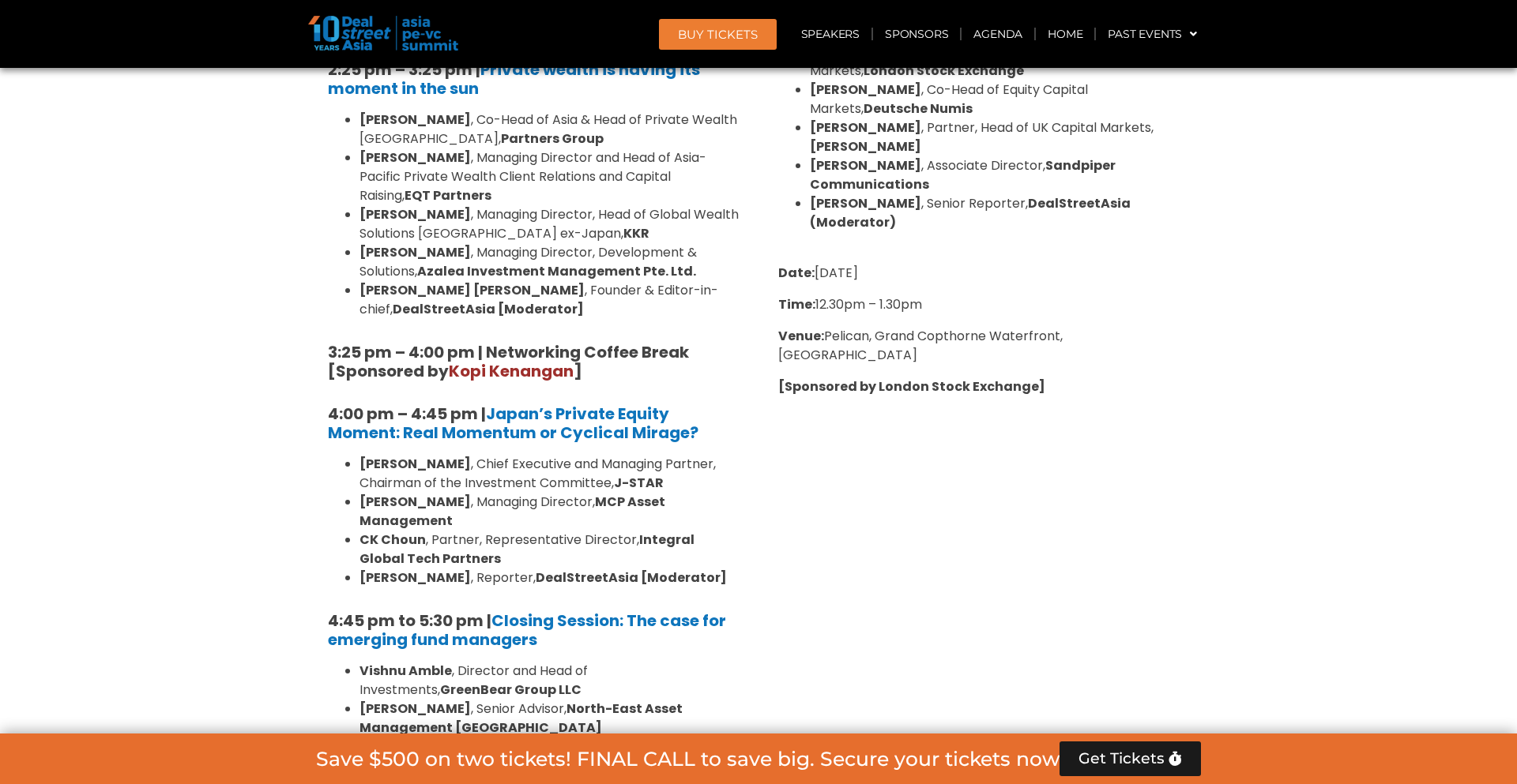
scroll to position [4566, 0]
drag, startPoint x: 359, startPoint y: 336, endPoint x: 506, endPoint y: 329, distance: 147.2
click at [506, 662] on li "Vishnu Amble , Director and Head of Investments, GreenBear Group LLC" at bounding box center [549, 681] width 379 height 38
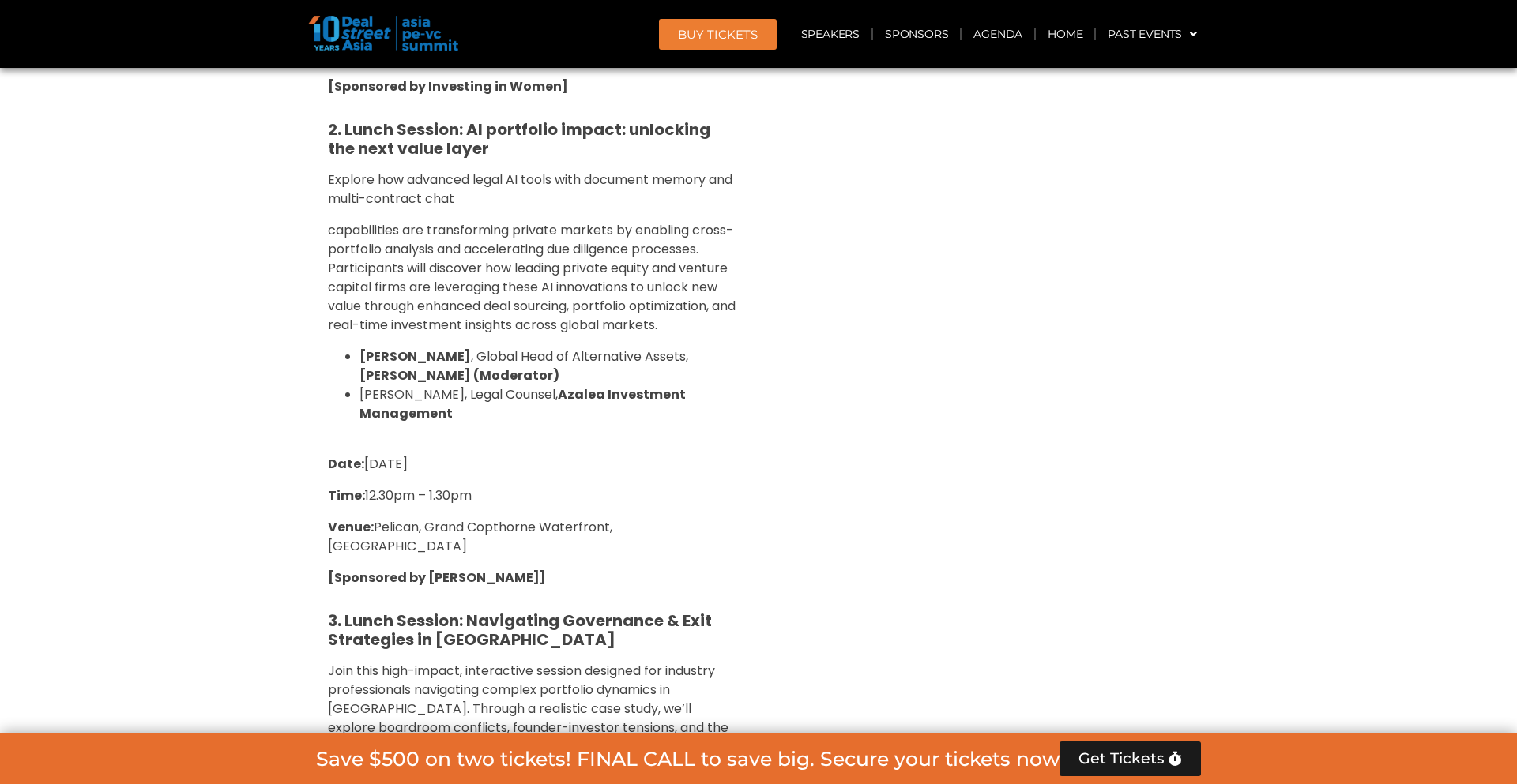
scroll to position [5896, 0]
drag, startPoint x: 573, startPoint y: 462, endPoint x: 421, endPoint y: 481, distance: 153.2
drag, startPoint x: 572, startPoint y: 457, endPoint x: 477, endPoint y: 476, distance: 96.9
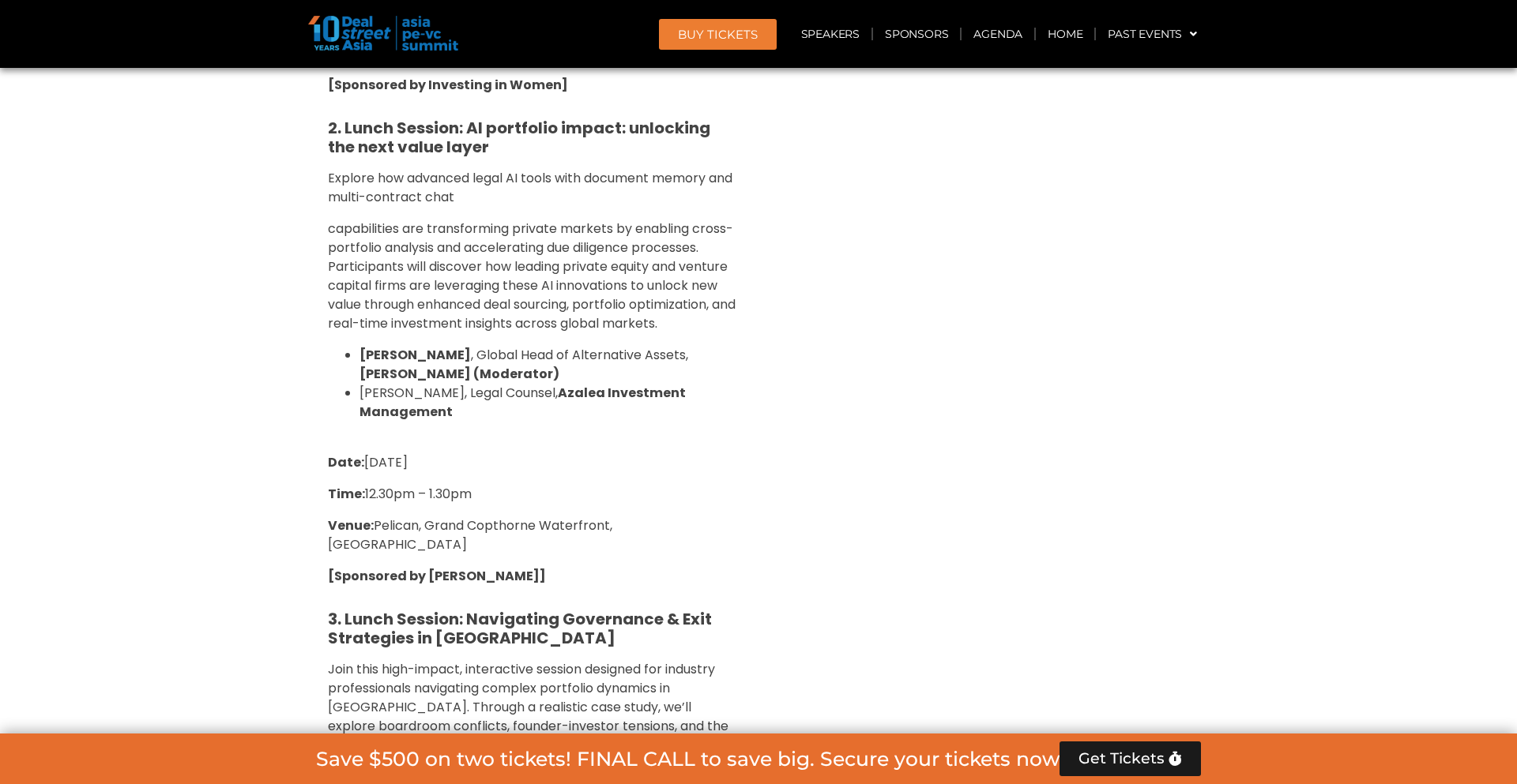
drag, startPoint x: 500, startPoint y: 437, endPoint x: 681, endPoint y: 438, distance: 181.0
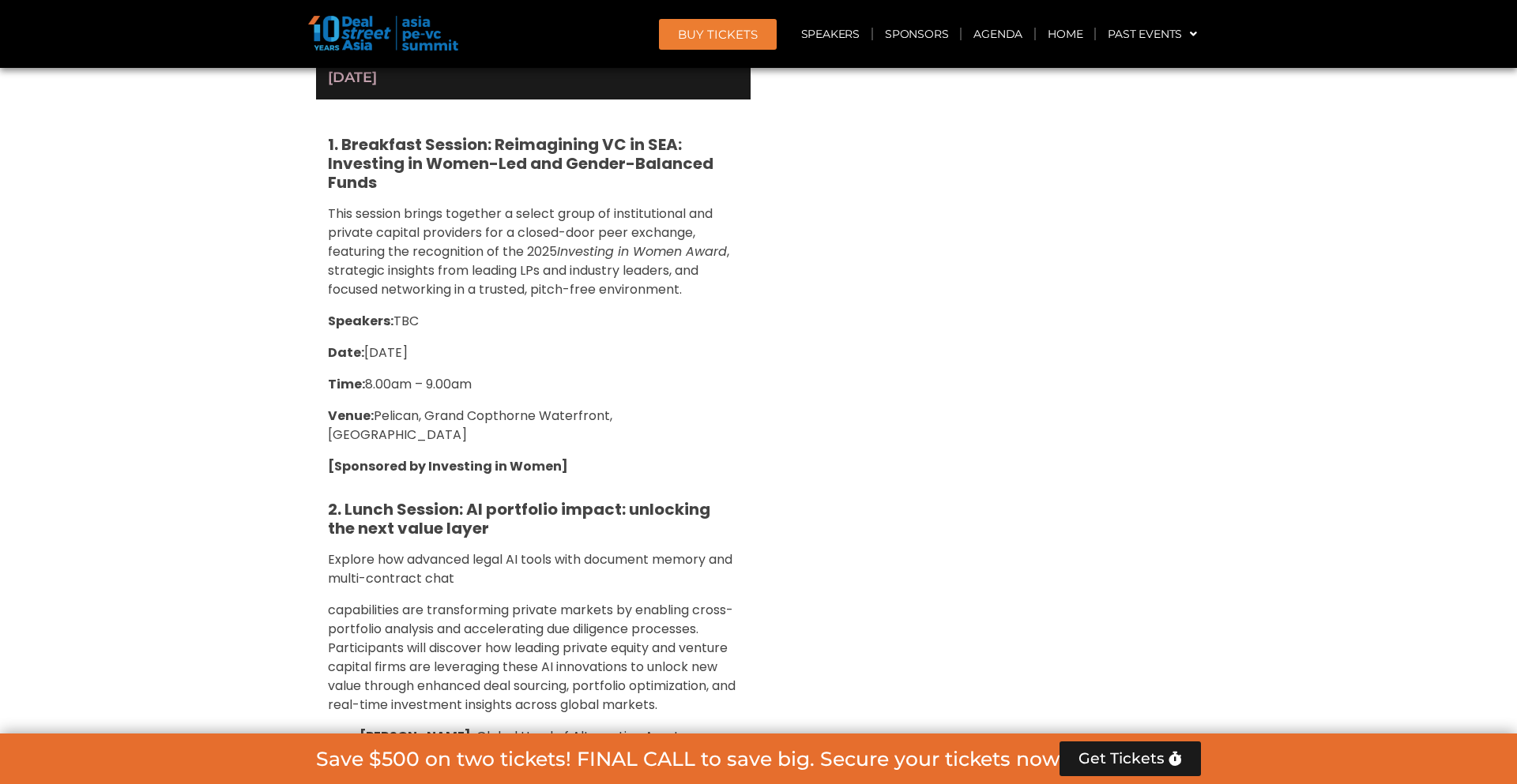
scroll to position [5513, 0]
drag, startPoint x: 684, startPoint y: 362, endPoint x: 746, endPoint y: 362, distance: 62.0
click at [746, 362] on div "1. Breakfast Session: Reimagining VC in SEA: Investing in Women-Led and Gender-…" at bounding box center [532, 795] width 434 height 1390
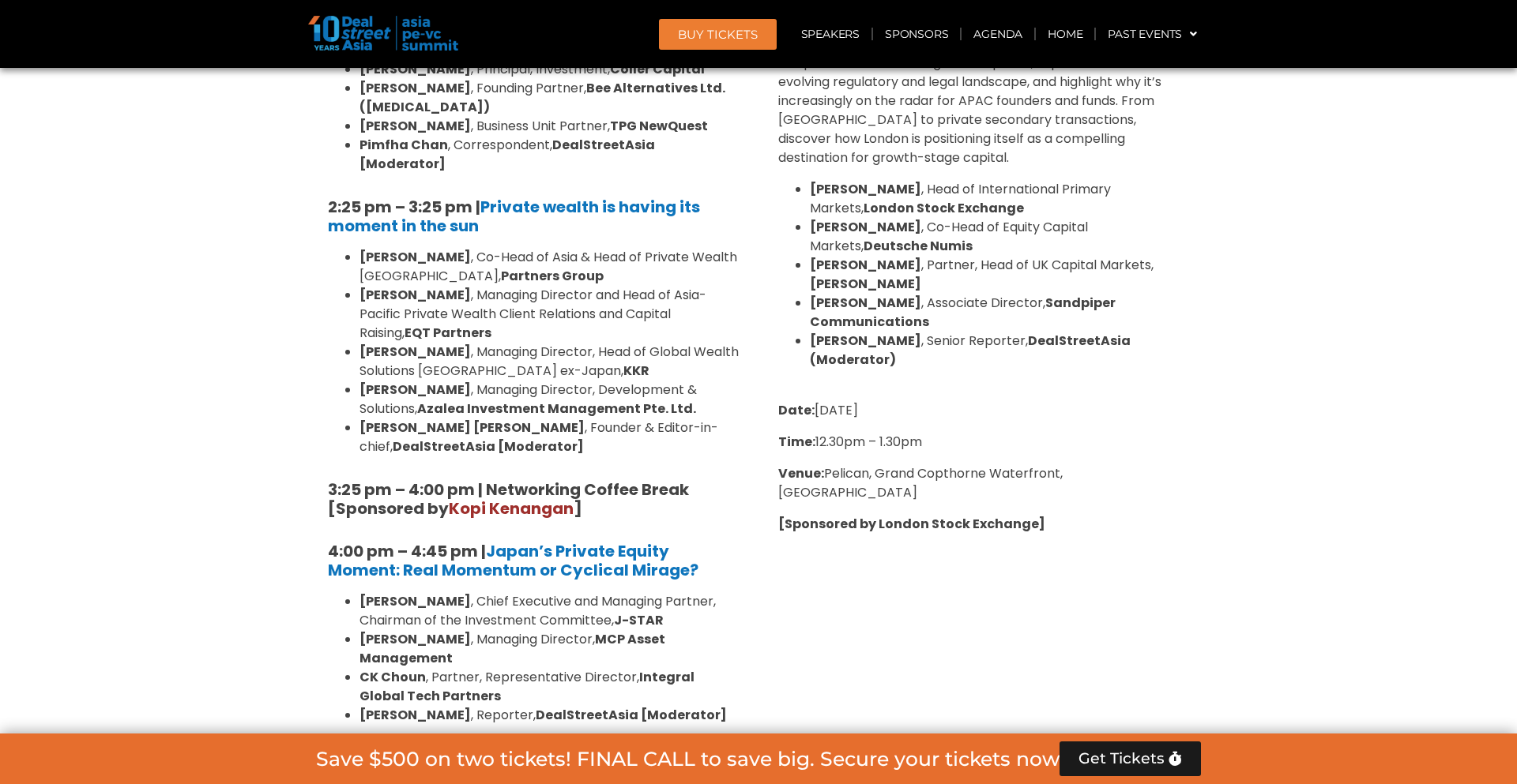
scroll to position [4312, 0]
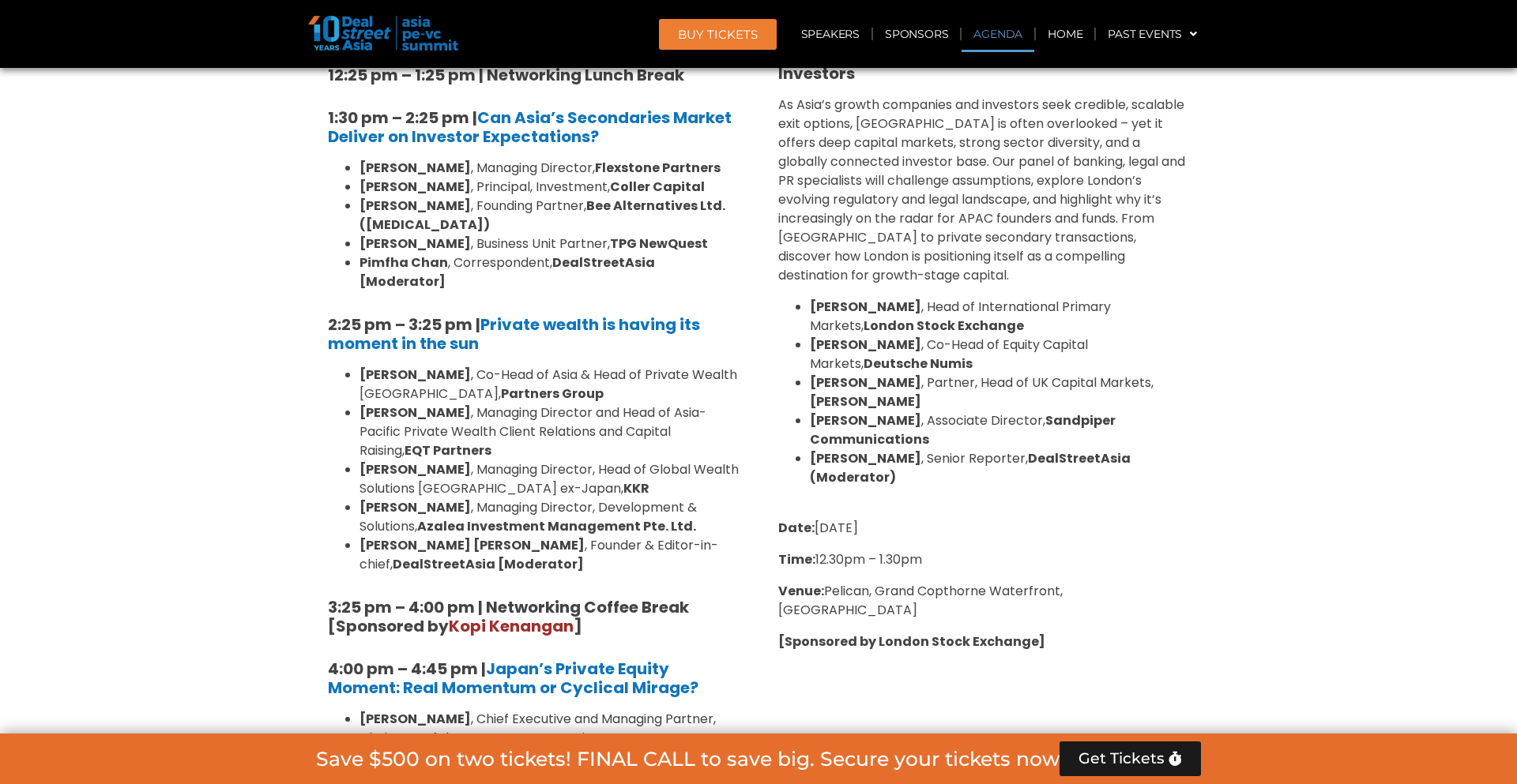
click at [984, 33] on link "Agenda" at bounding box center [997, 34] width 73 height 36
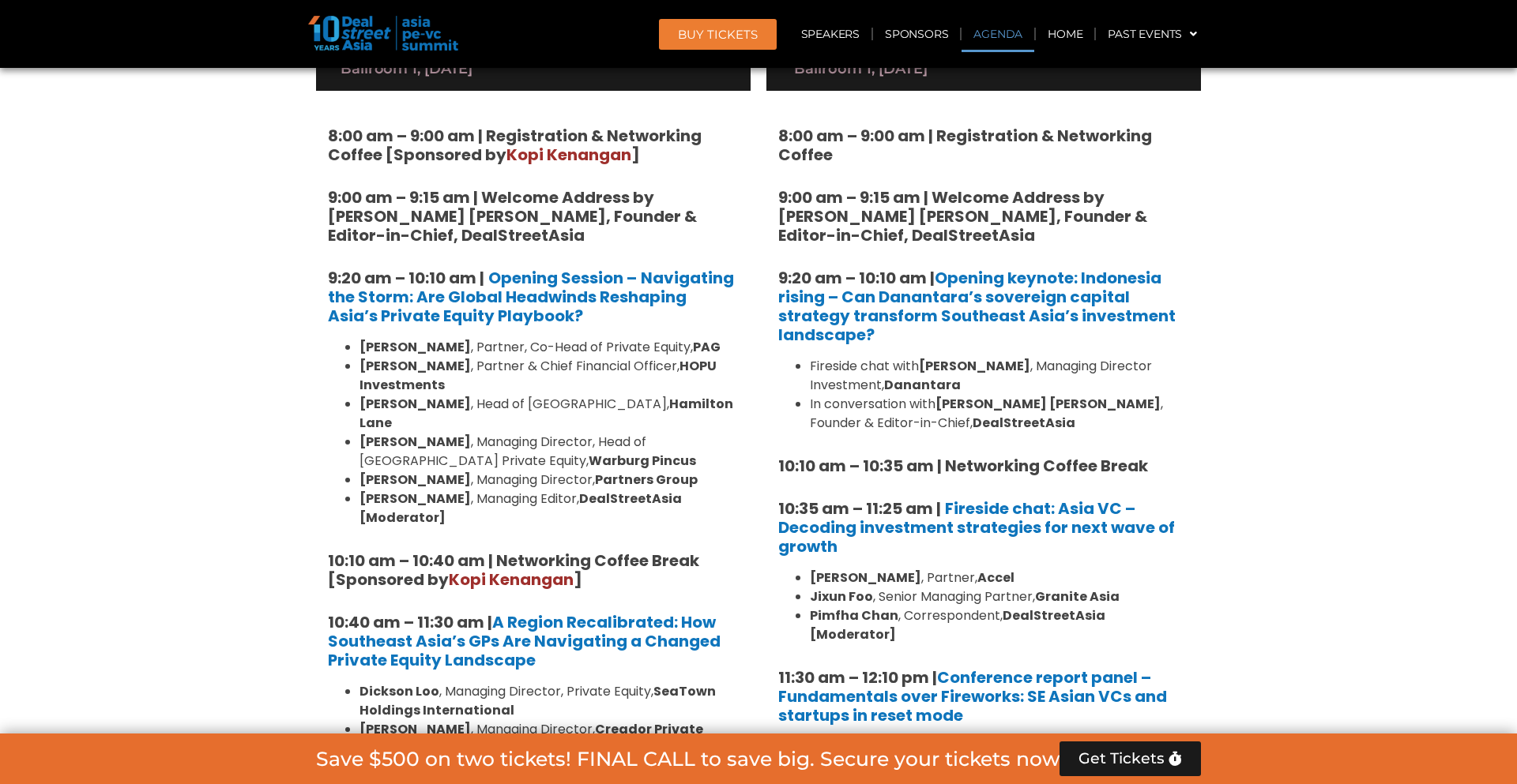
scroll to position [826, 0]
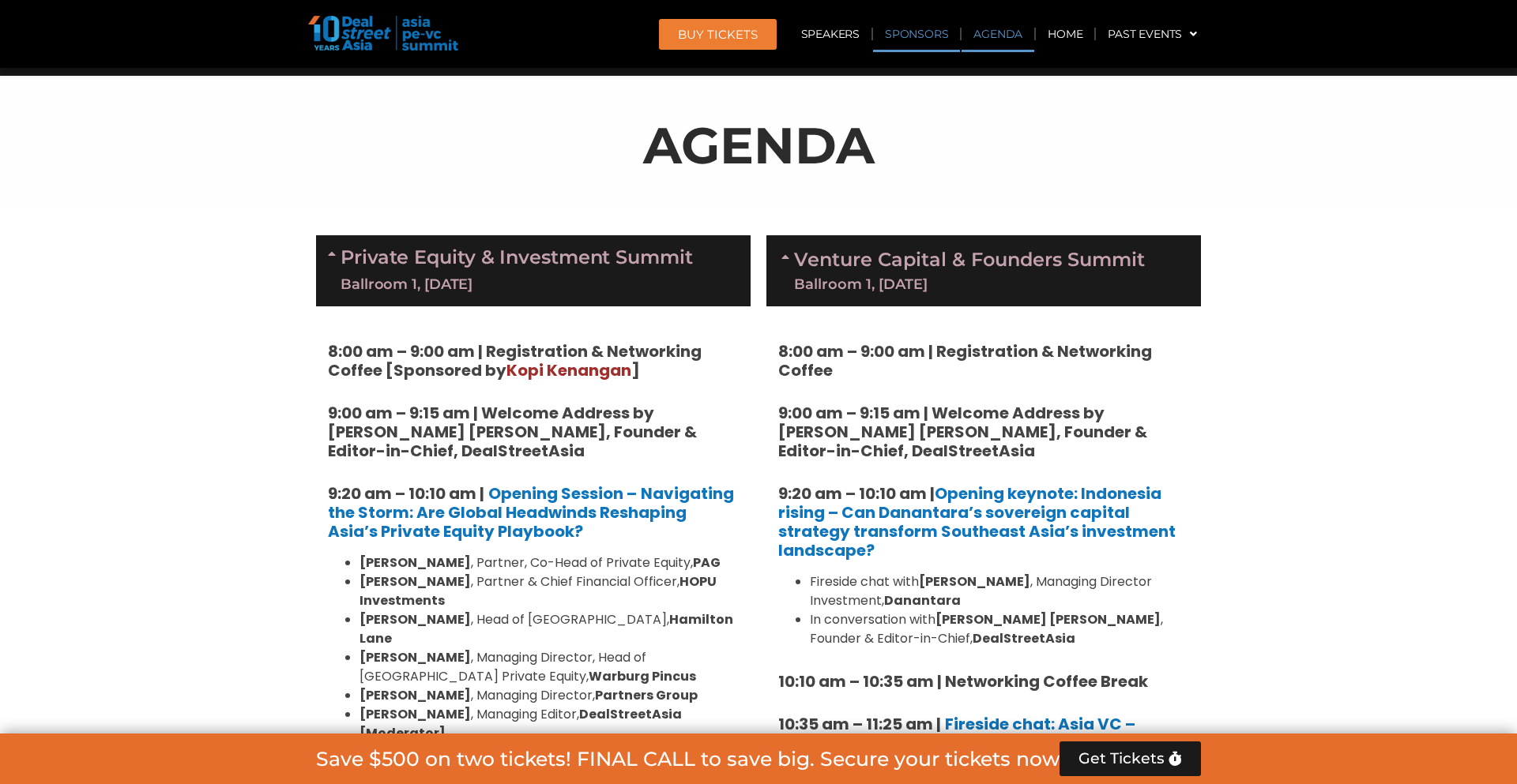
click at [908, 35] on link "Sponsors" at bounding box center [916, 34] width 87 height 36
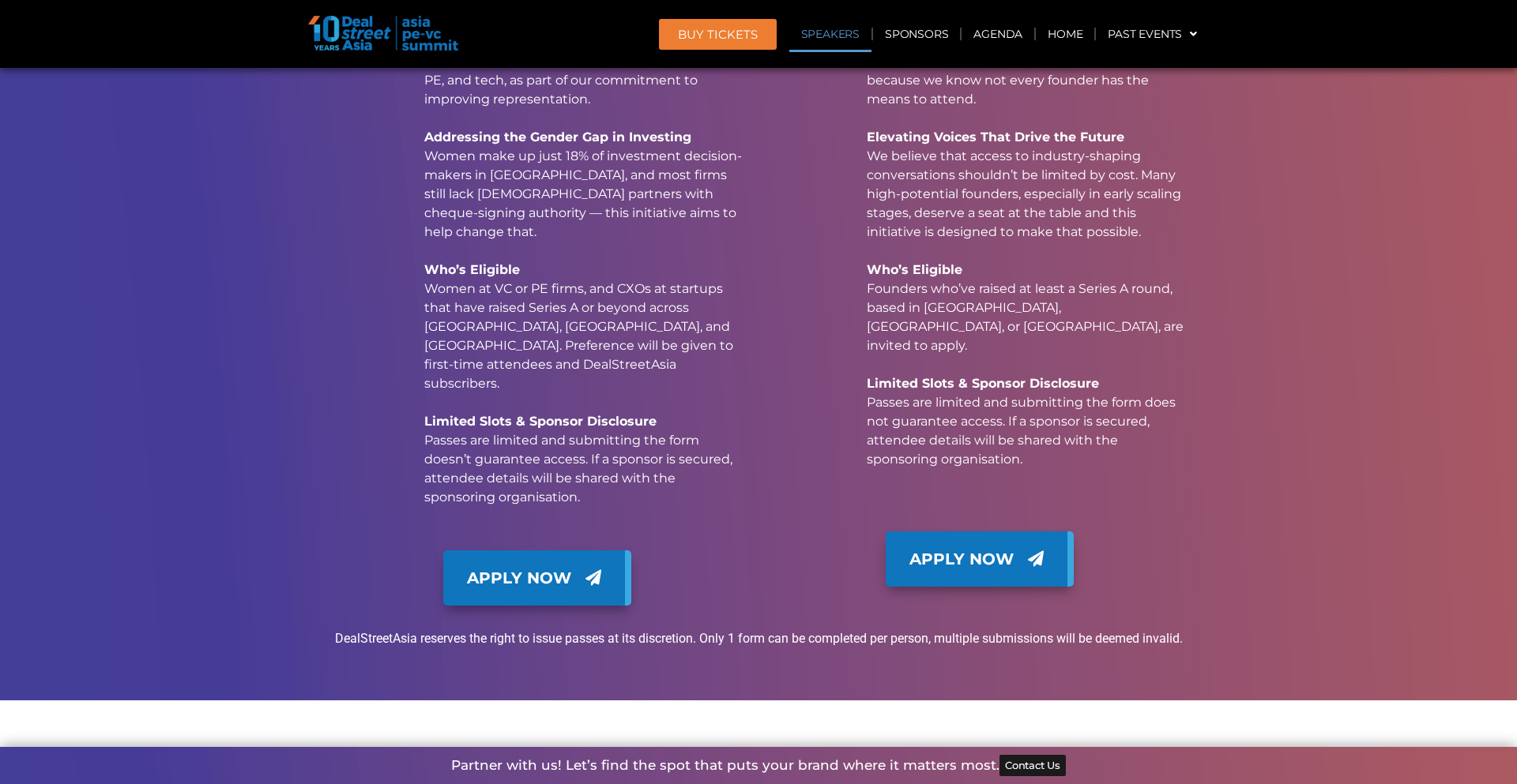
click at [839, 35] on link "Speakers" at bounding box center [829, 34] width 82 height 36
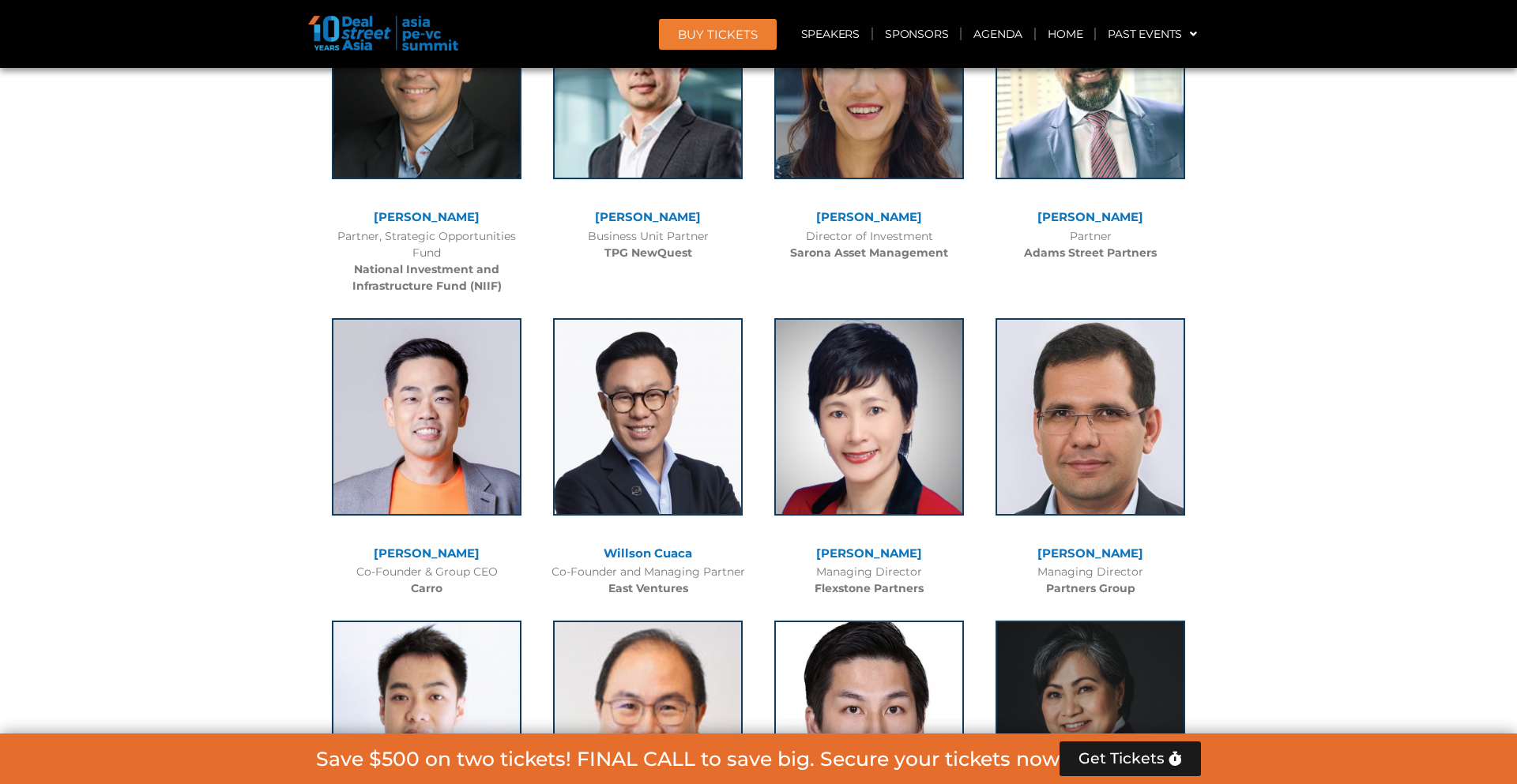
scroll to position [7024, 0]
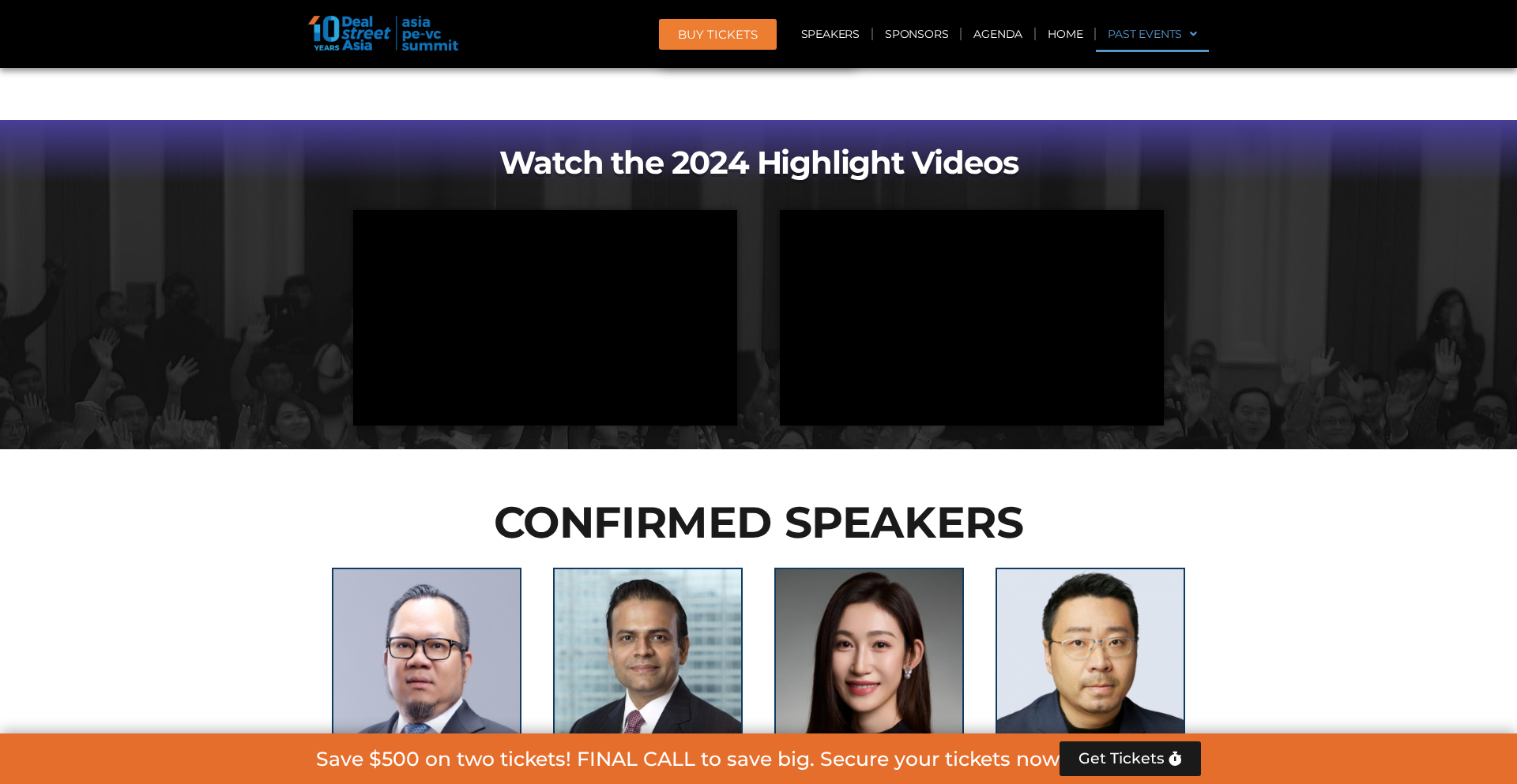
click at [1142, 32] on link "Past Events" at bounding box center [1152, 34] width 113 height 36
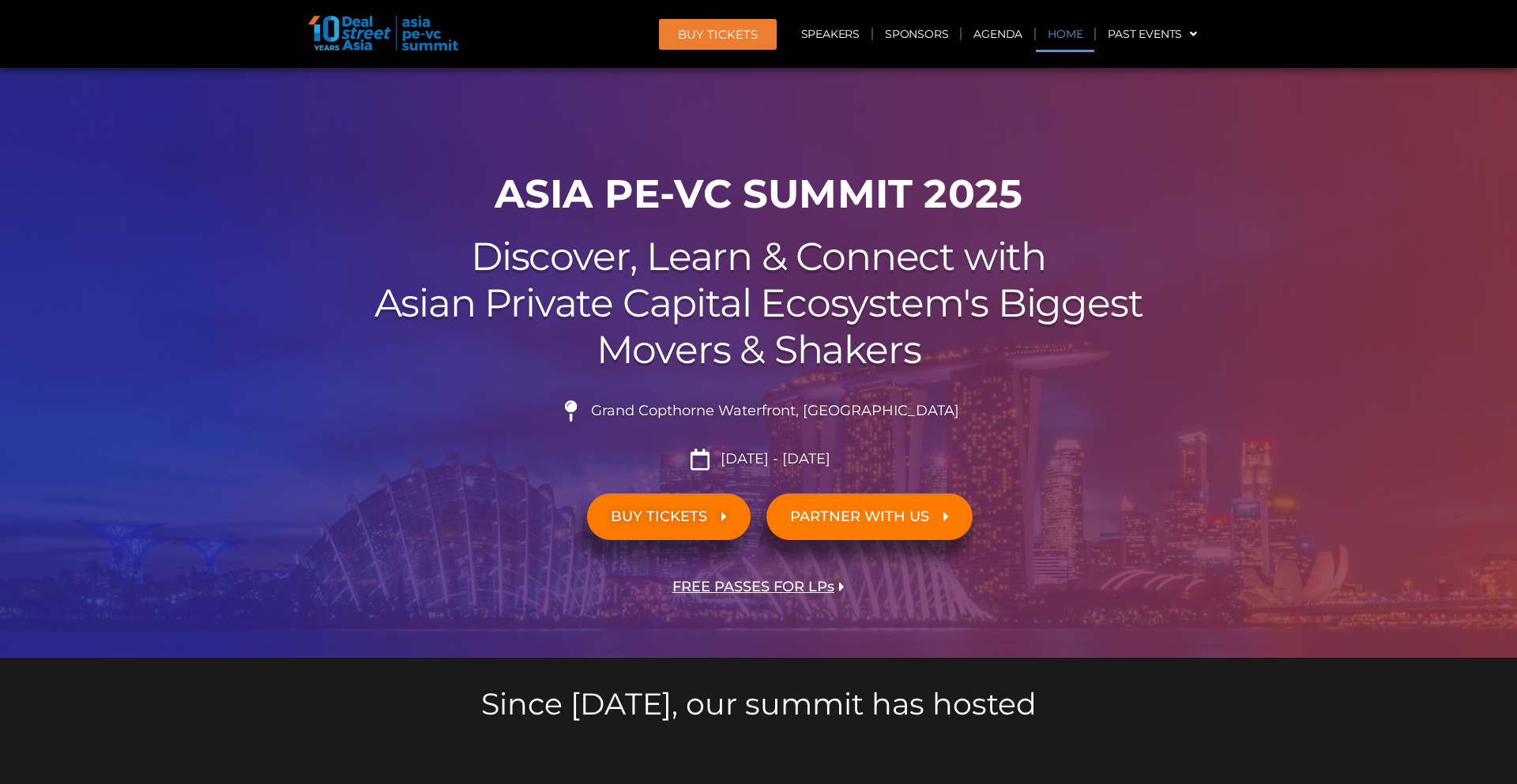
click at [1058, 33] on link "Home" at bounding box center [1064, 34] width 59 height 36
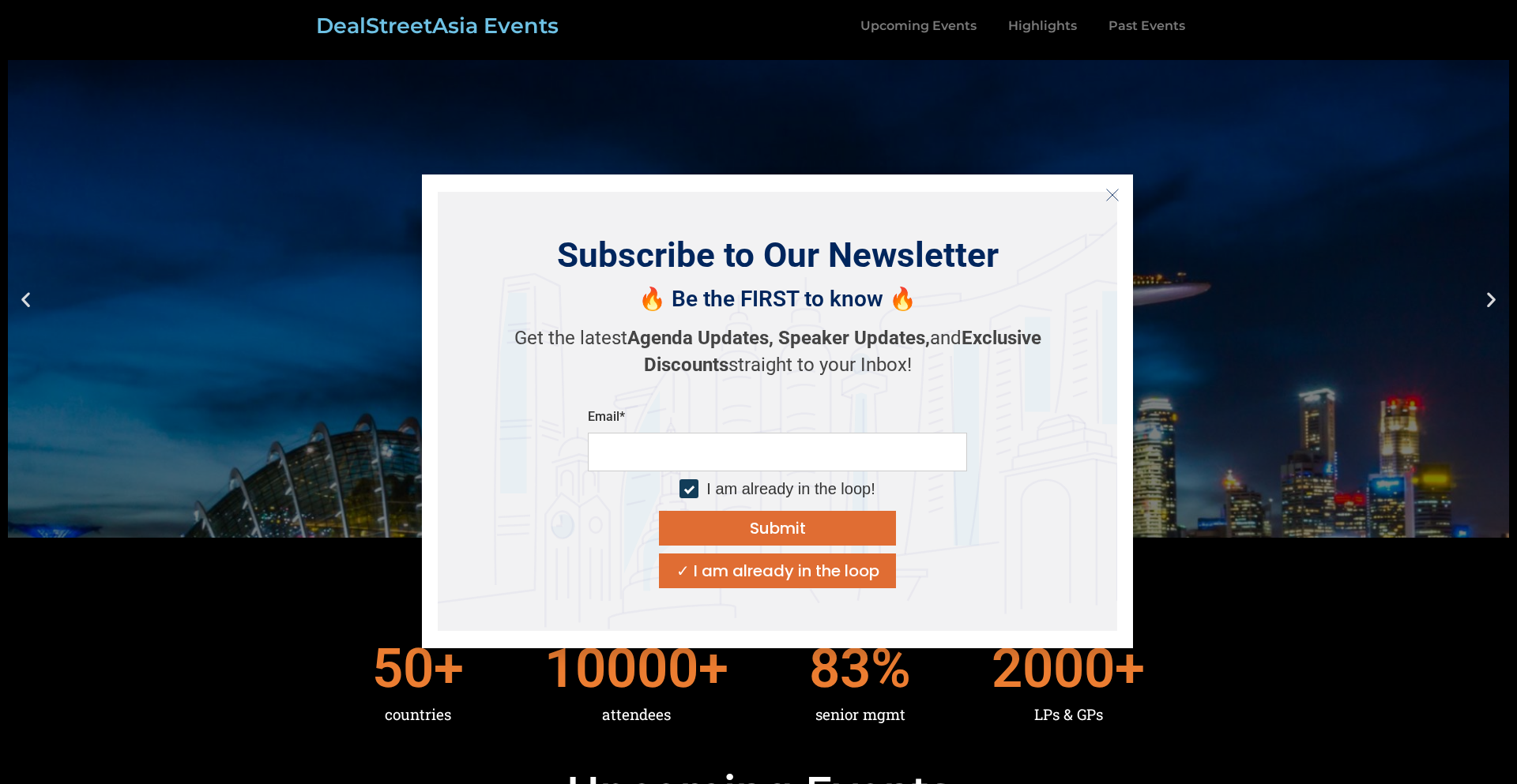
click at [1113, 194] on icon "Close" at bounding box center [1112, 195] width 14 height 14
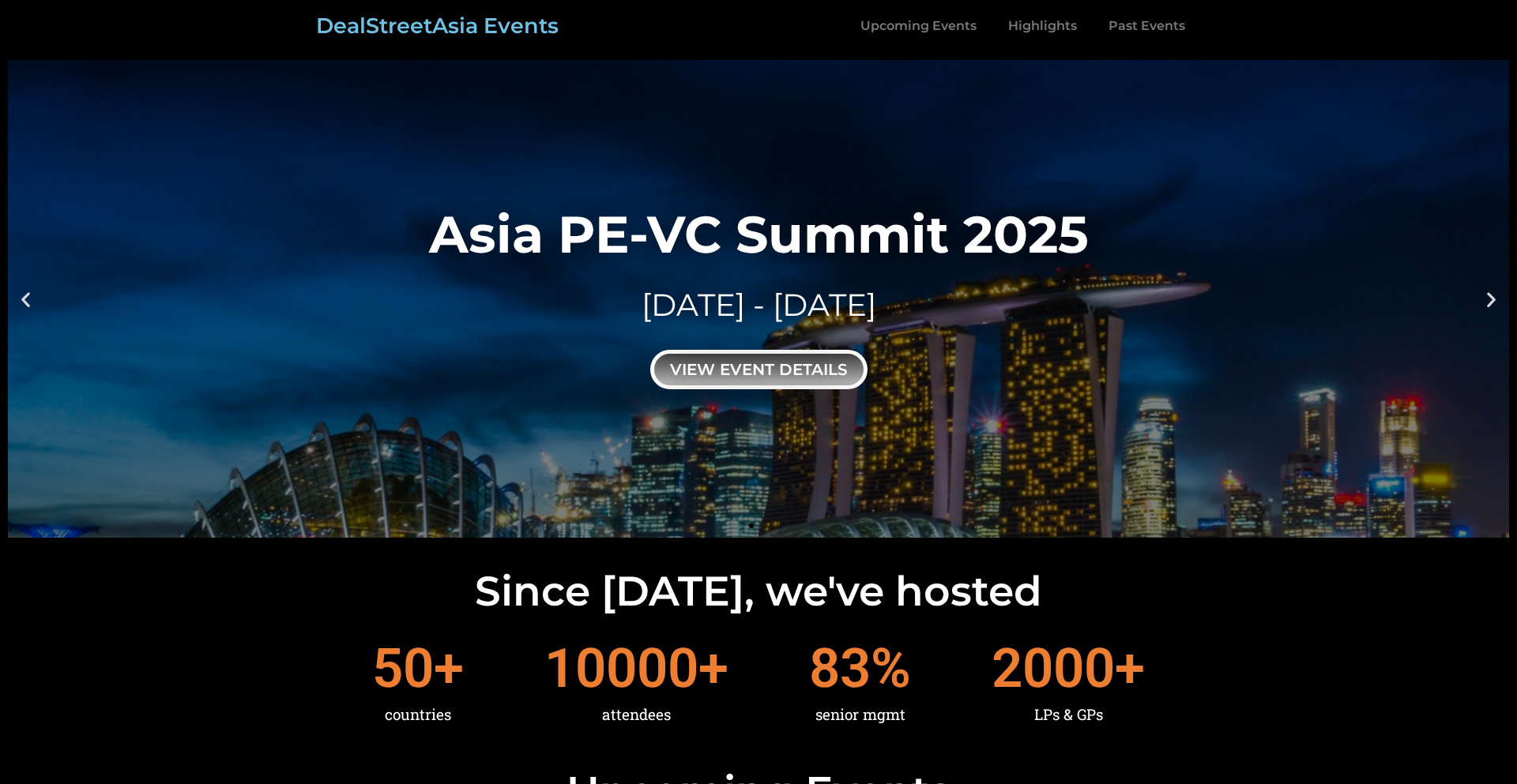
click at [784, 364] on div "view event details" at bounding box center [758, 370] width 217 height 40
click at [728, 364] on div "view event details" at bounding box center [758, 370] width 217 height 40
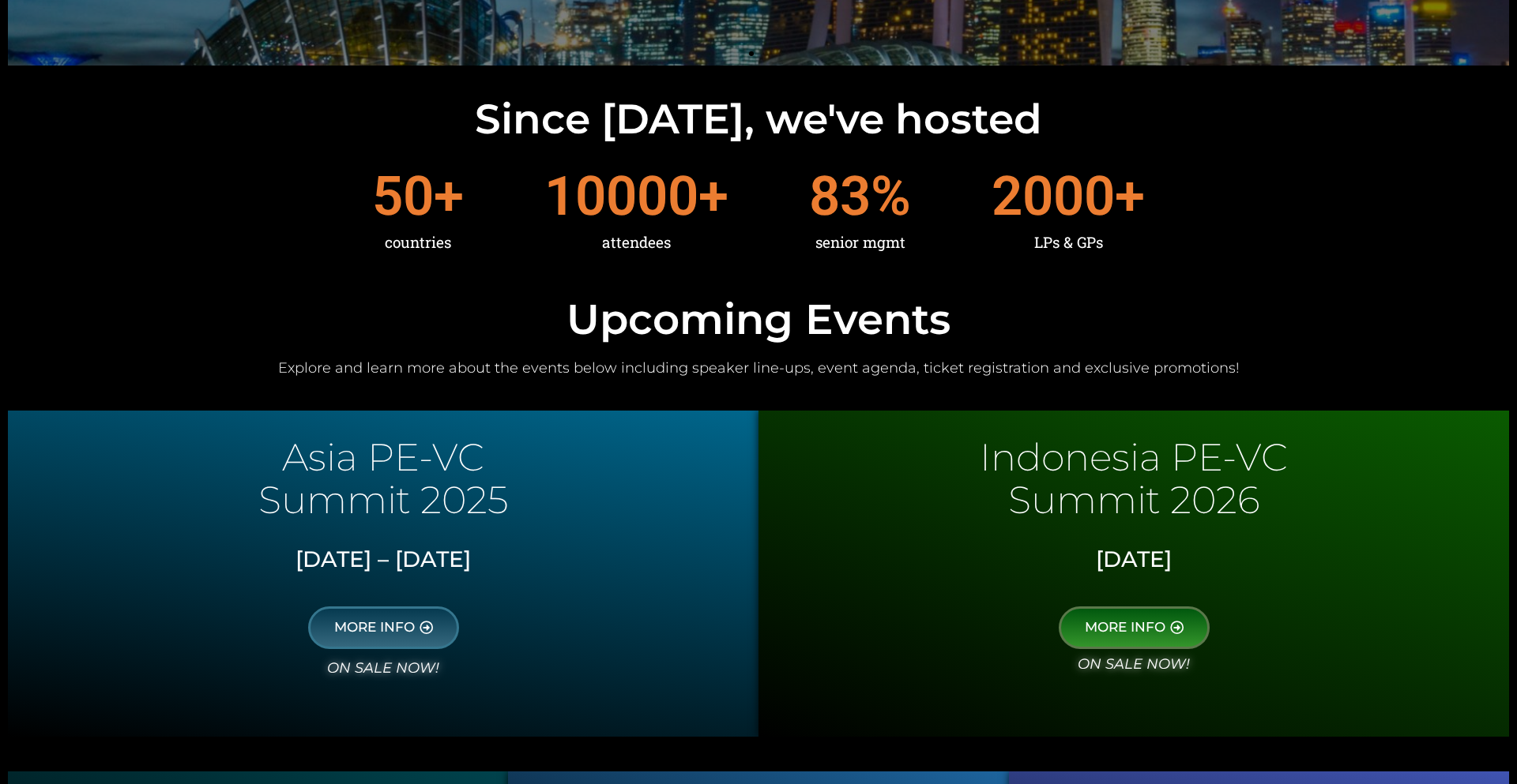
scroll to position [503, 0]
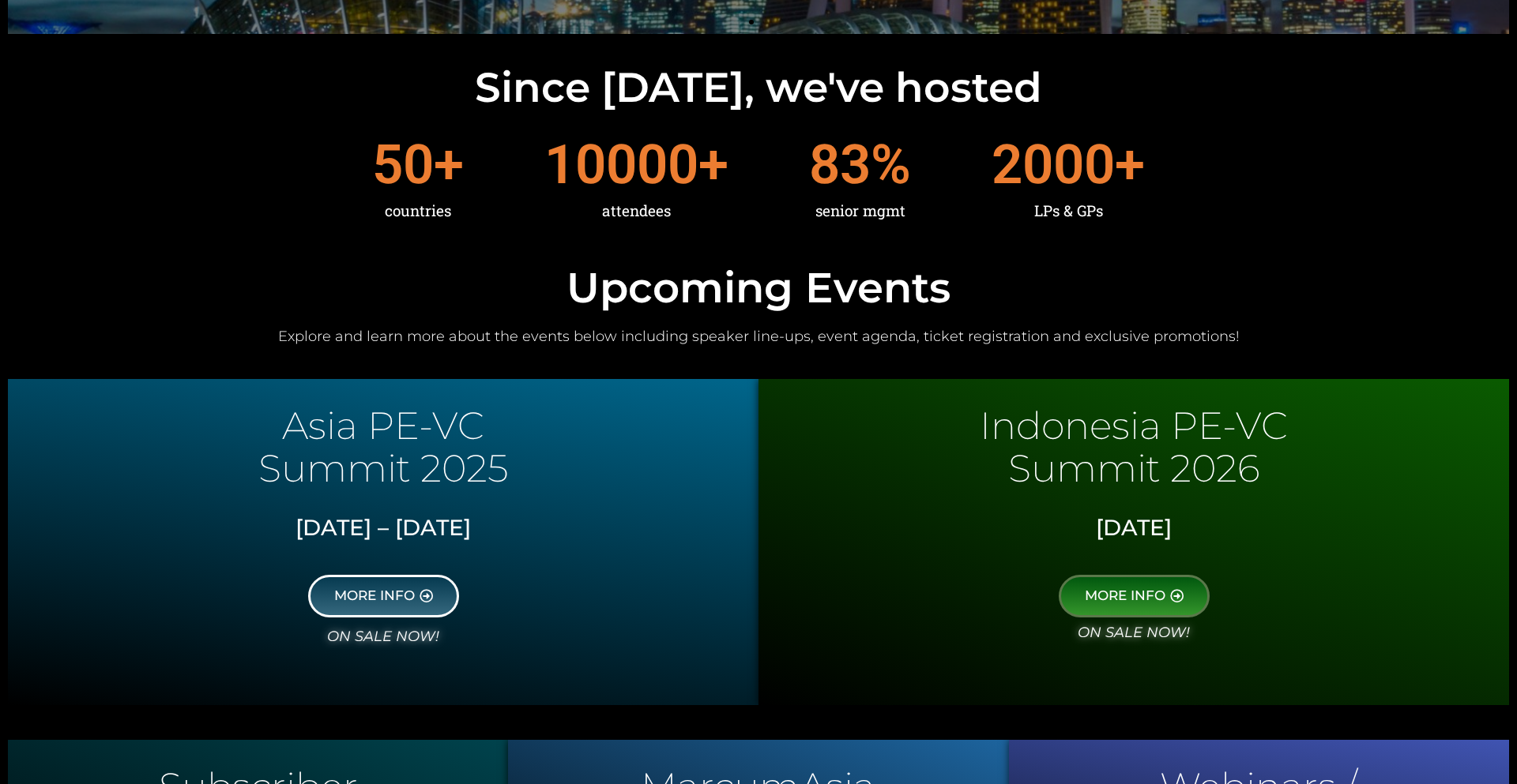
click at [422, 605] on link "MORE INFO" at bounding box center [383, 595] width 151 height 42
click at [403, 596] on span "MORE INFO" at bounding box center [374, 596] width 80 height 14
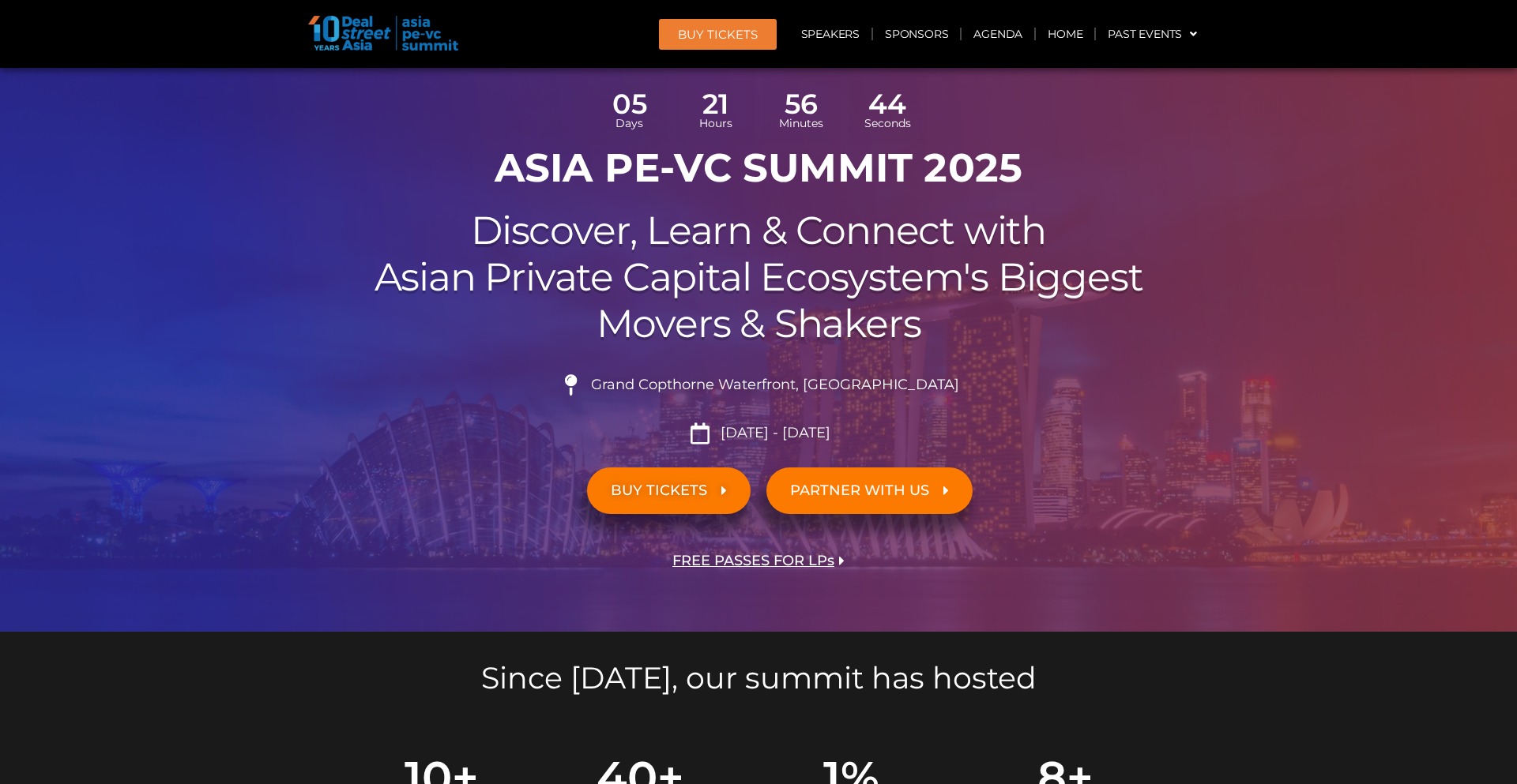
scroll to position [98, 0]
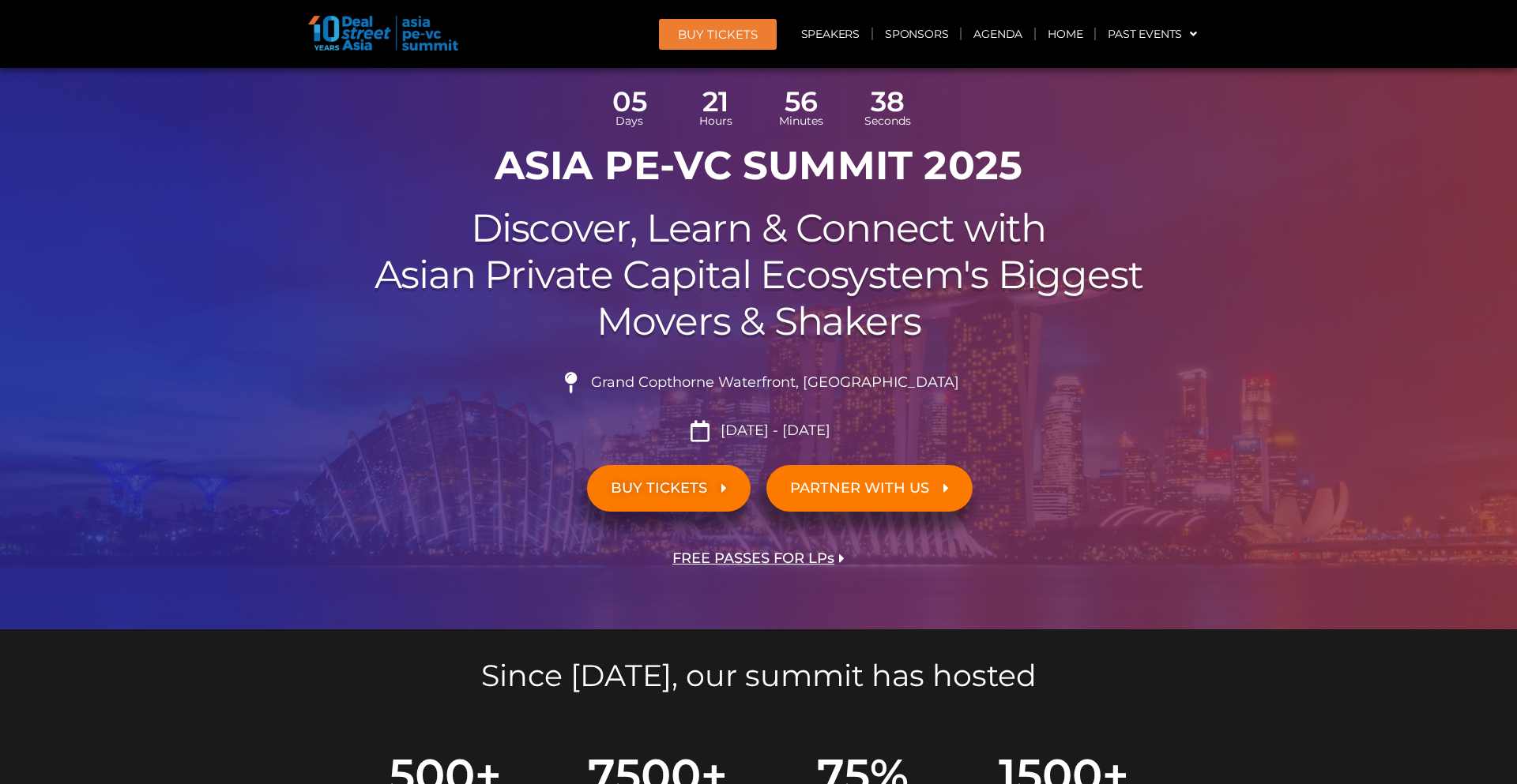
click at [837, 381] on span "Grand Copthorne Waterfront, [GEOGRAPHIC_DATA]​" at bounding box center [772, 383] width 372 height 17
drag, startPoint x: 926, startPoint y: 386, endPoint x: 615, endPoint y: 388, distance: 311.0
click at [615, 387] on li "Grand Copthorne Waterfront, [GEOGRAPHIC_DATA]​" at bounding box center [758, 389] width 884 height 35
copy li "Grand Copthorne Waterfront, [GEOGRAPHIC_DATA]​"
